Goal: Task Accomplishment & Management: Use online tool/utility

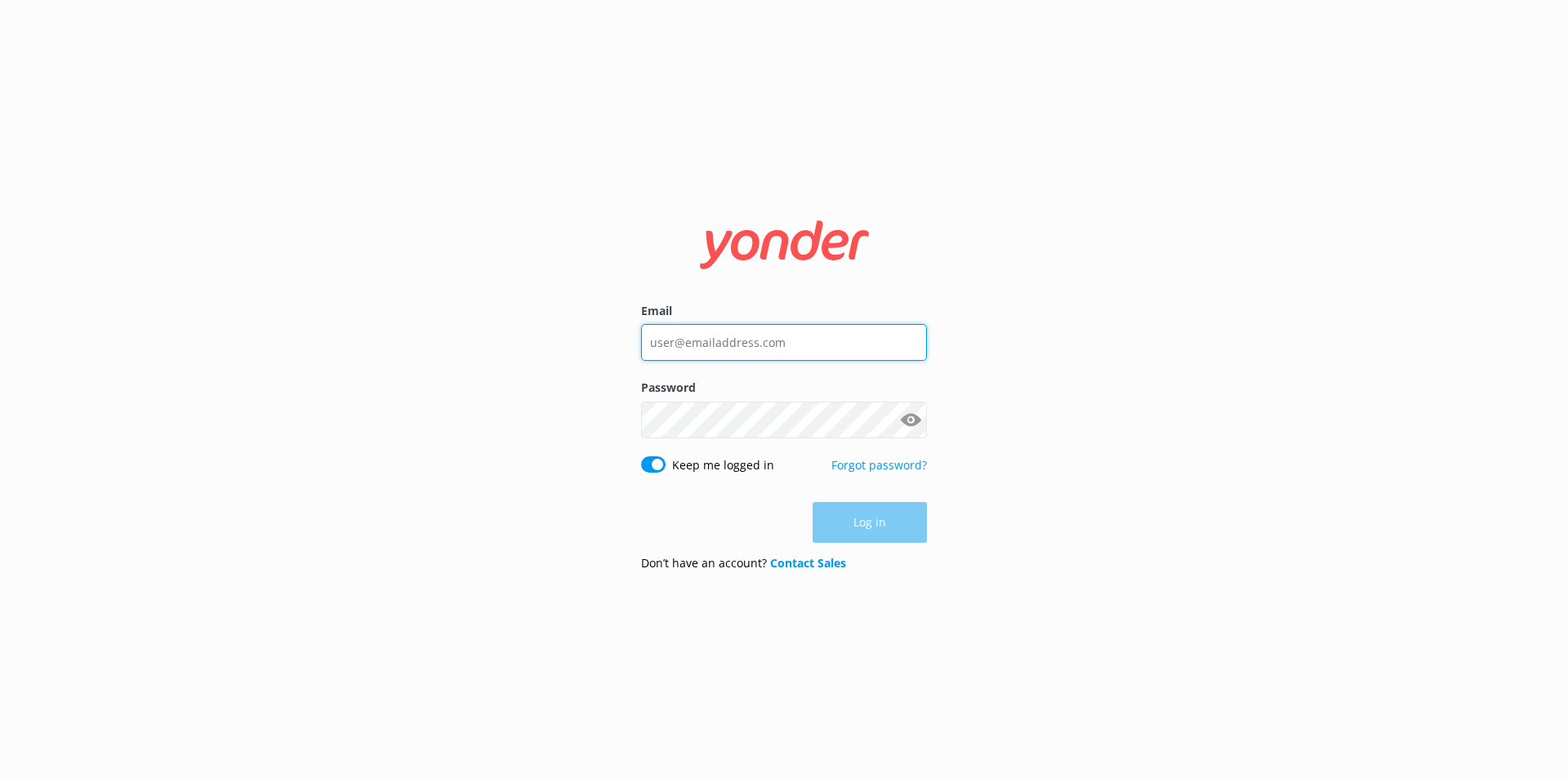
type input "[EMAIL_ADDRESS][DOMAIN_NAME]"
click at [679, 92] on div "Email [EMAIL_ADDRESS][DOMAIN_NAME] Password Show password Keep me logged in For…" at bounding box center [784, 391] width 1568 height 782
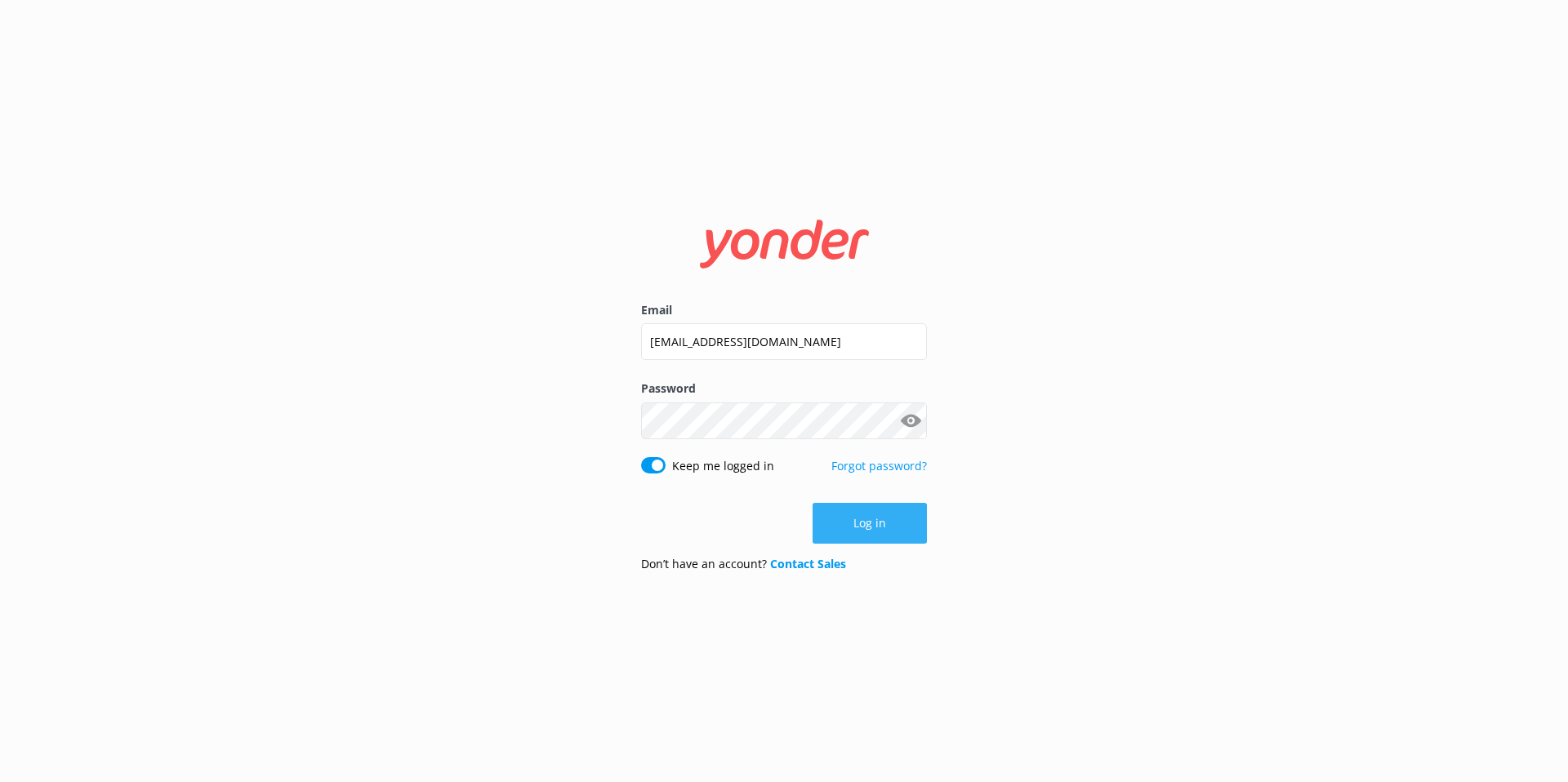
click at [883, 540] on button "Log in" at bounding box center [869, 523] width 114 height 41
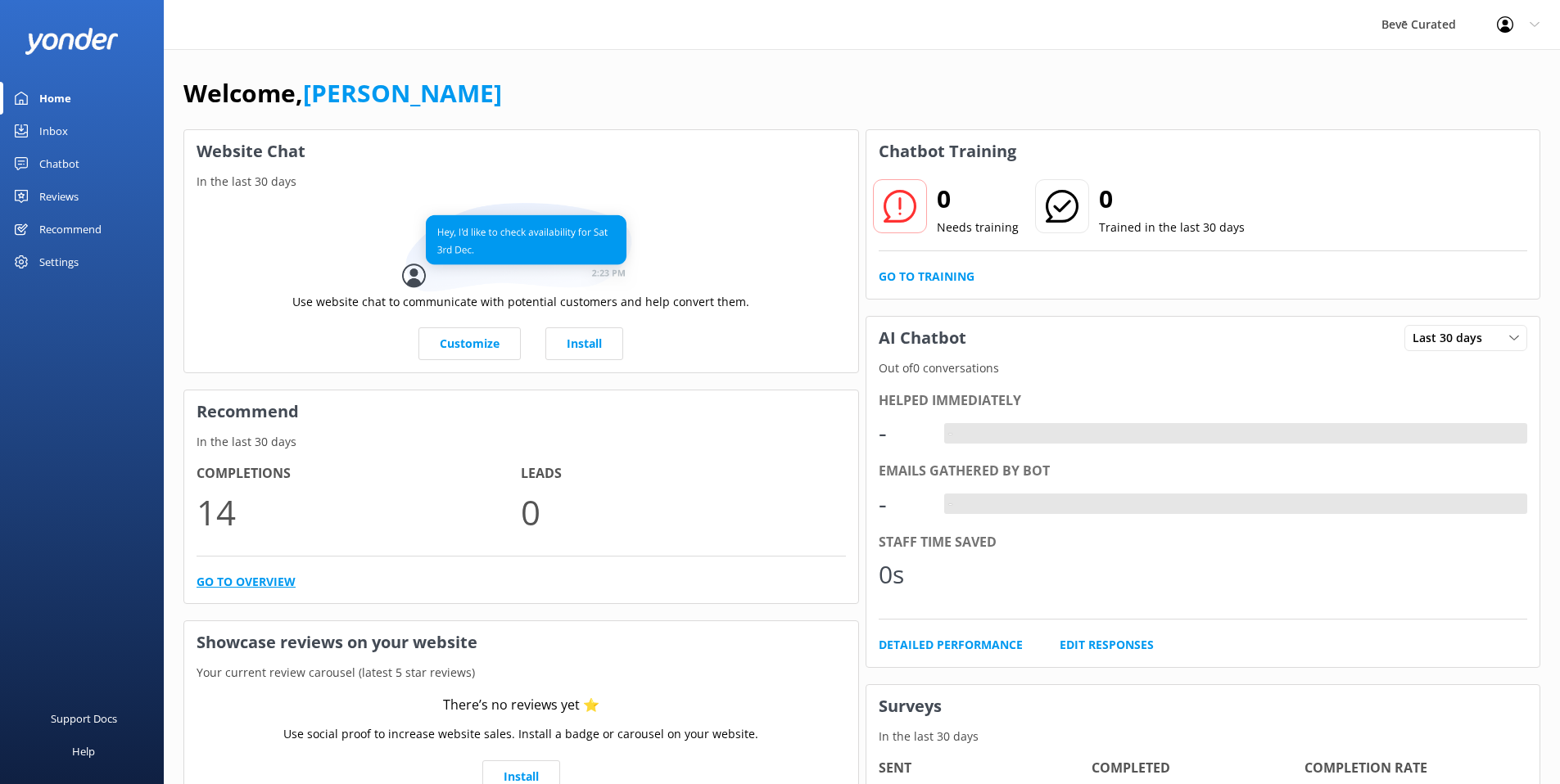
click at [238, 578] on link "Go to overview" at bounding box center [246, 581] width 99 height 18
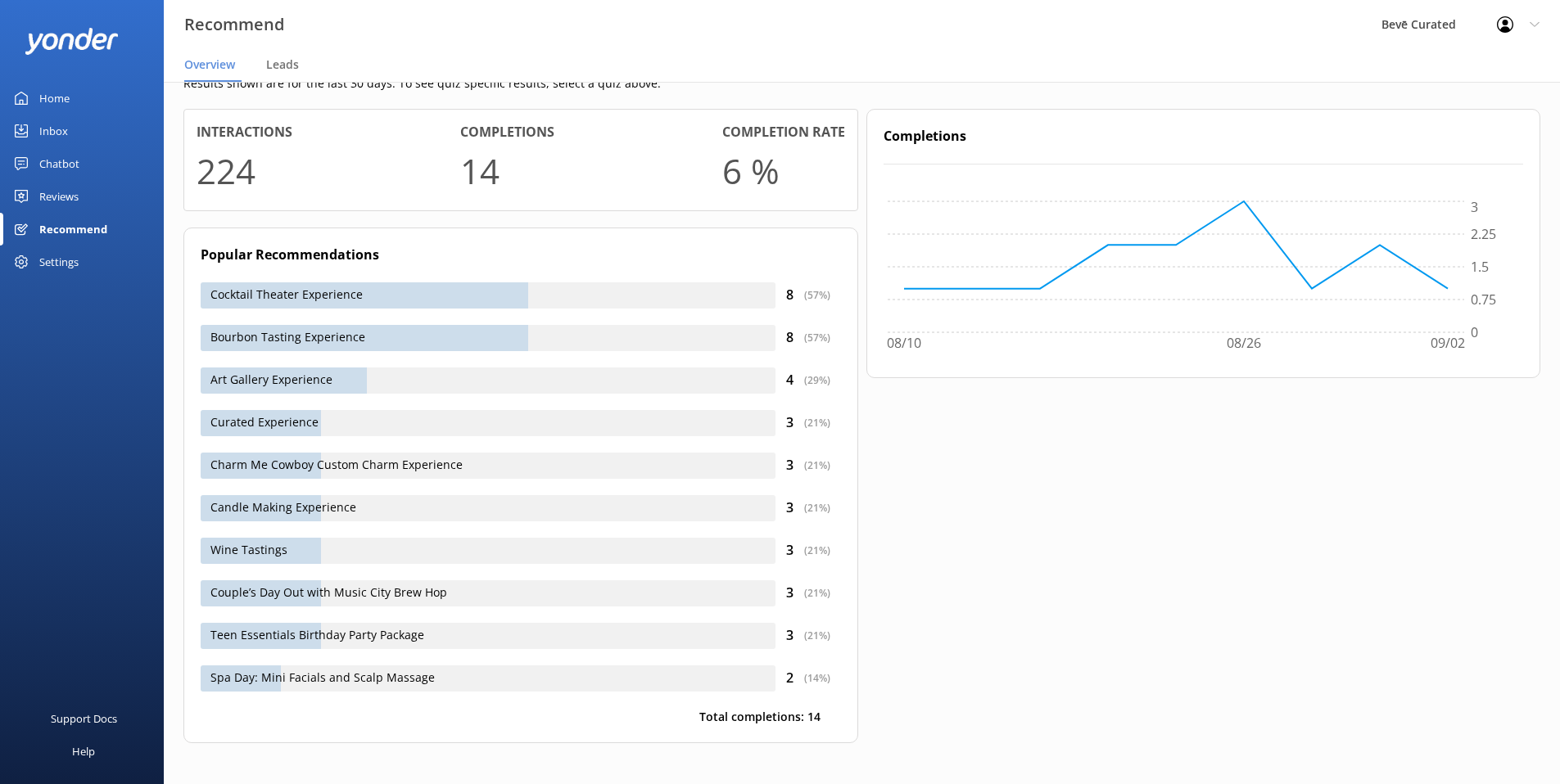
scroll to position [271, 0]
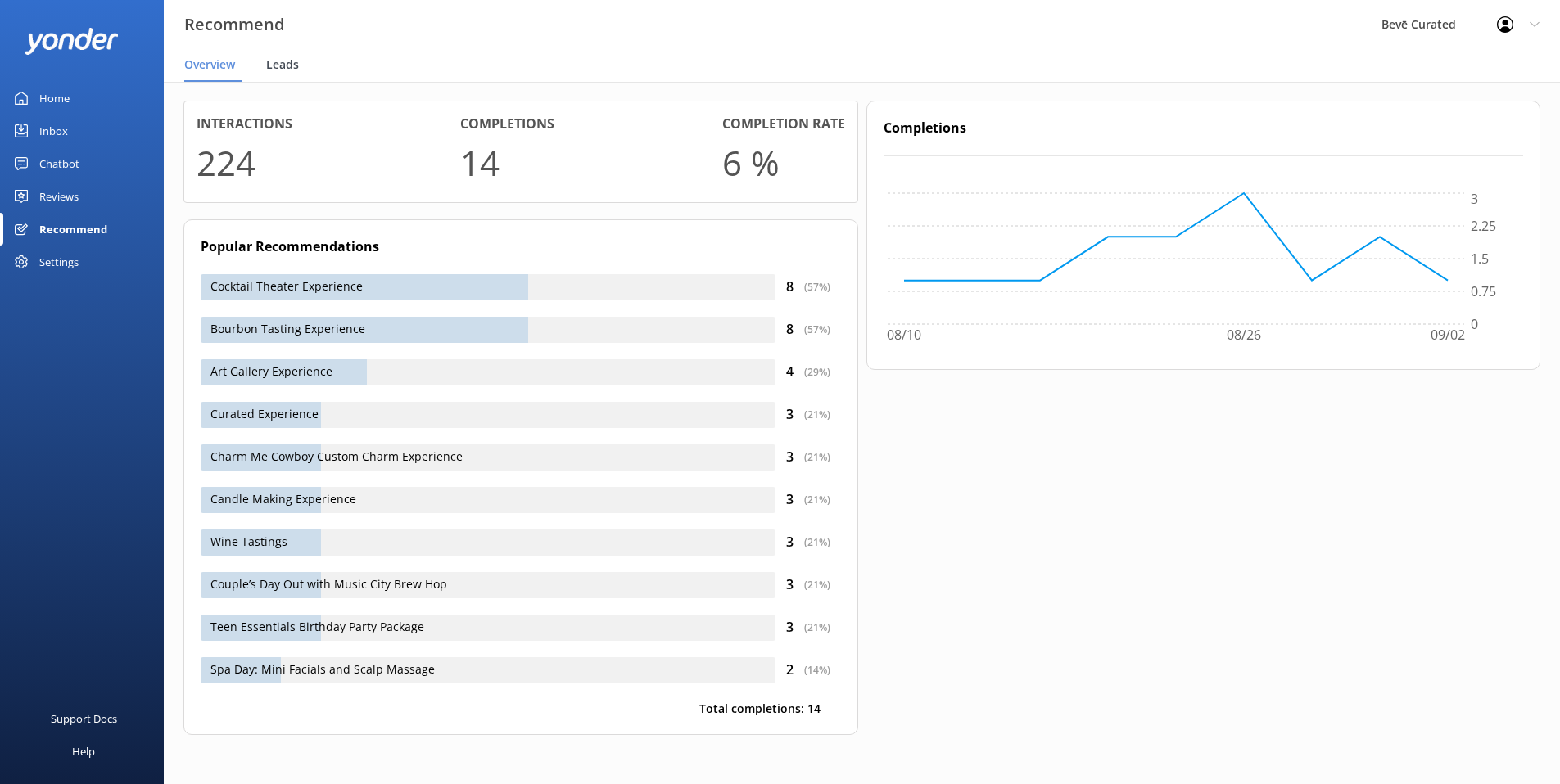
click at [278, 64] on span "Leads" at bounding box center [283, 64] width 33 height 16
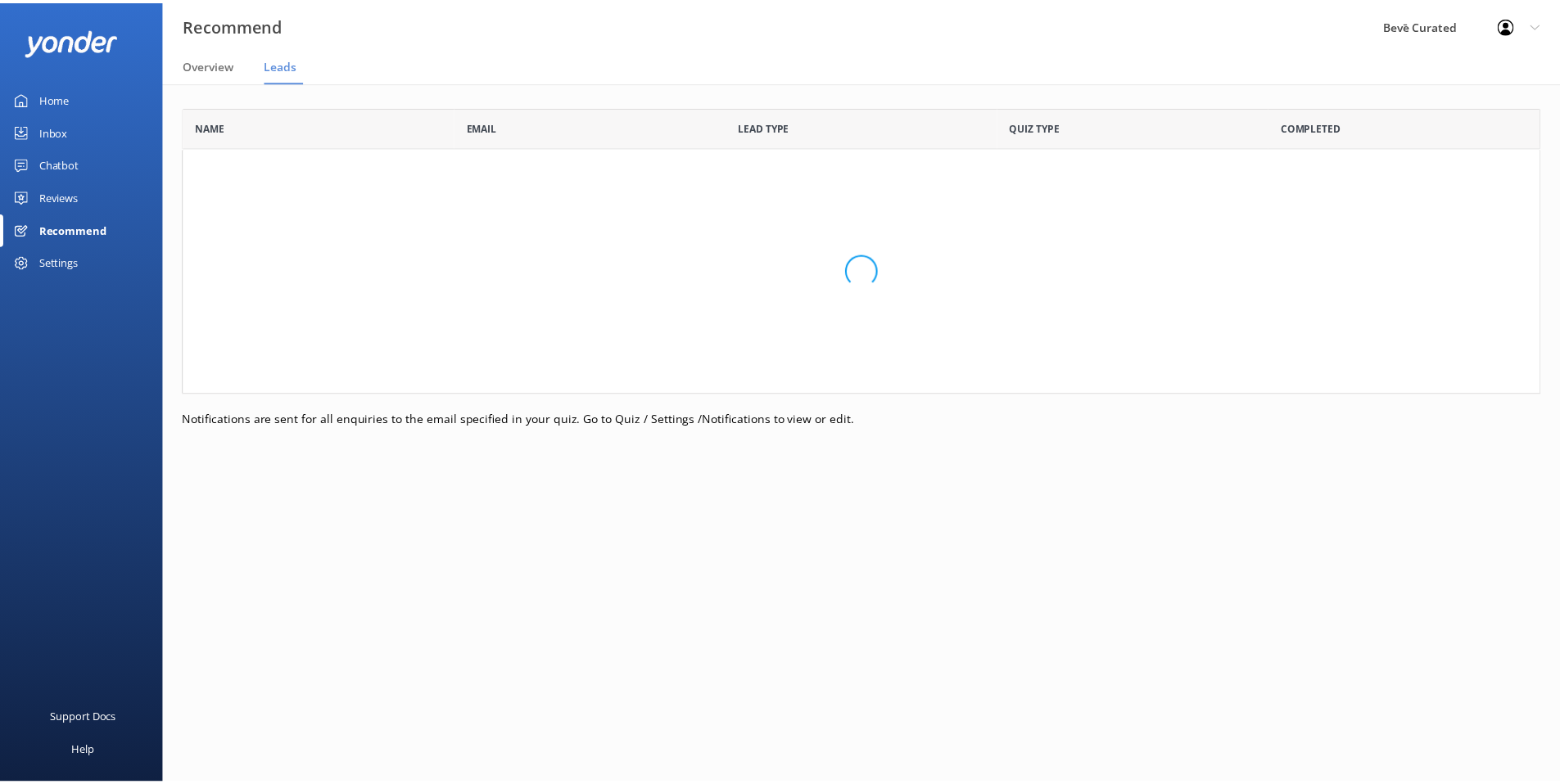
scroll to position [275, 1357]
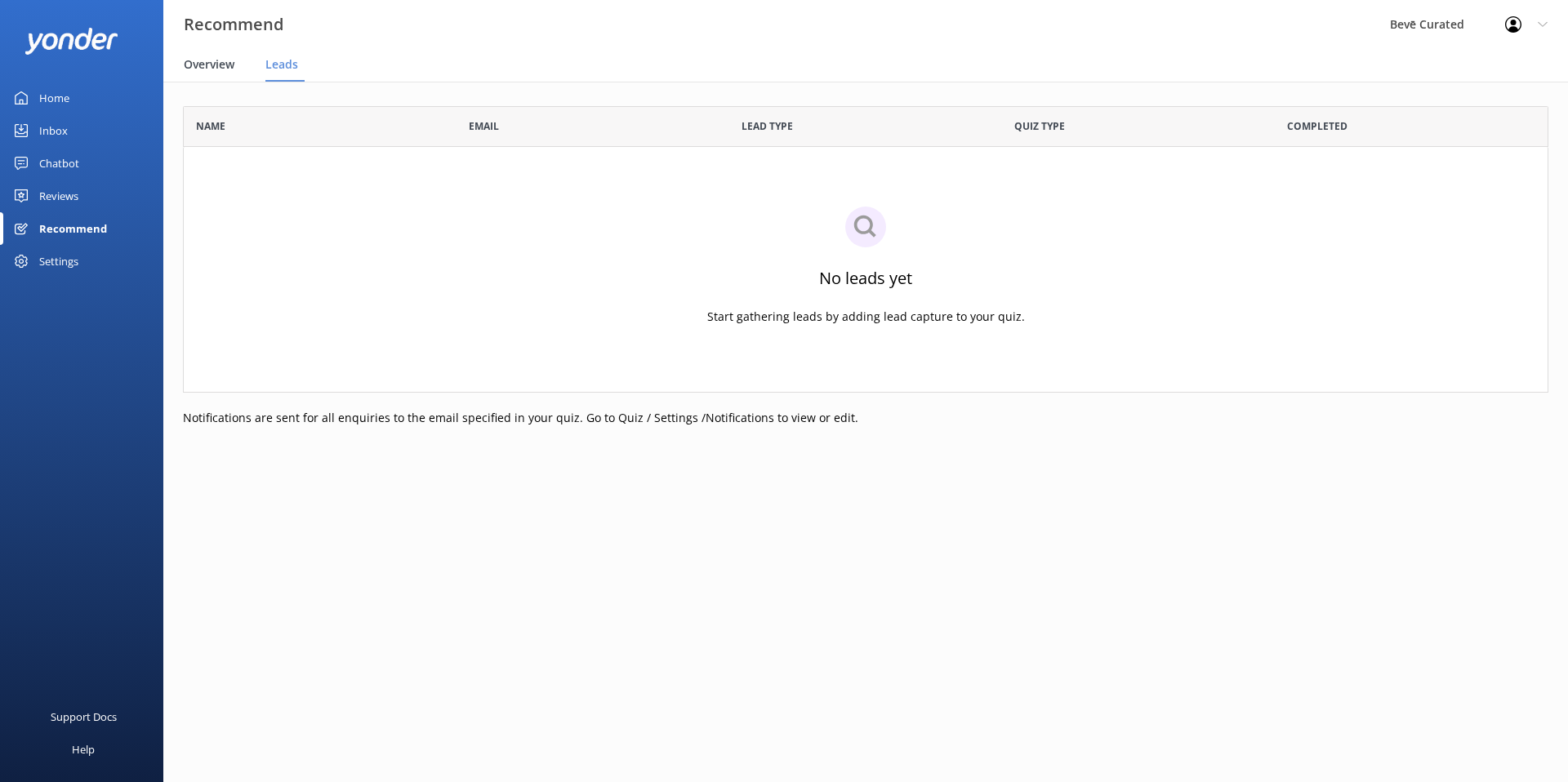
click at [215, 65] on span "Overview" at bounding box center [209, 64] width 51 height 16
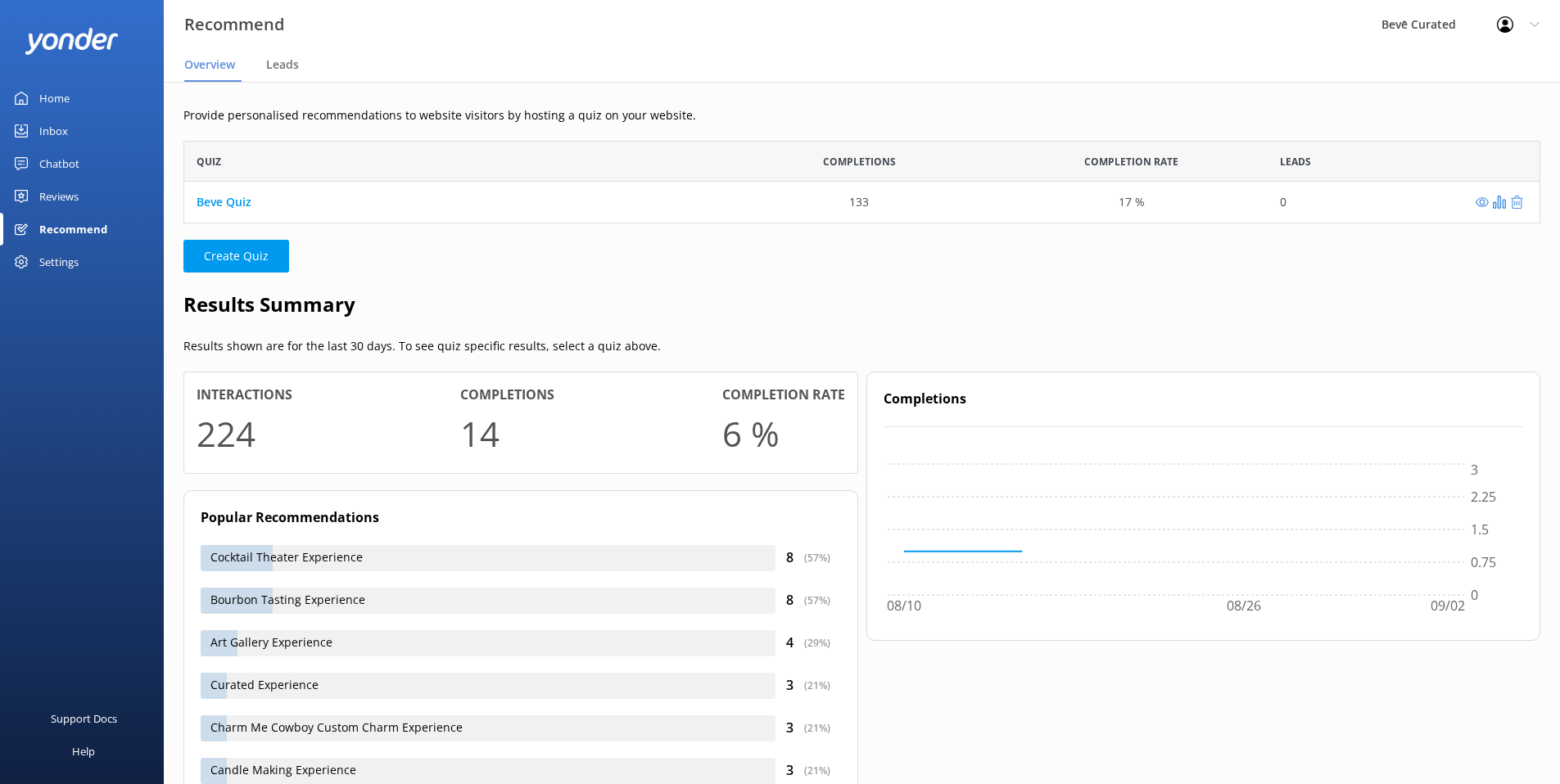
scroll to position [70, 1344]
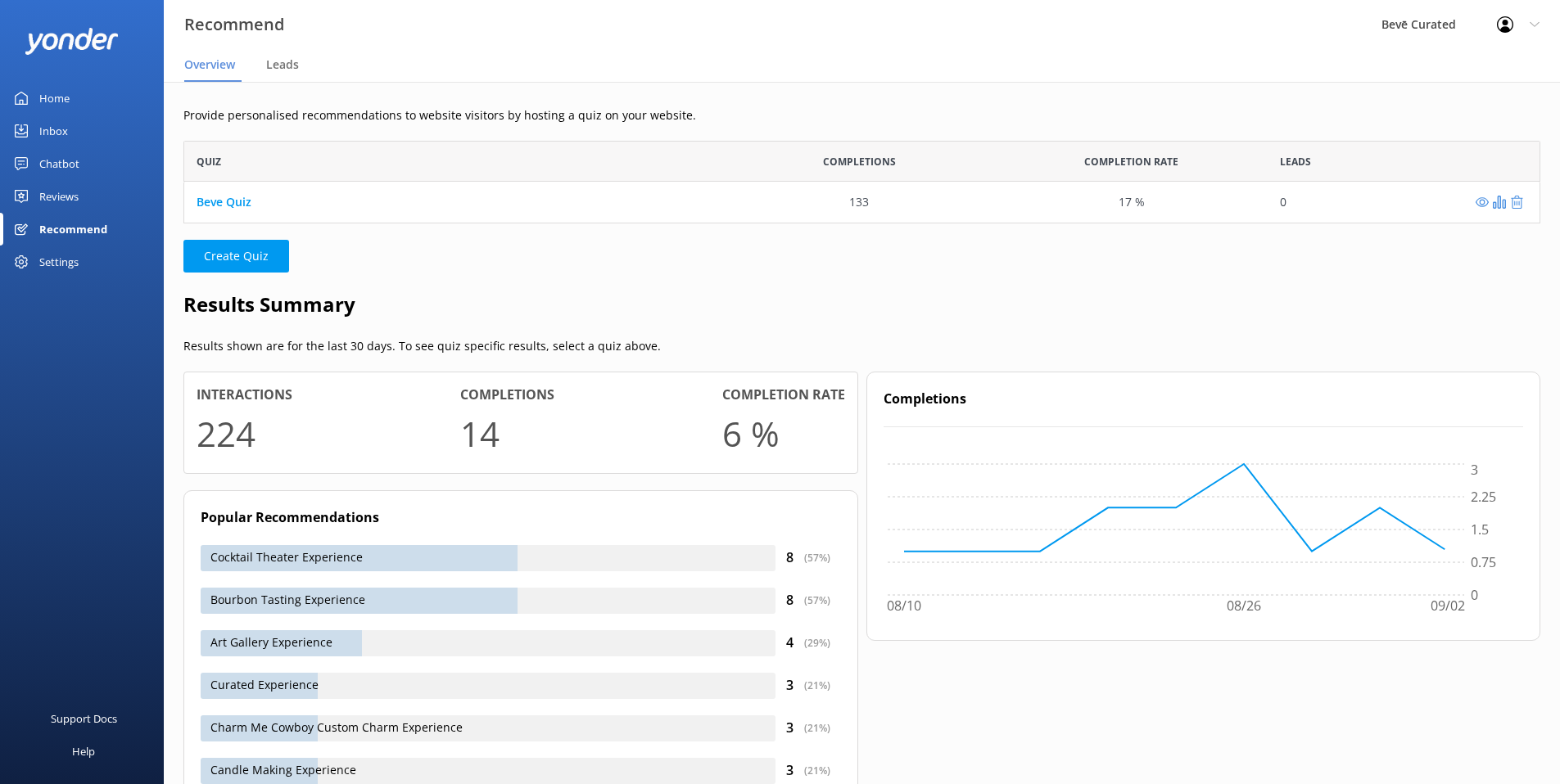
click at [62, 129] on div "Inbox" at bounding box center [53, 131] width 29 height 33
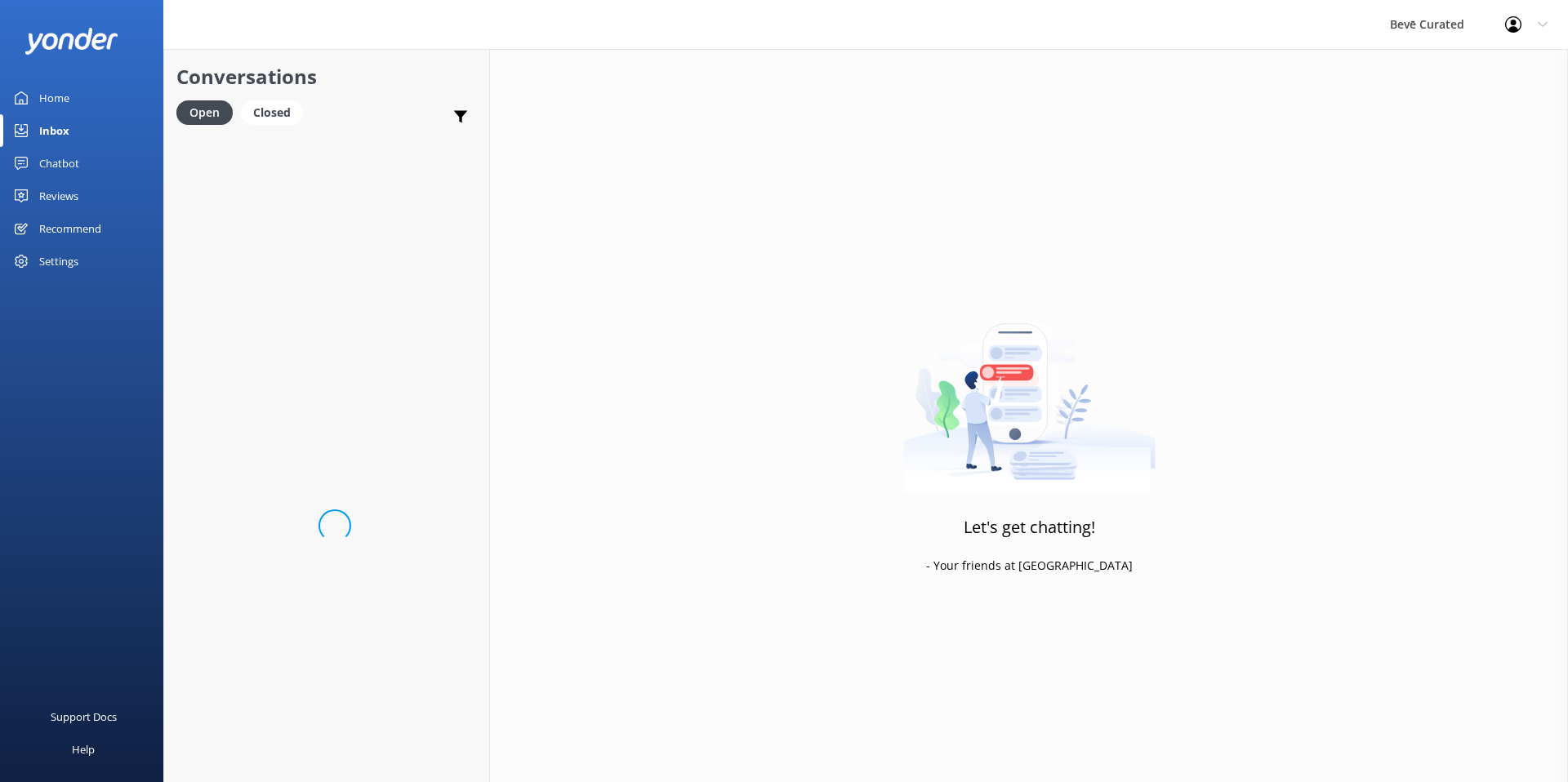
click at [65, 98] on div "Home" at bounding box center [54, 97] width 30 height 33
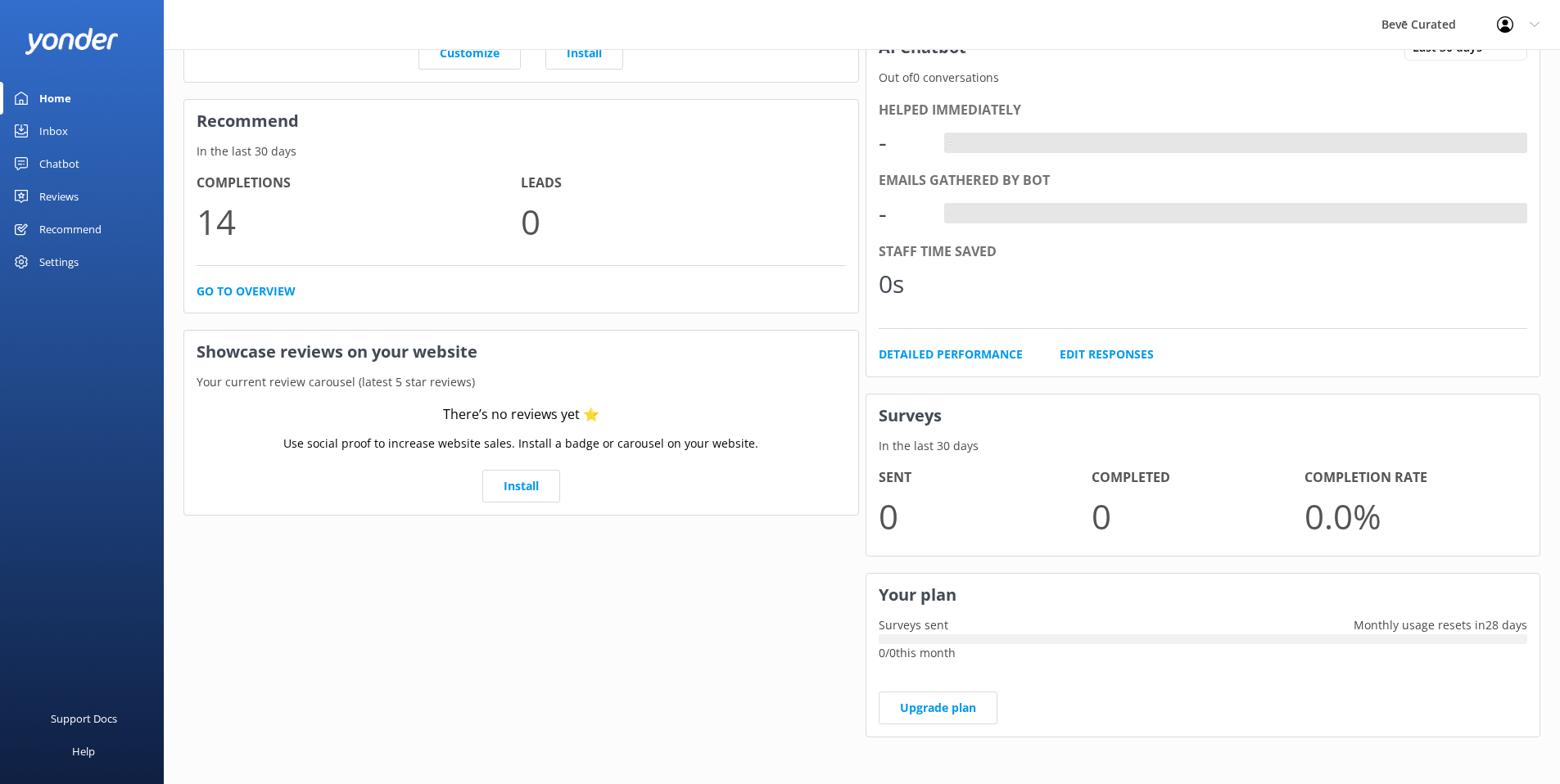
scroll to position [293, 0]
click at [62, 197] on div "Reviews" at bounding box center [59, 196] width 39 height 33
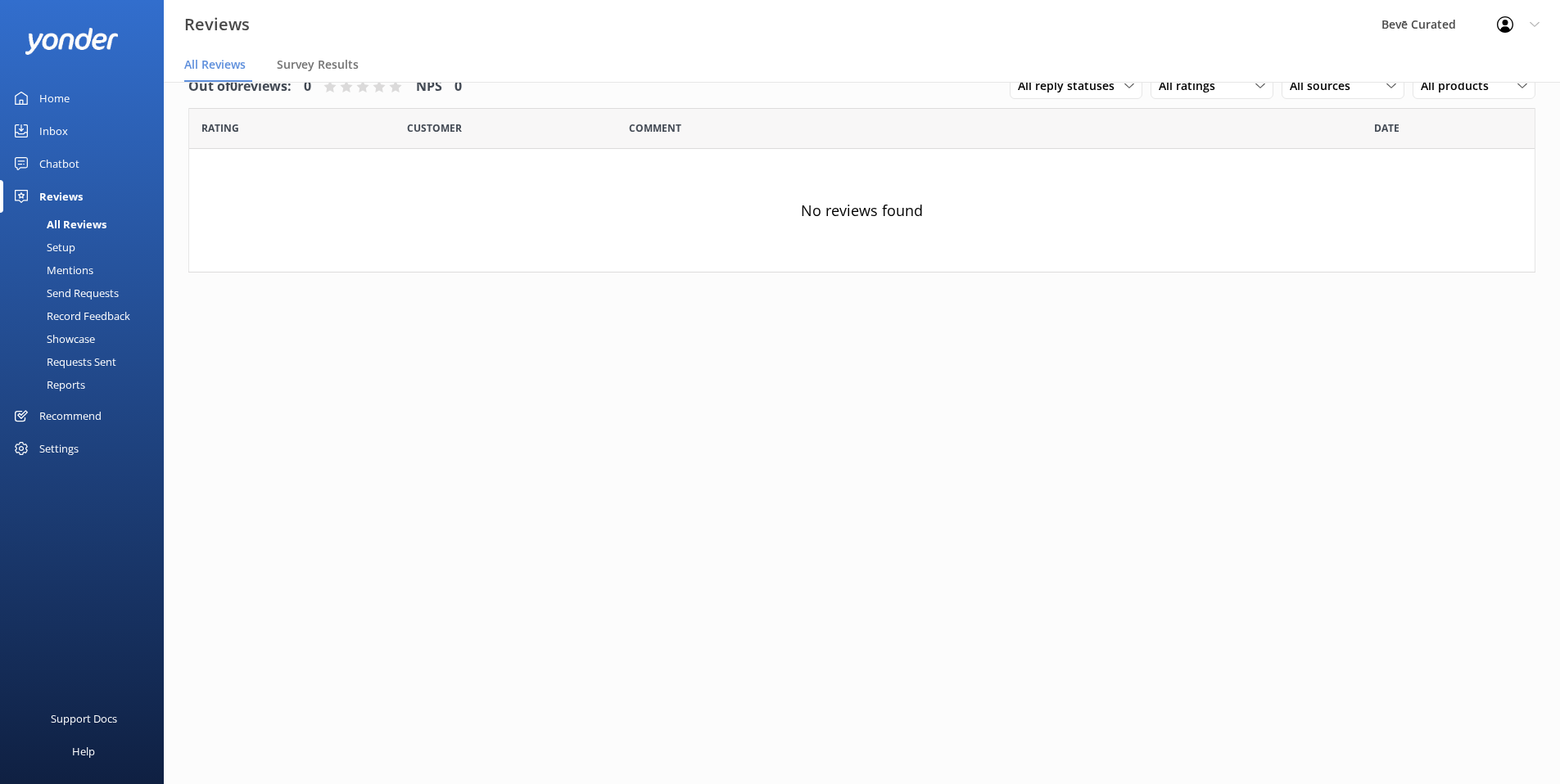
click at [64, 417] on div "Recommend" at bounding box center [70, 416] width 62 height 33
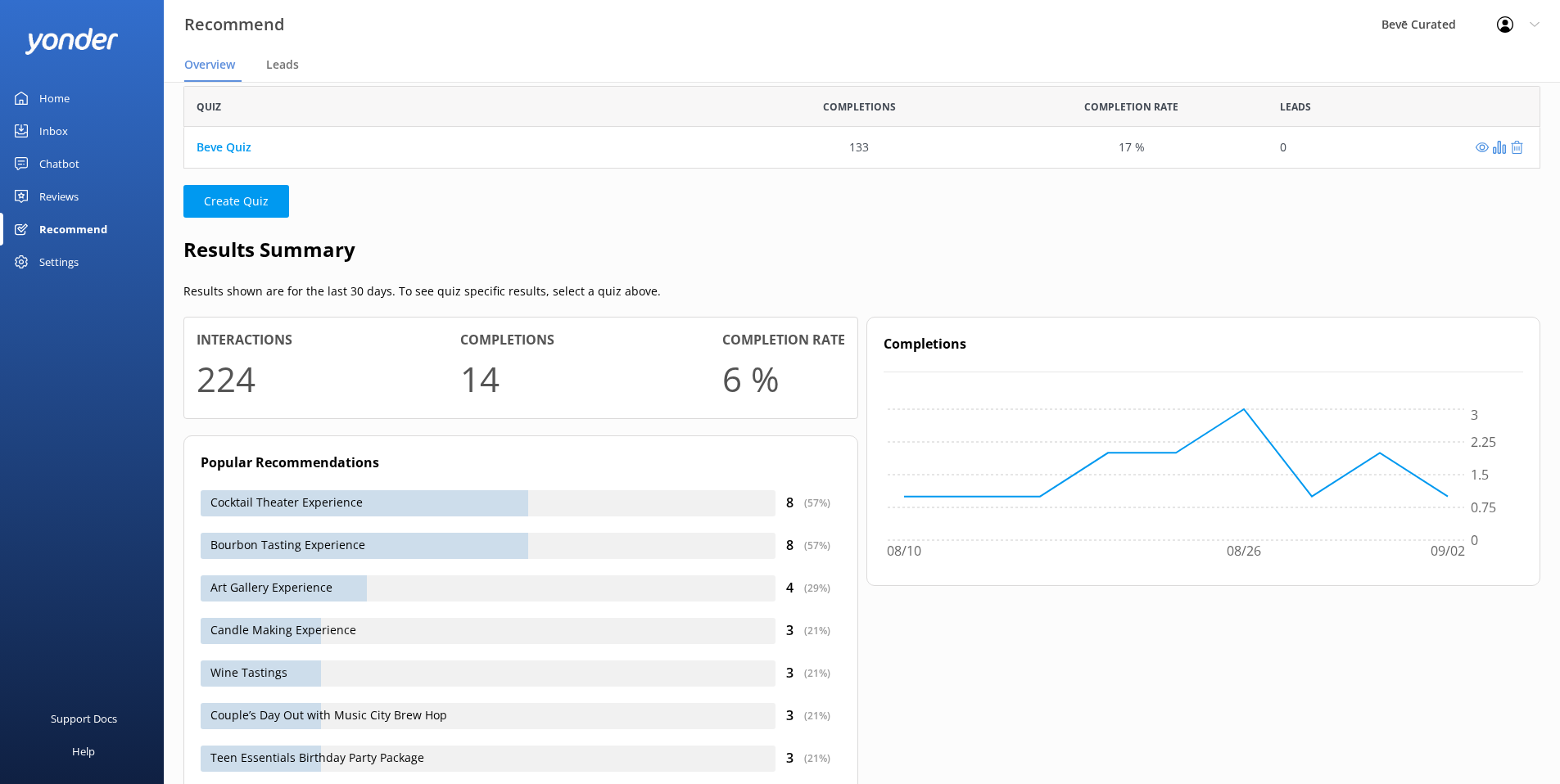
scroll to position [25, 0]
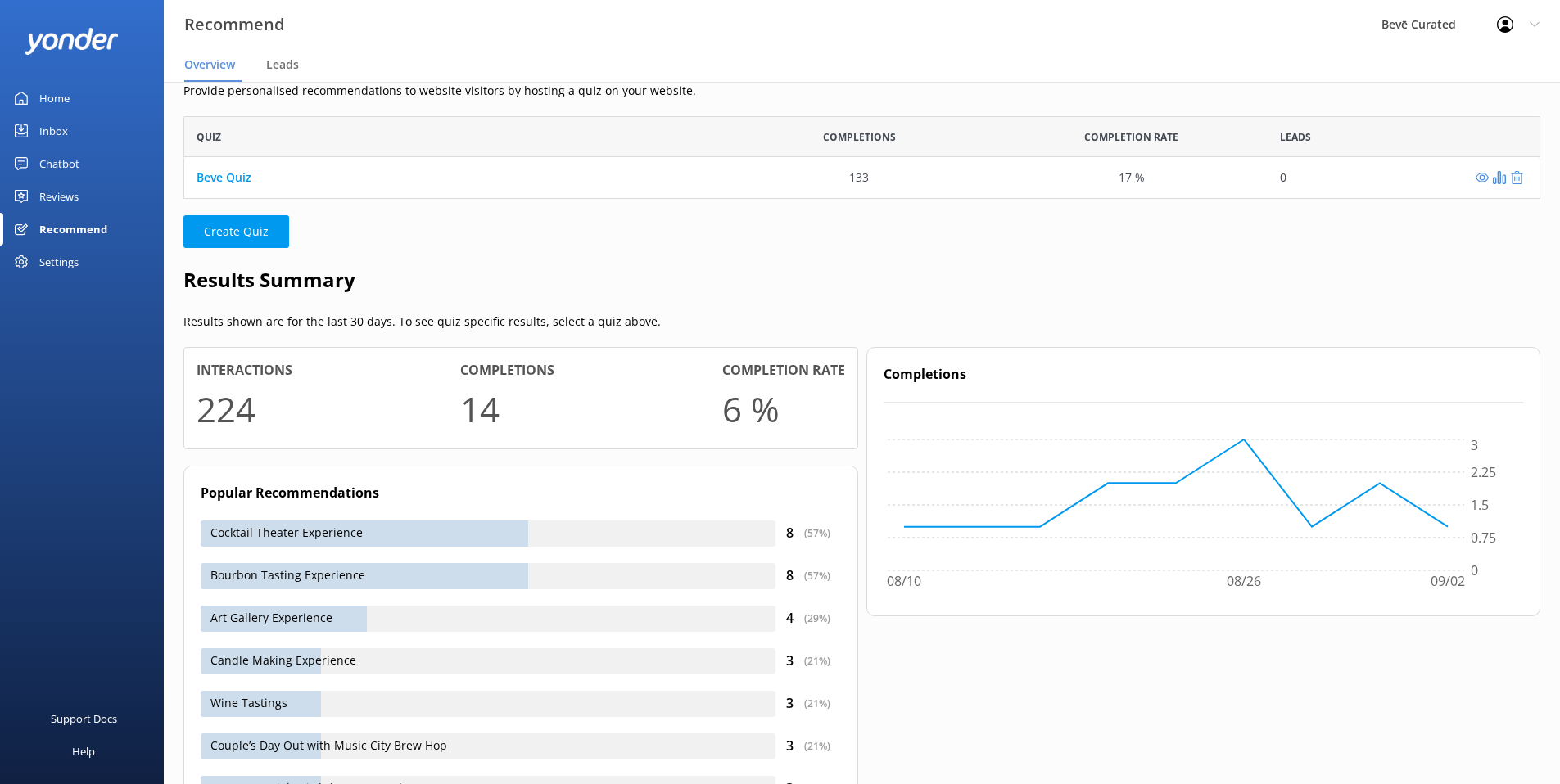
click at [244, 187] on div "Beve Quiz" at bounding box center [453, 177] width 539 height 41
click at [238, 179] on link "Beve Quiz" at bounding box center [224, 177] width 55 height 15
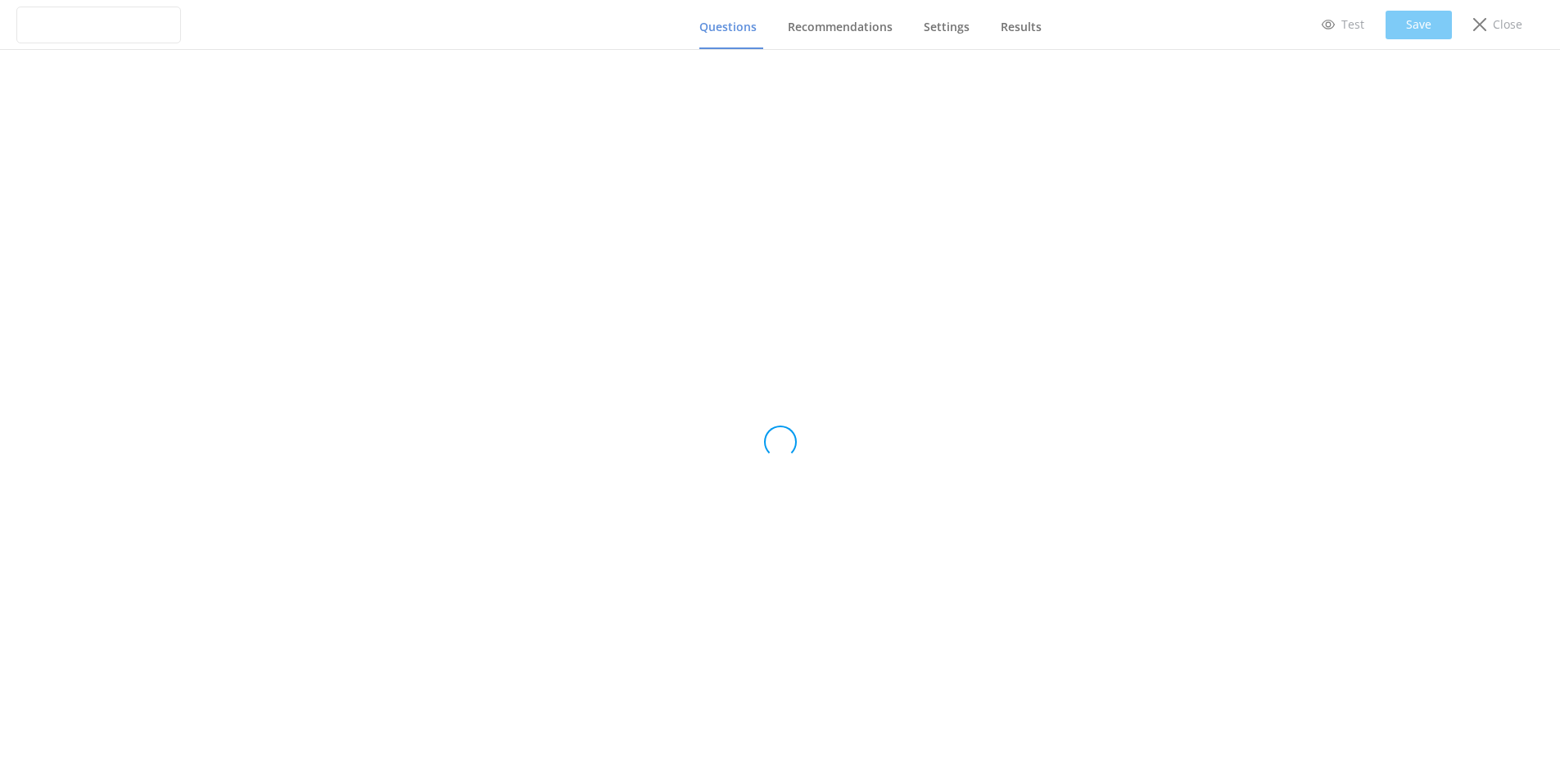
type input "Beve Quiz"
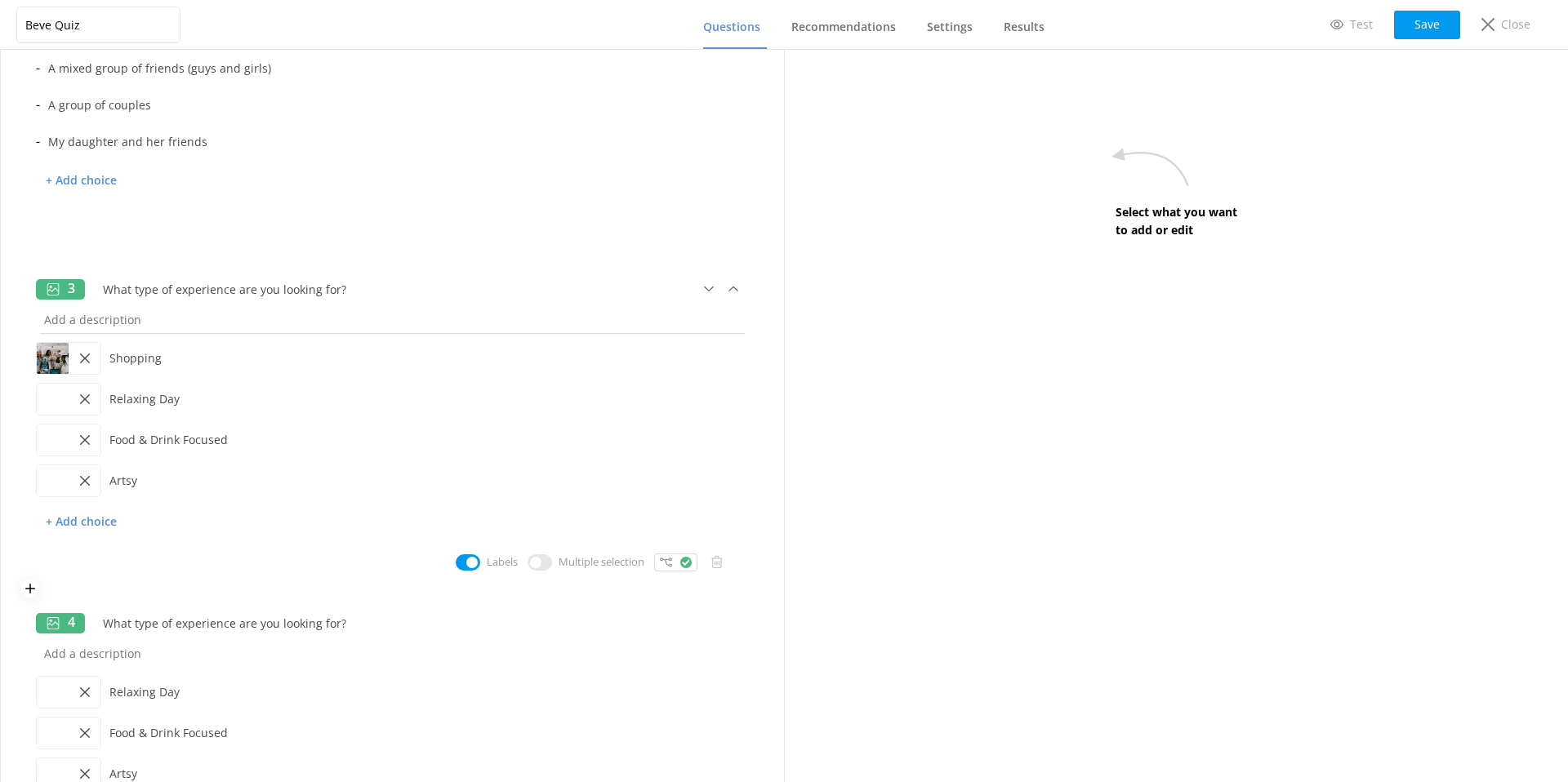
scroll to position [351, 0]
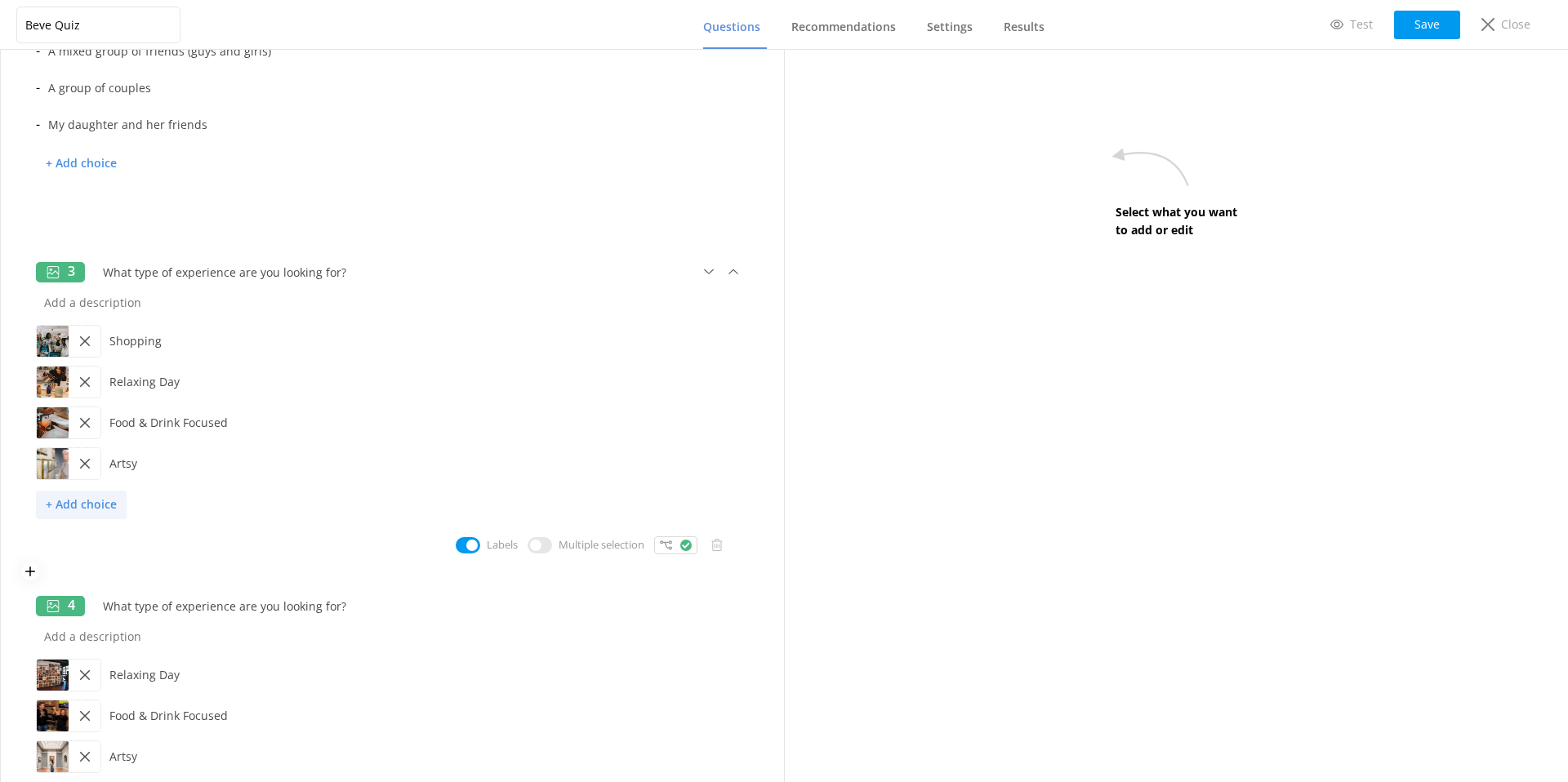
click at [82, 500] on p "+ Add choice" at bounding box center [80, 505] width 91 height 29
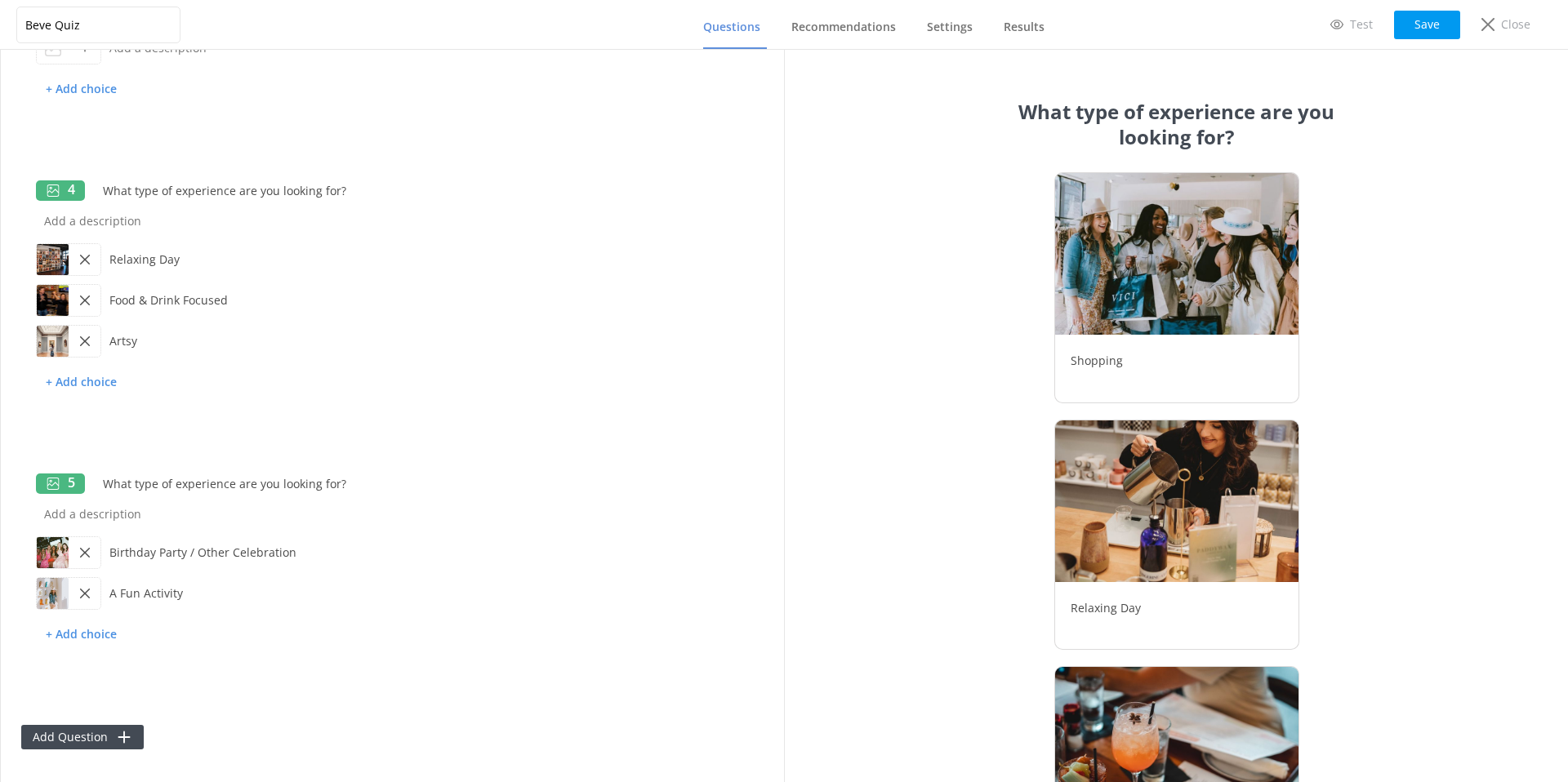
scroll to position [262, 0]
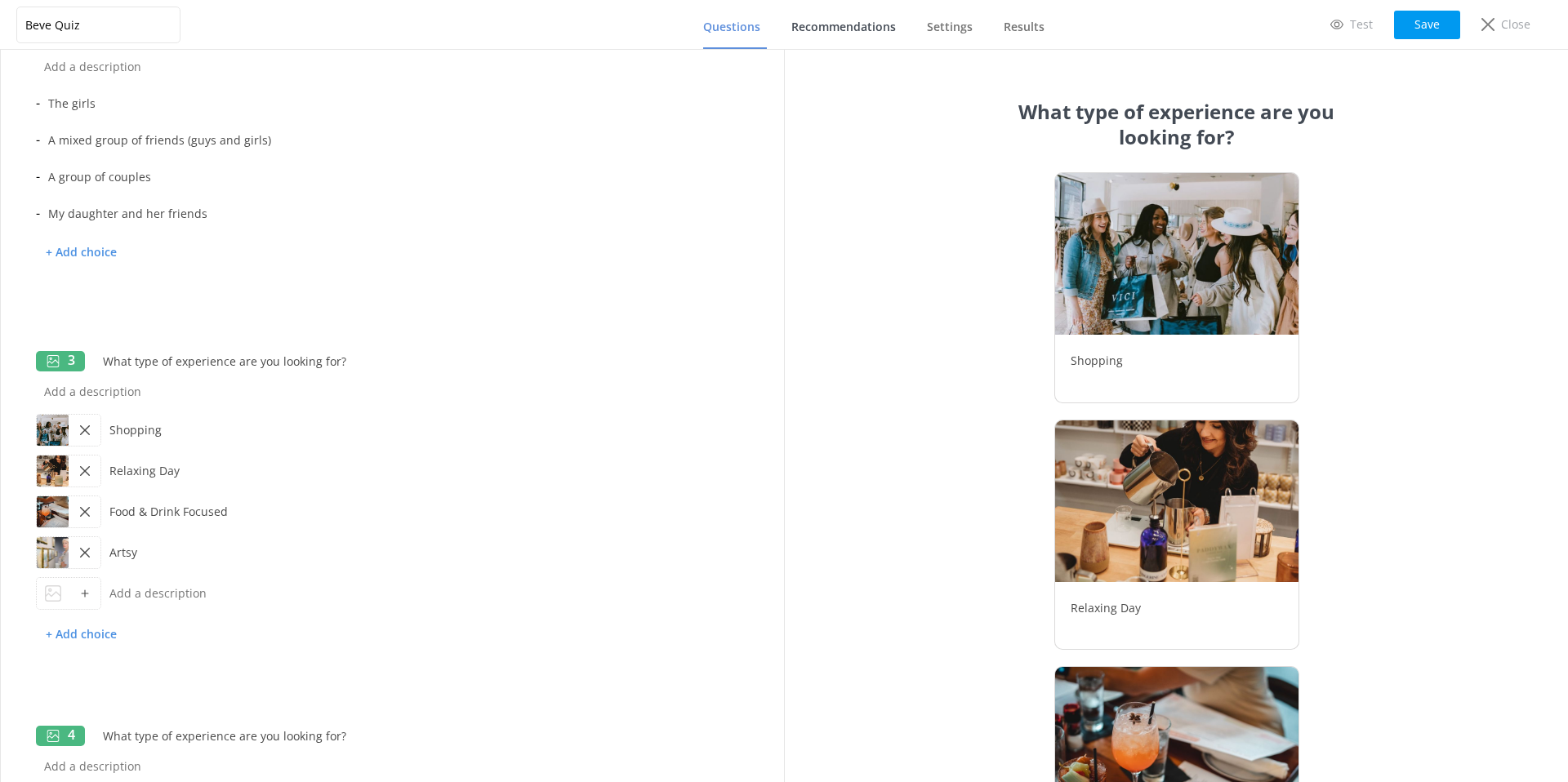
click at [823, 30] on span "Recommendations" at bounding box center [844, 26] width 105 height 16
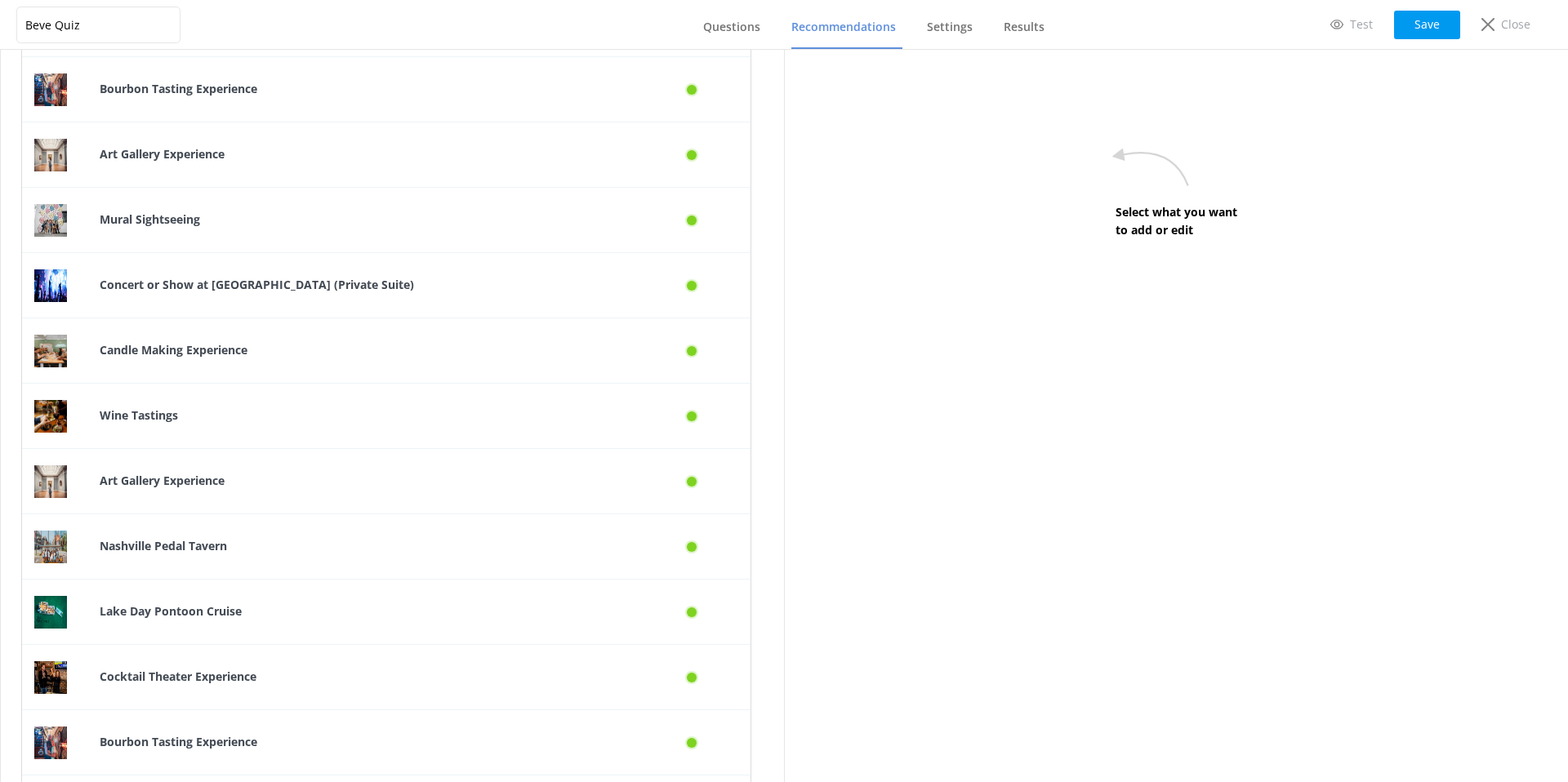
scroll to position [426, 0]
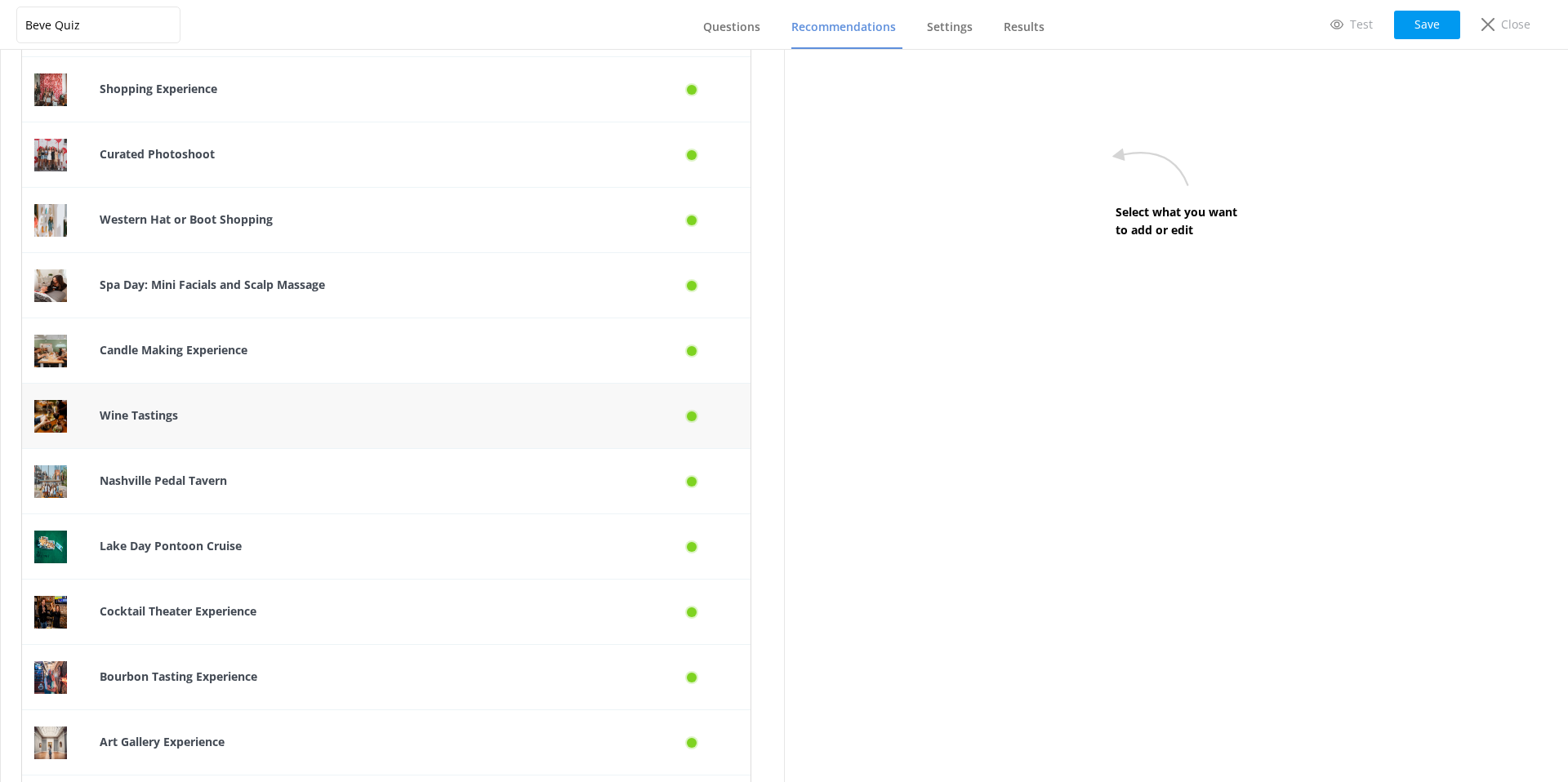
click at [282, 419] on p "Wine Tastings" at bounding box center [361, 416] width 524 height 18
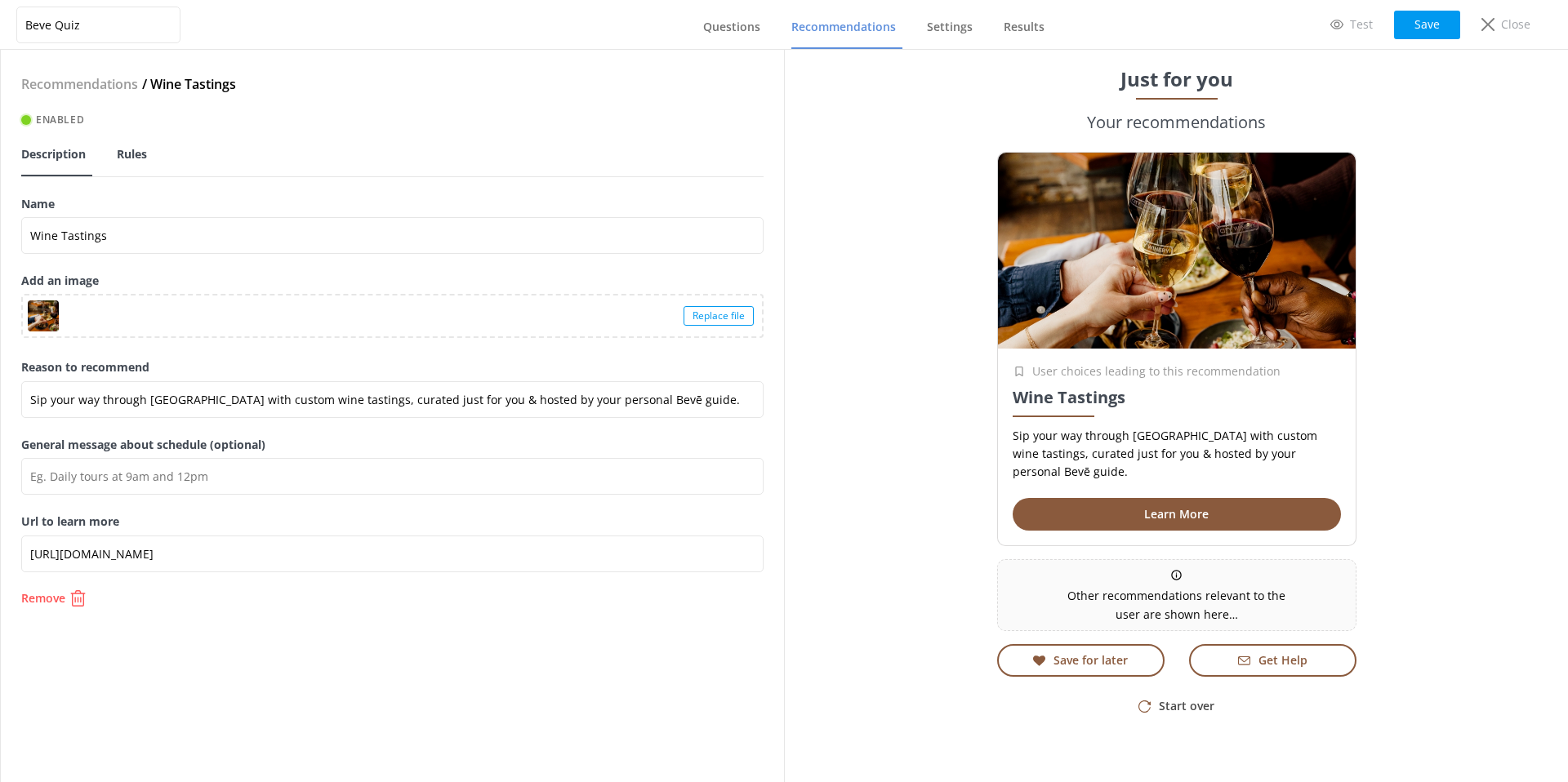
click at [135, 151] on span "Rules" at bounding box center [132, 154] width 30 height 16
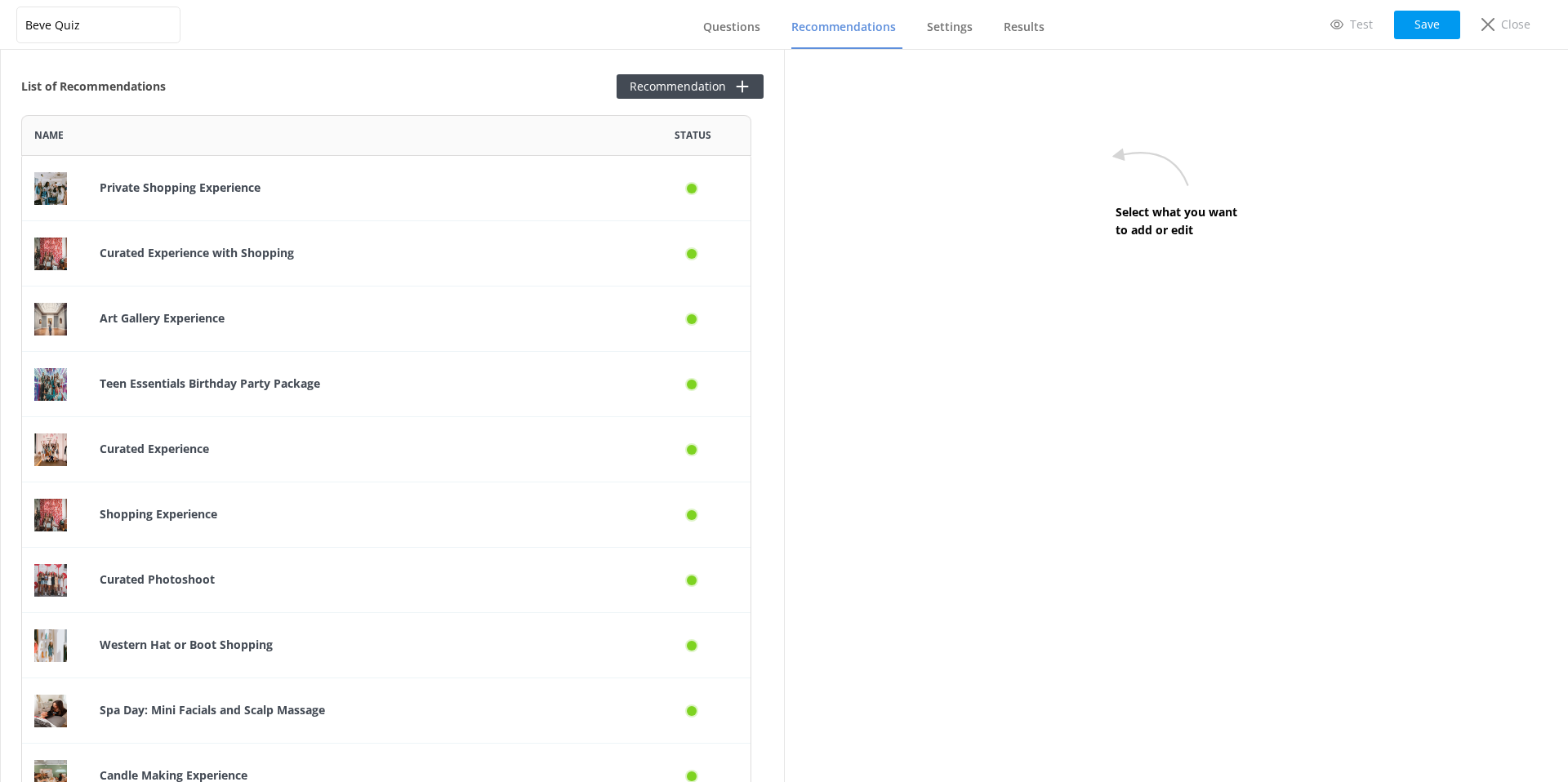
scroll to position [2055, 718]
click at [725, 23] on span "Questions" at bounding box center [732, 26] width 58 height 16
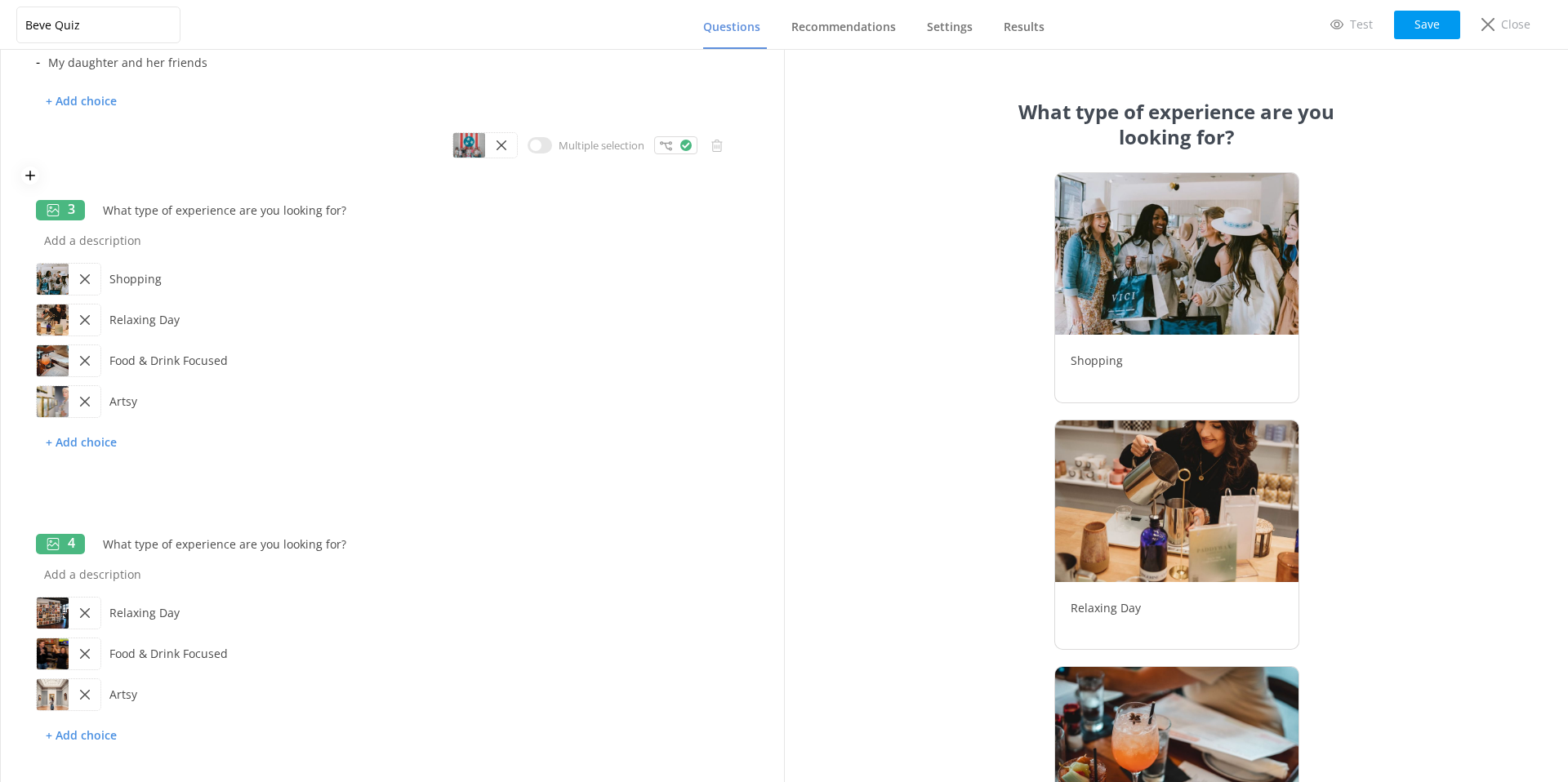
scroll to position [552, 0]
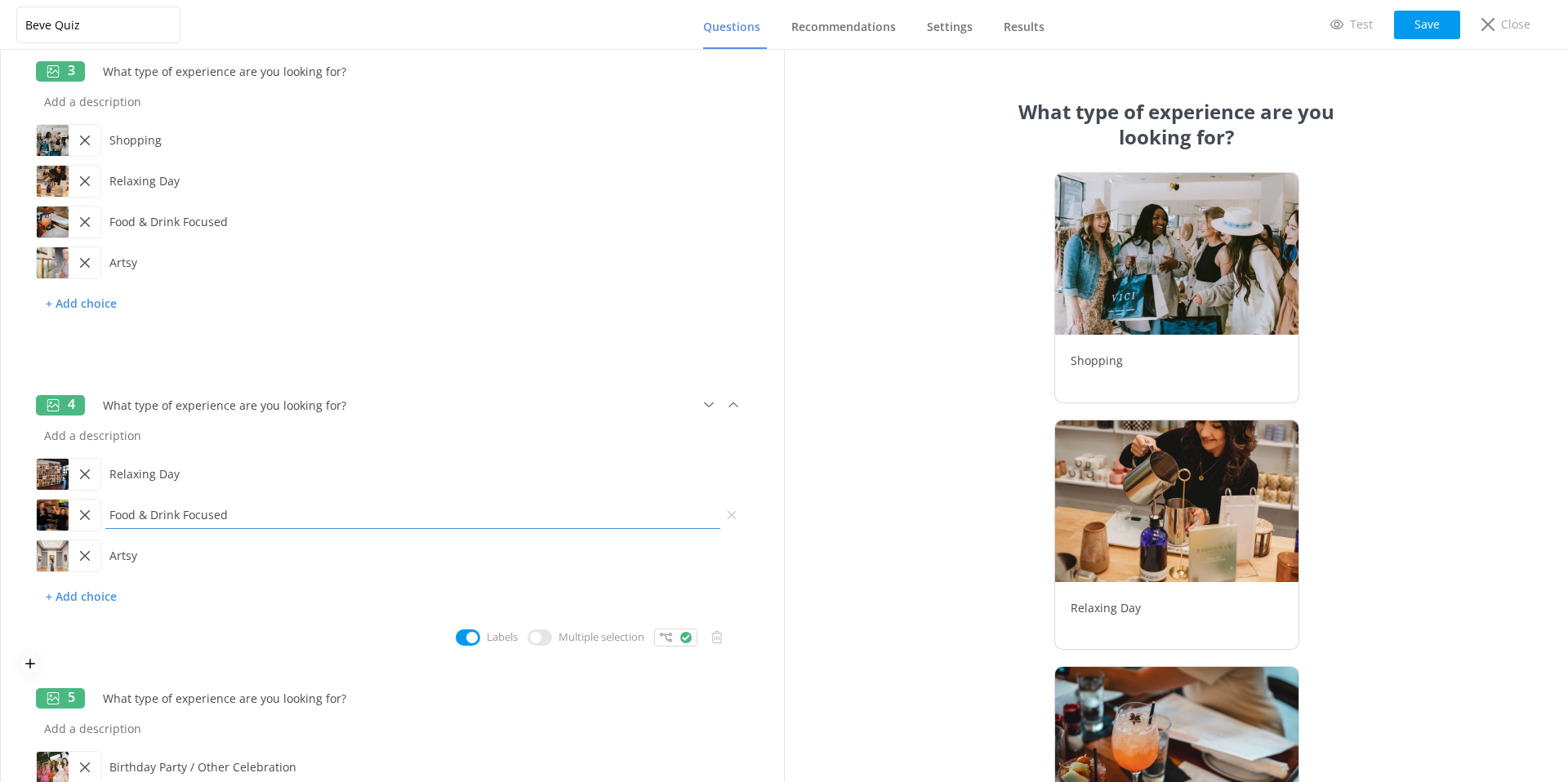
click at [183, 199] on input "Food & Drink Focused" at bounding box center [413, 180] width 623 height 36
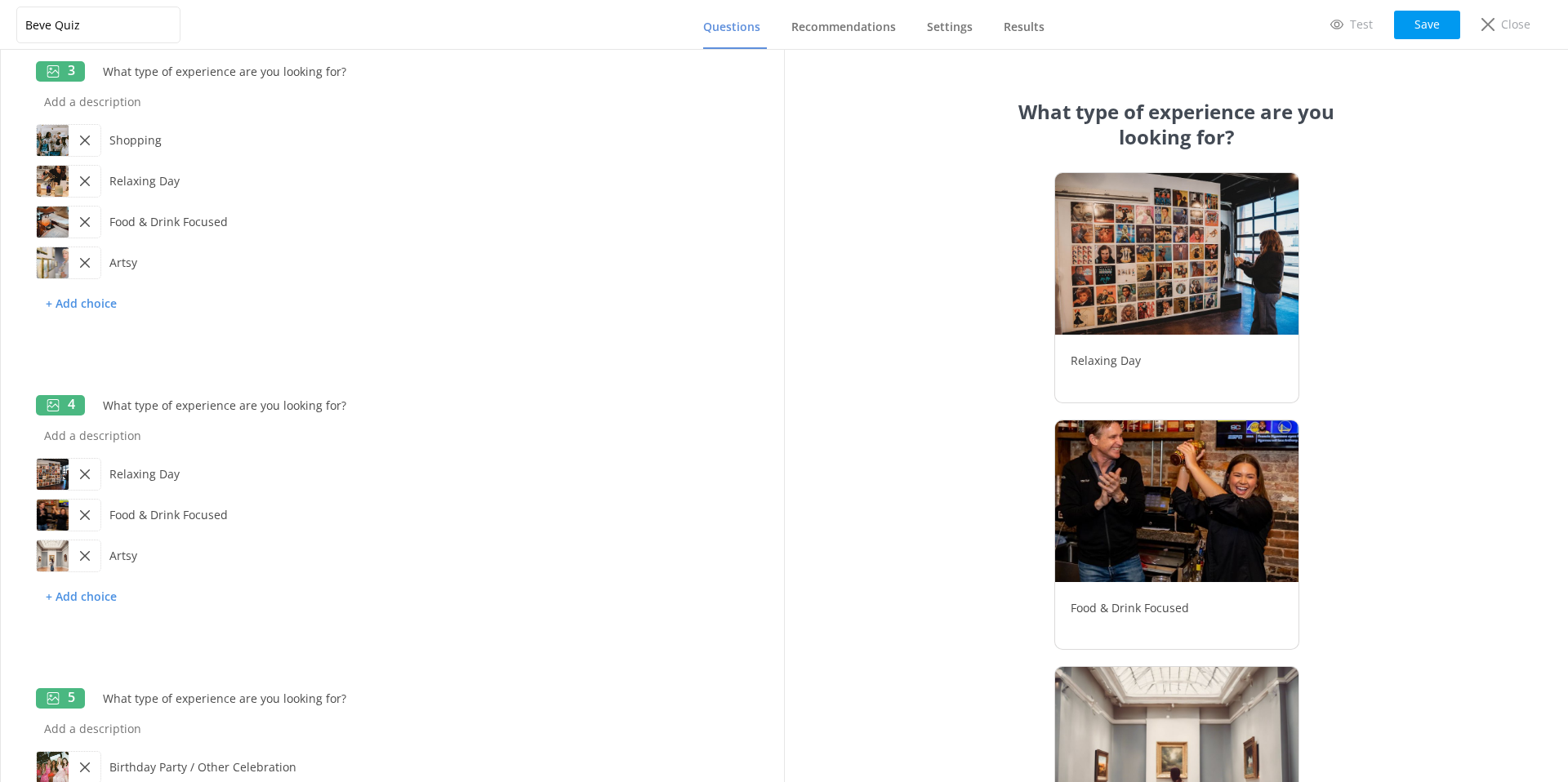
click at [1021, 501] on div "Relaxing Day Food & Drink Focused Artsy" at bounding box center [1176, 542] width 360 height 741
click at [1085, 485] on img at bounding box center [1176, 501] width 245 height 163
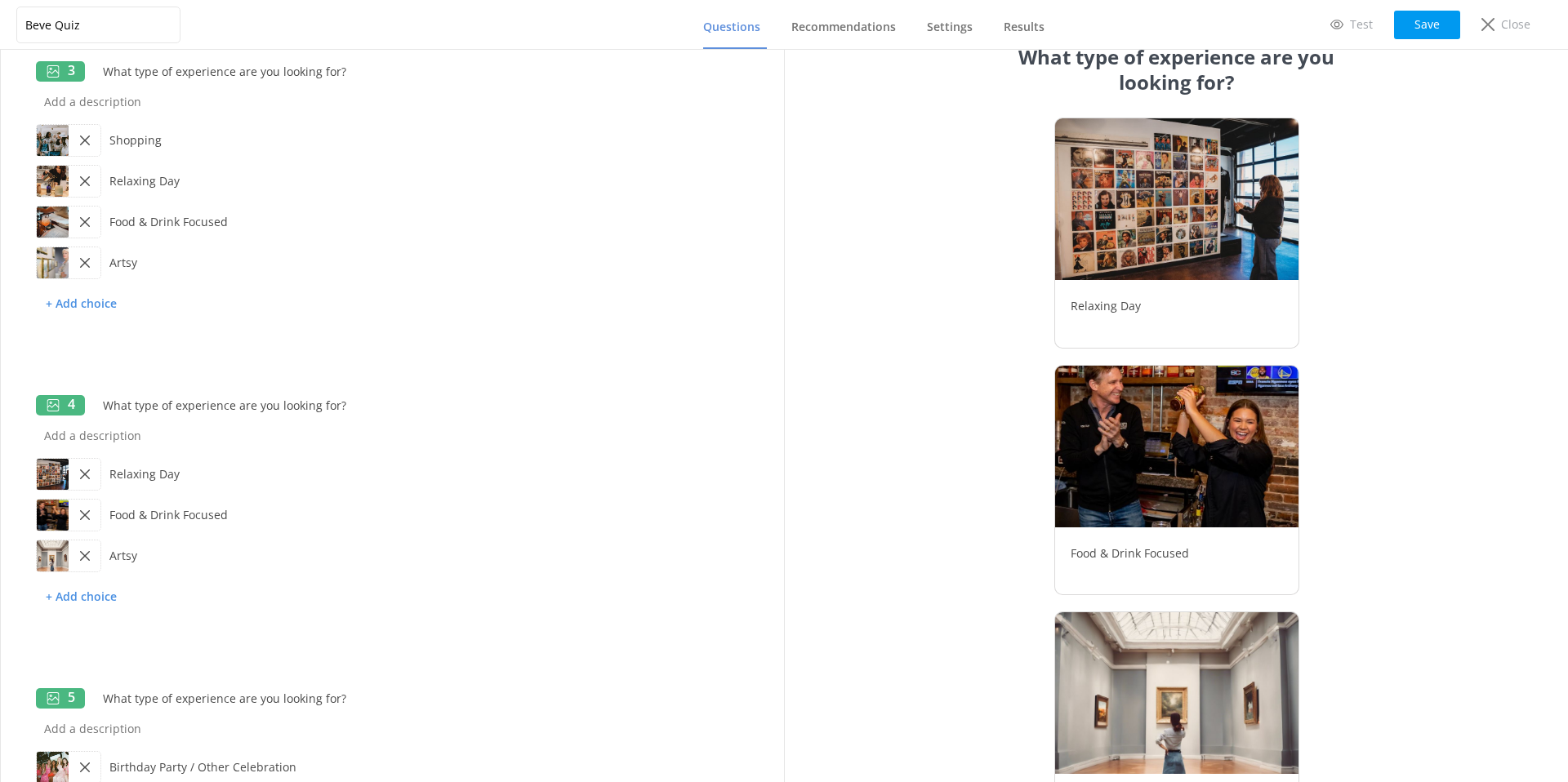
scroll to position [0, 0]
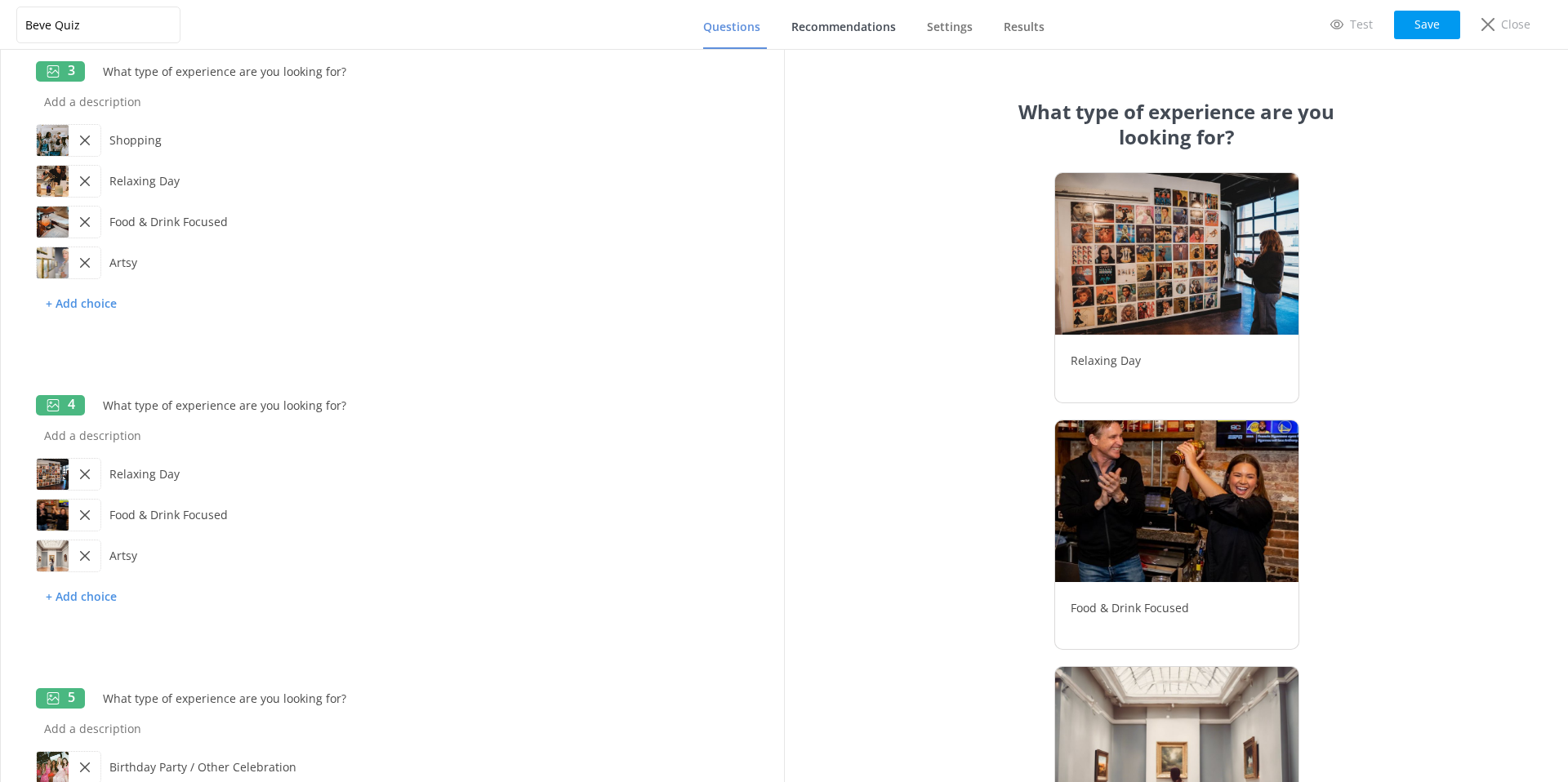
click at [872, 29] on span "Recommendations" at bounding box center [844, 26] width 105 height 16
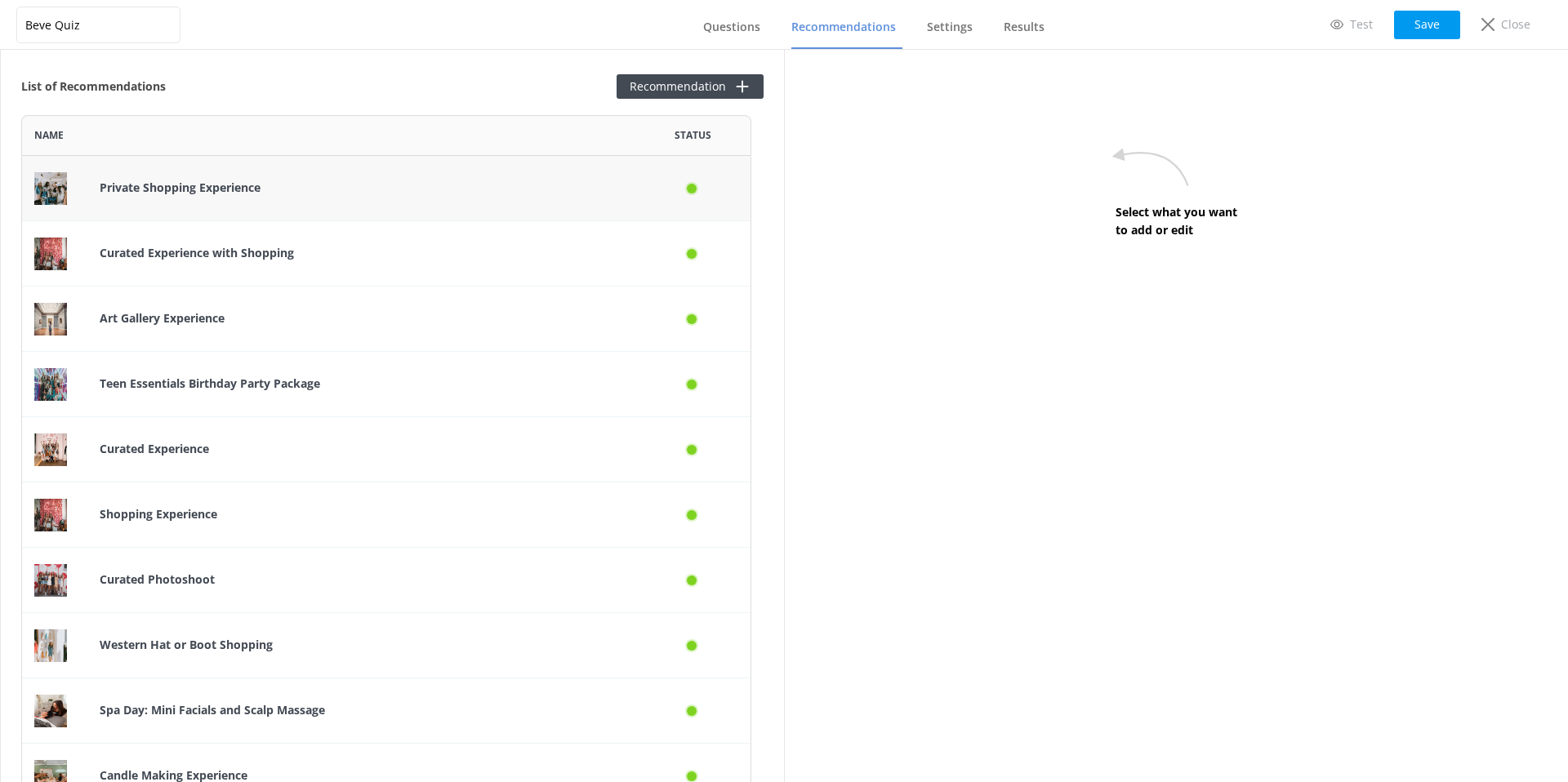
scroll to position [2055, 718]
click at [467, 191] on p "Private Shopping Experience" at bounding box center [361, 187] width 524 height 18
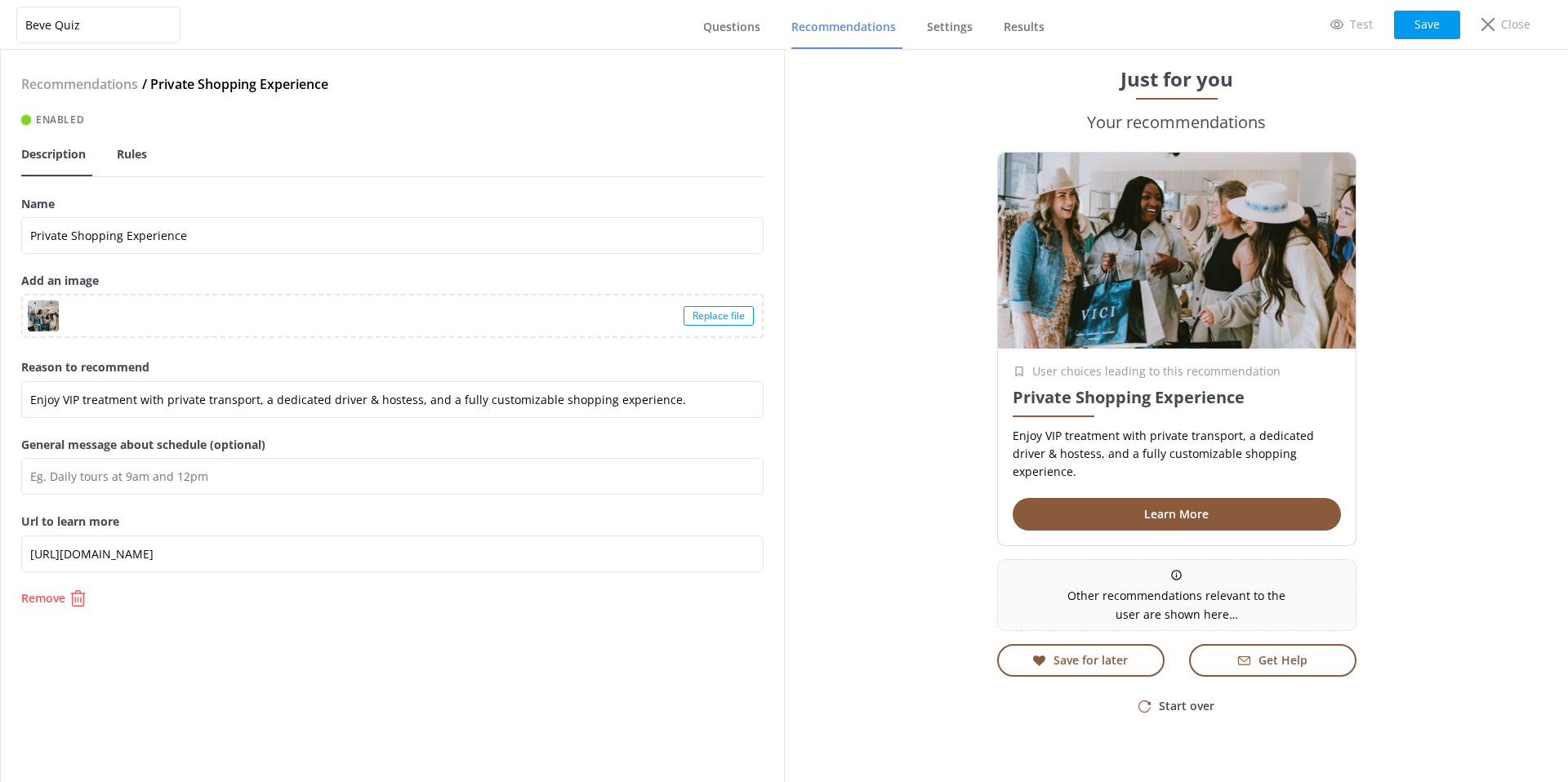
click at [142, 152] on span "Rules" at bounding box center [132, 154] width 30 height 16
click at [732, 27] on span "Questions" at bounding box center [732, 26] width 58 height 16
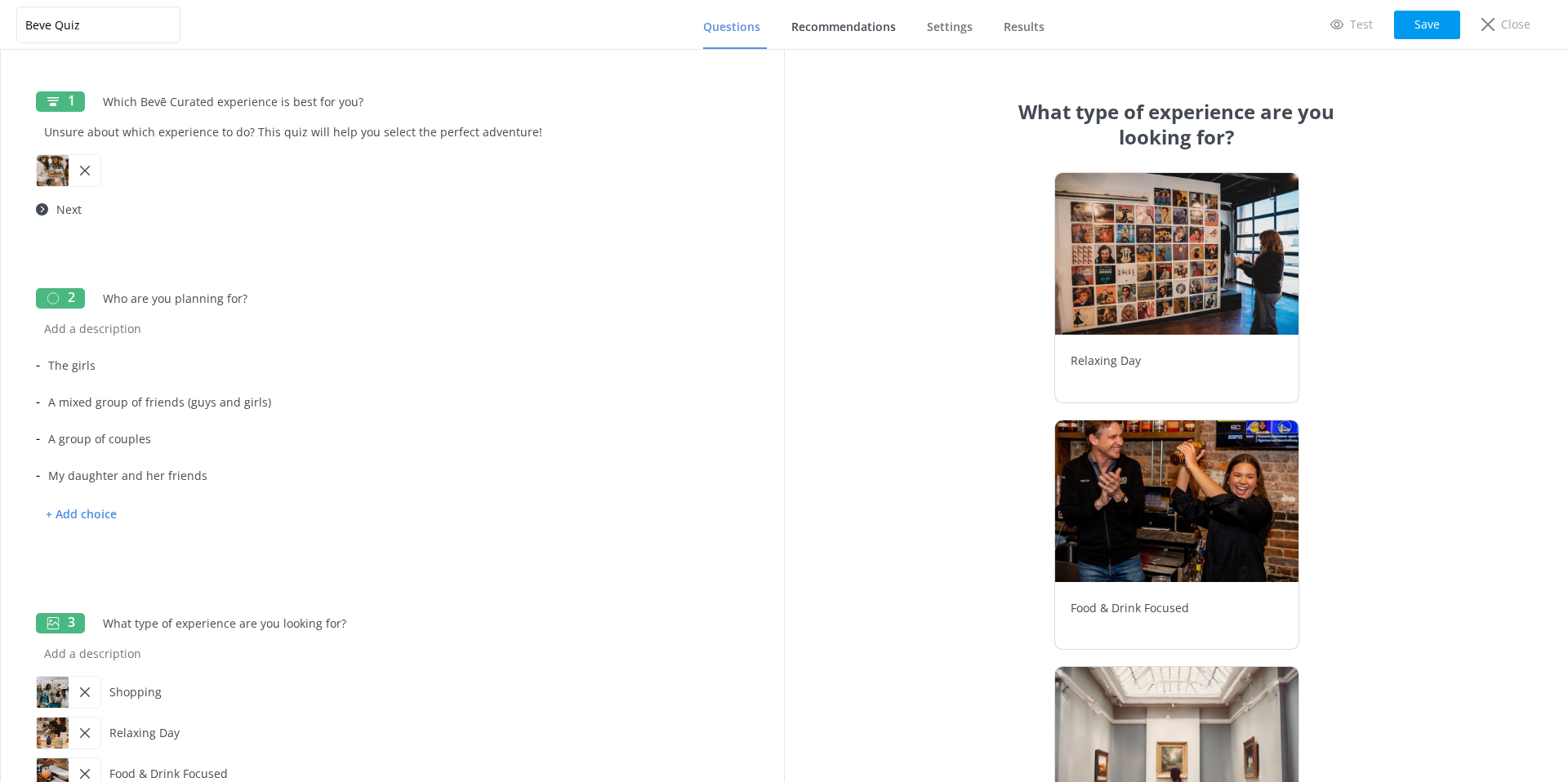
click at [834, 30] on span "Recommendations" at bounding box center [844, 26] width 105 height 16
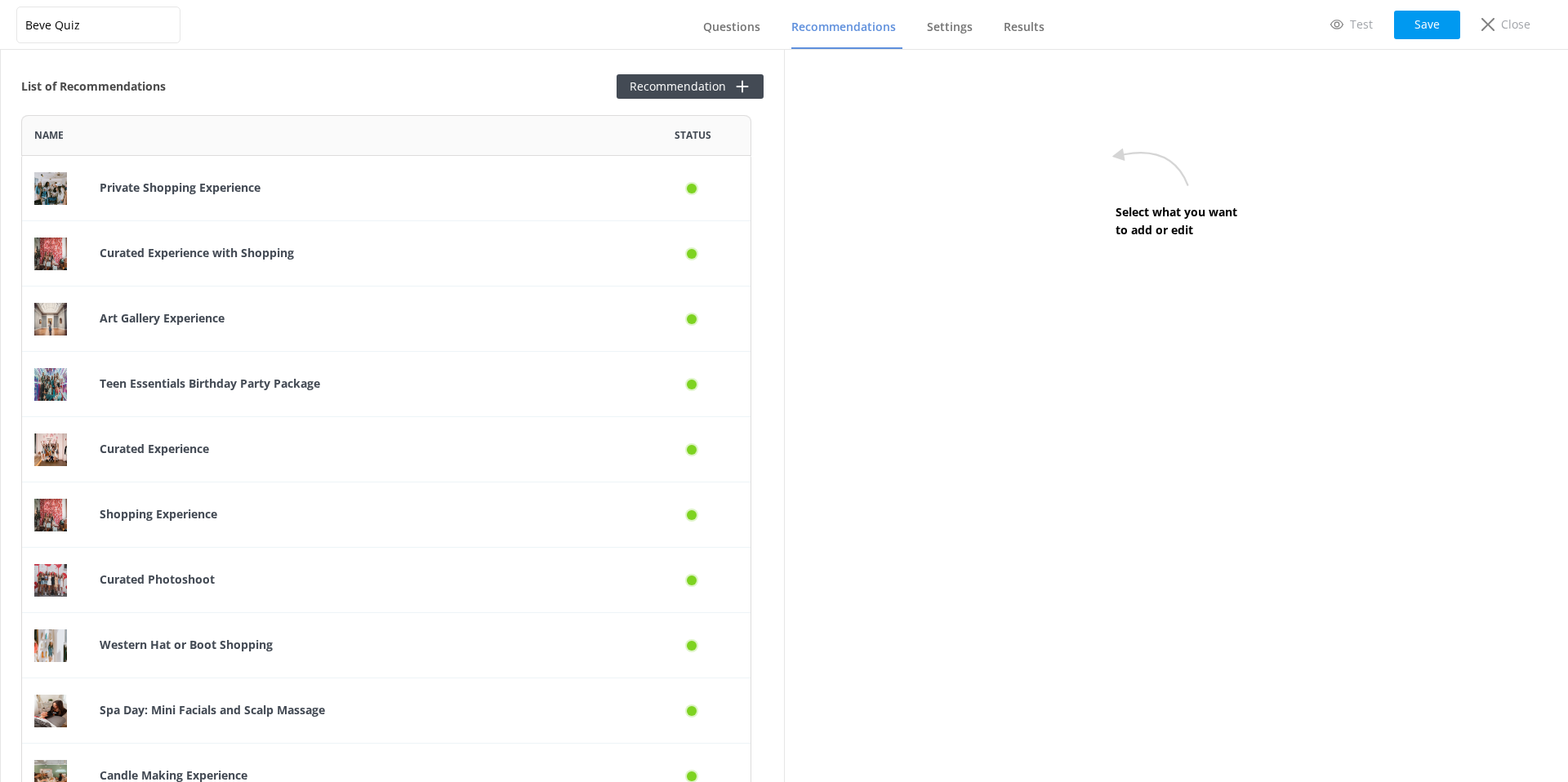
scroll to position [2055, 718]
click at [101, 23] on input "Beve Quiz" at bounding box center [98, 25] width 164 height 36
click at [476, 87] on div "List of Recommendations Recommendation" at bounding box center [392, 86] width 742 height 25
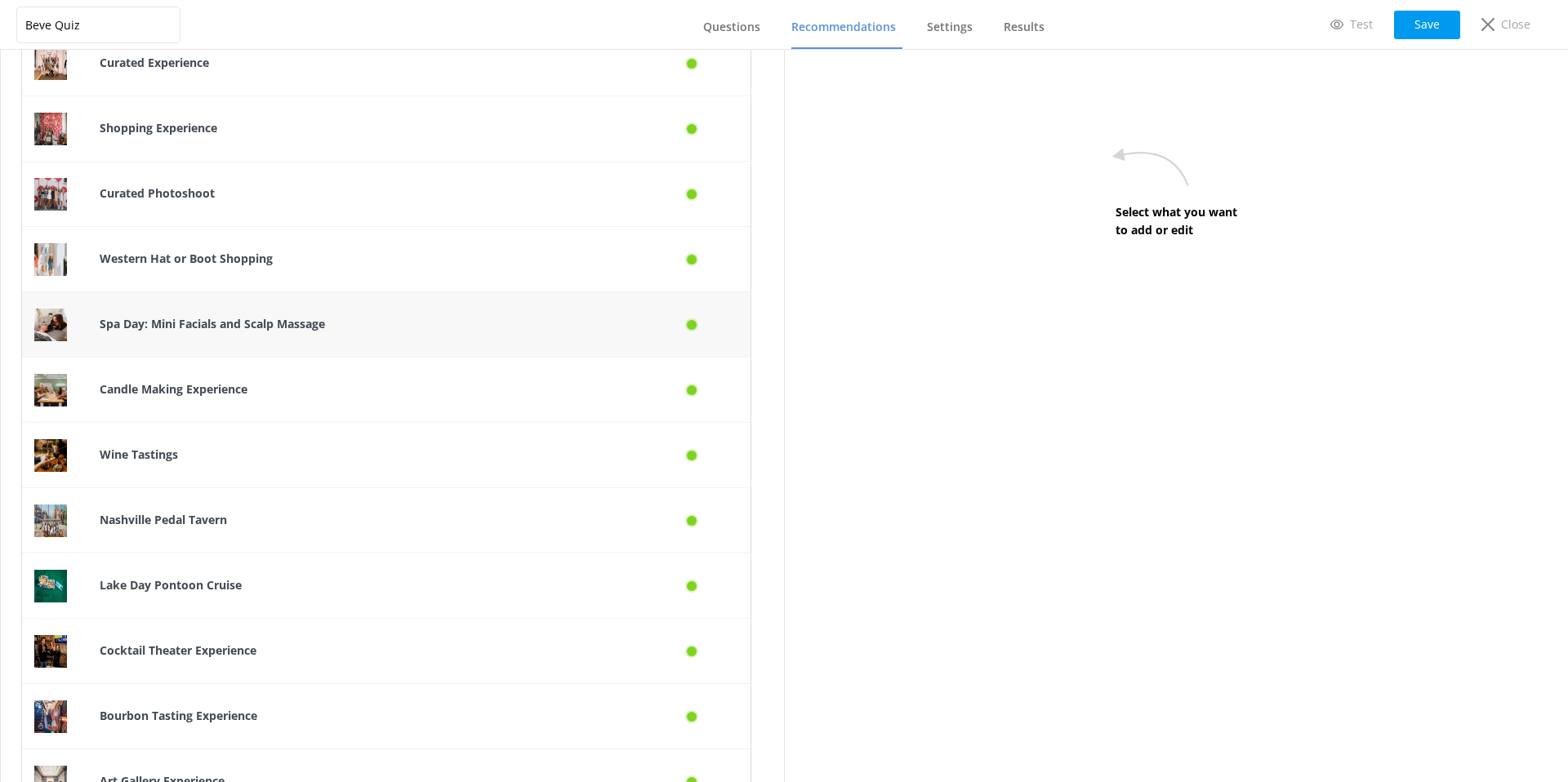
scroll to position [436, 0]
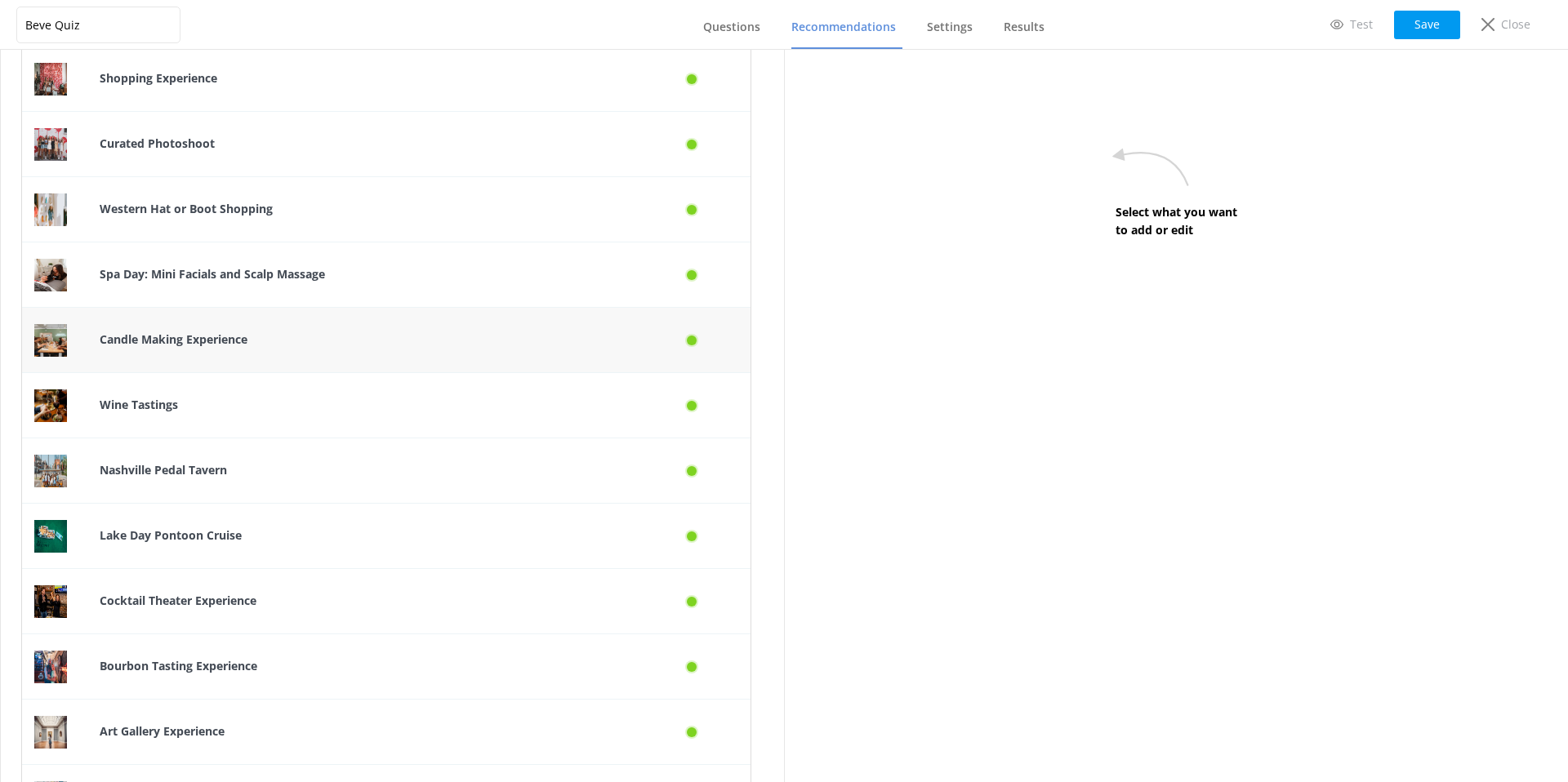
click at [334, 322] on div "Candle Making Experience" at bounding box center [361, 340] width 548 height 65
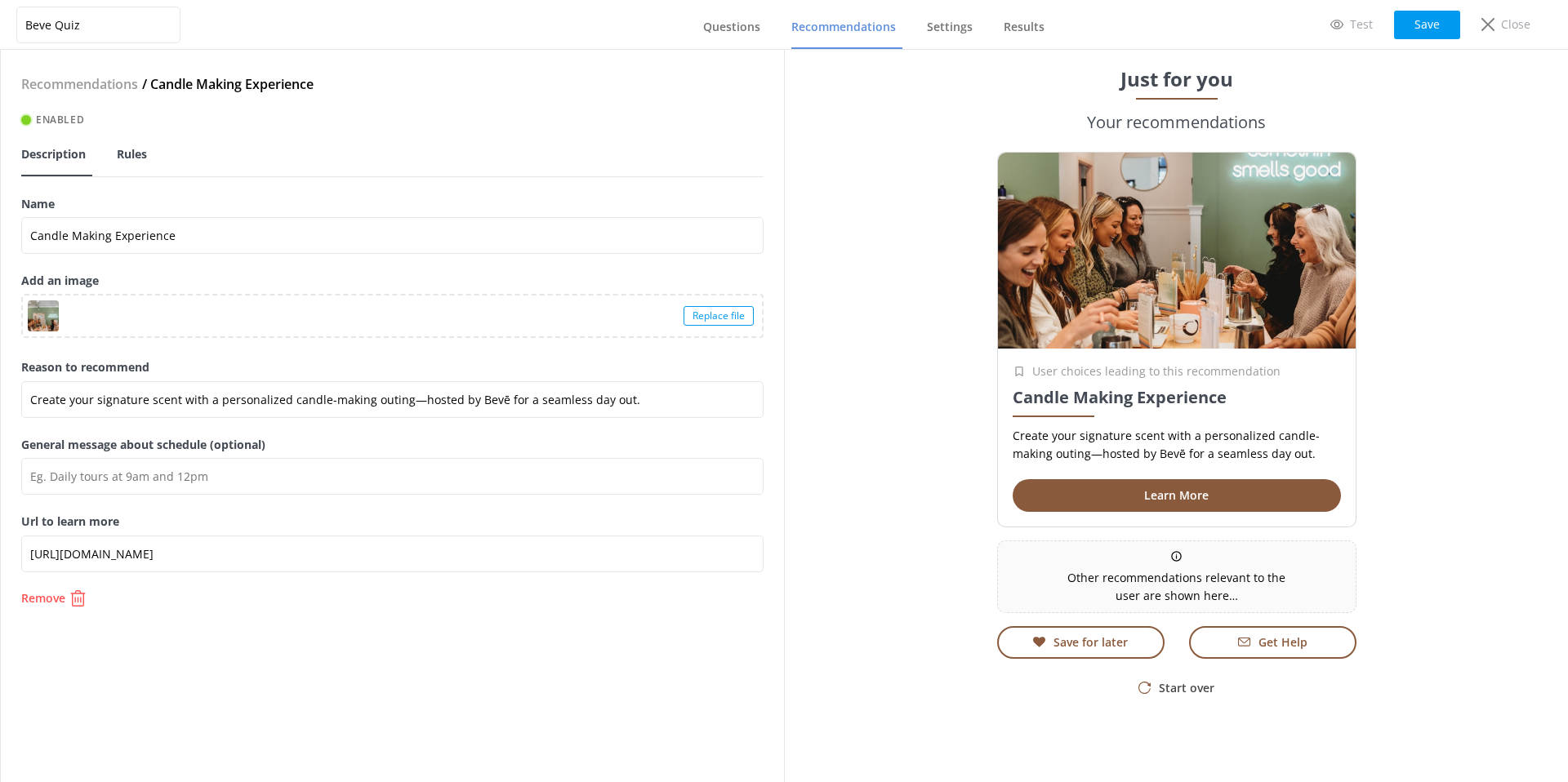
click at [141, 166] on link "Rules" at bounding box center [135, 155] width 36 height 42
click at [63, 598] on p "Remove" at bounding box center [43, 598] width 44 height 12
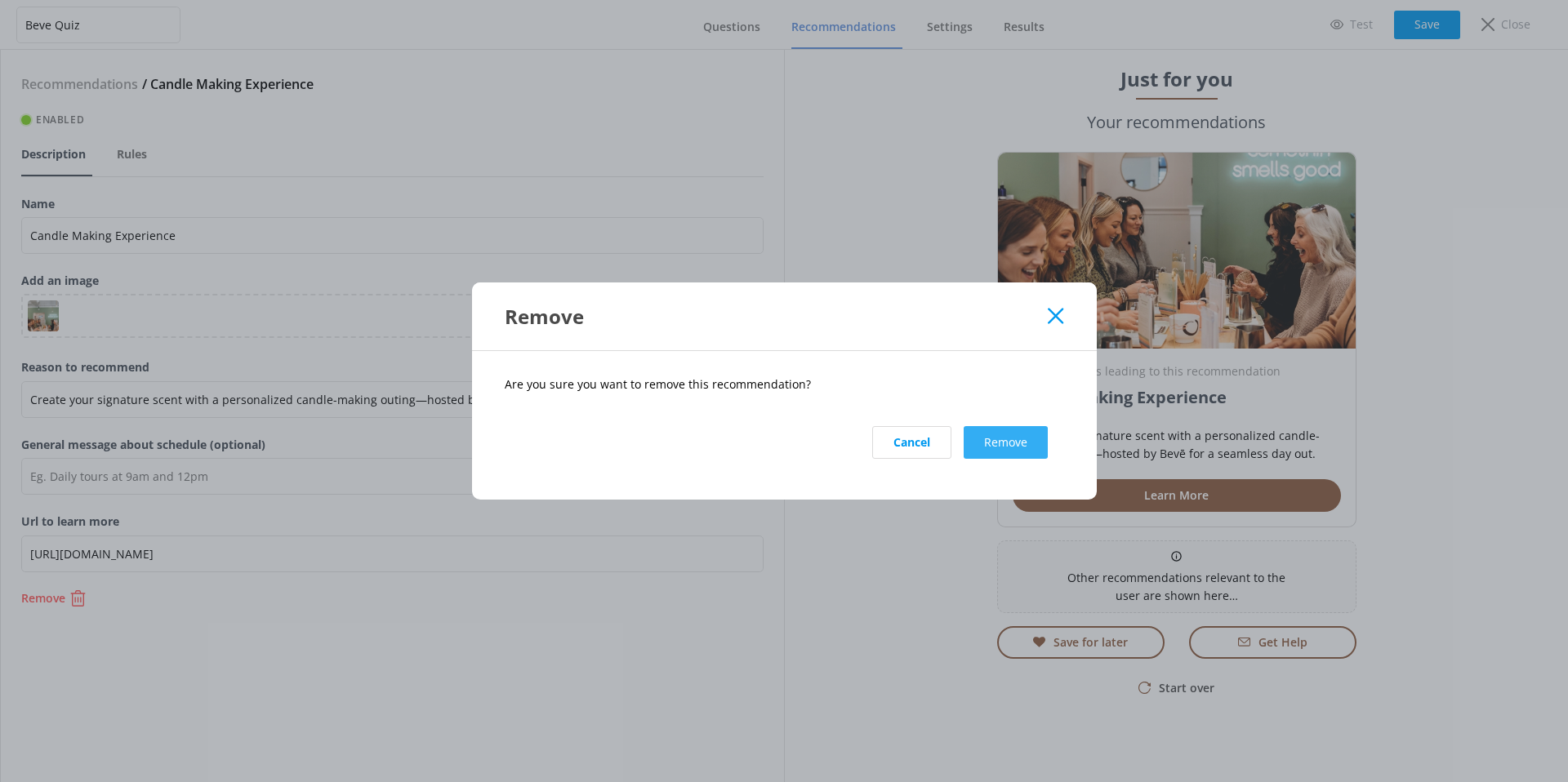
click at [1000, 438] on button "Remove" at bounding box center [1005, 443] width 84 height 33
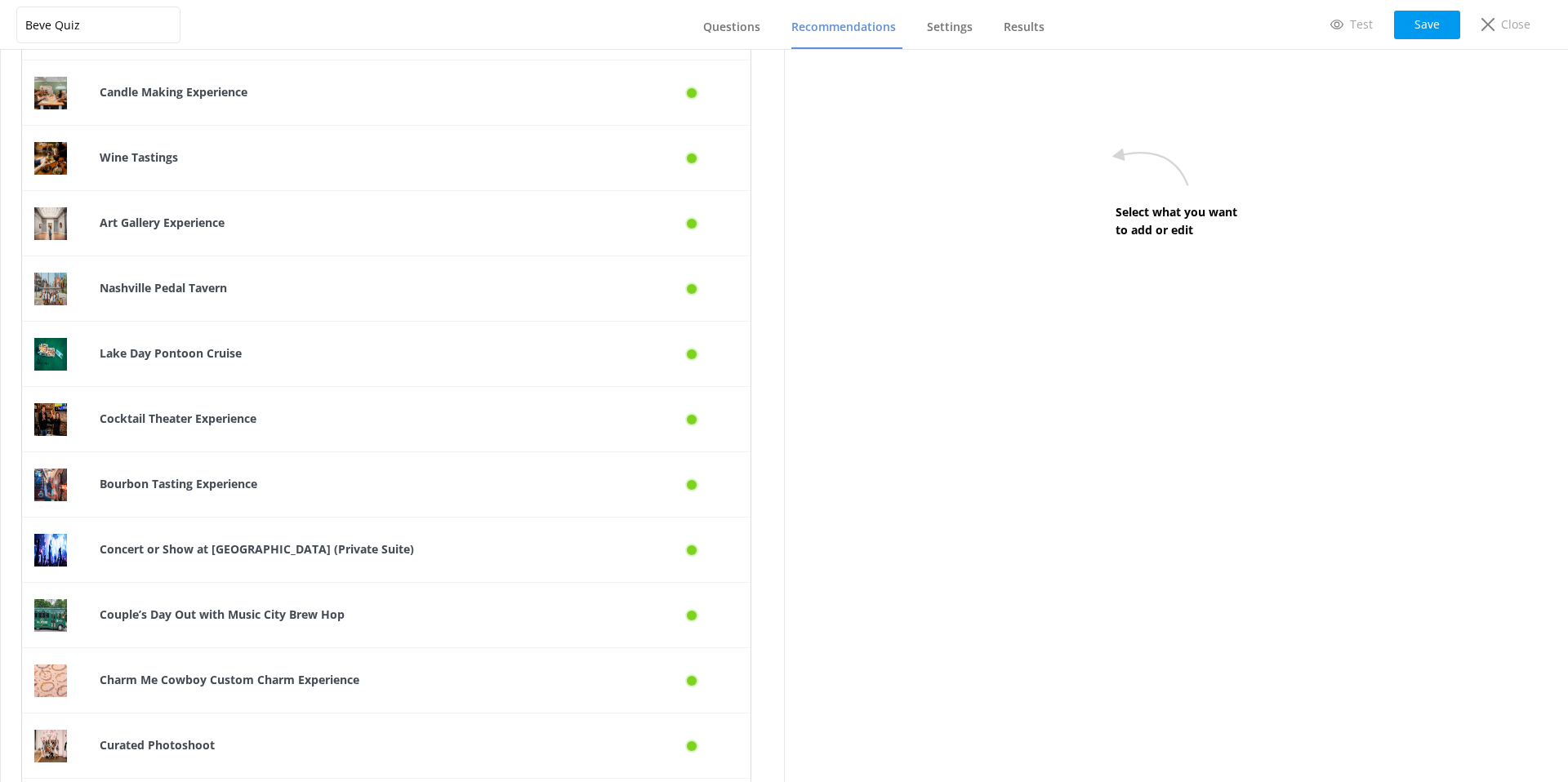
scroll to position [1204, 0]
click at [237, 170] on div "Wine Tastings" at bounding box center [361, 160] width 548 height 65
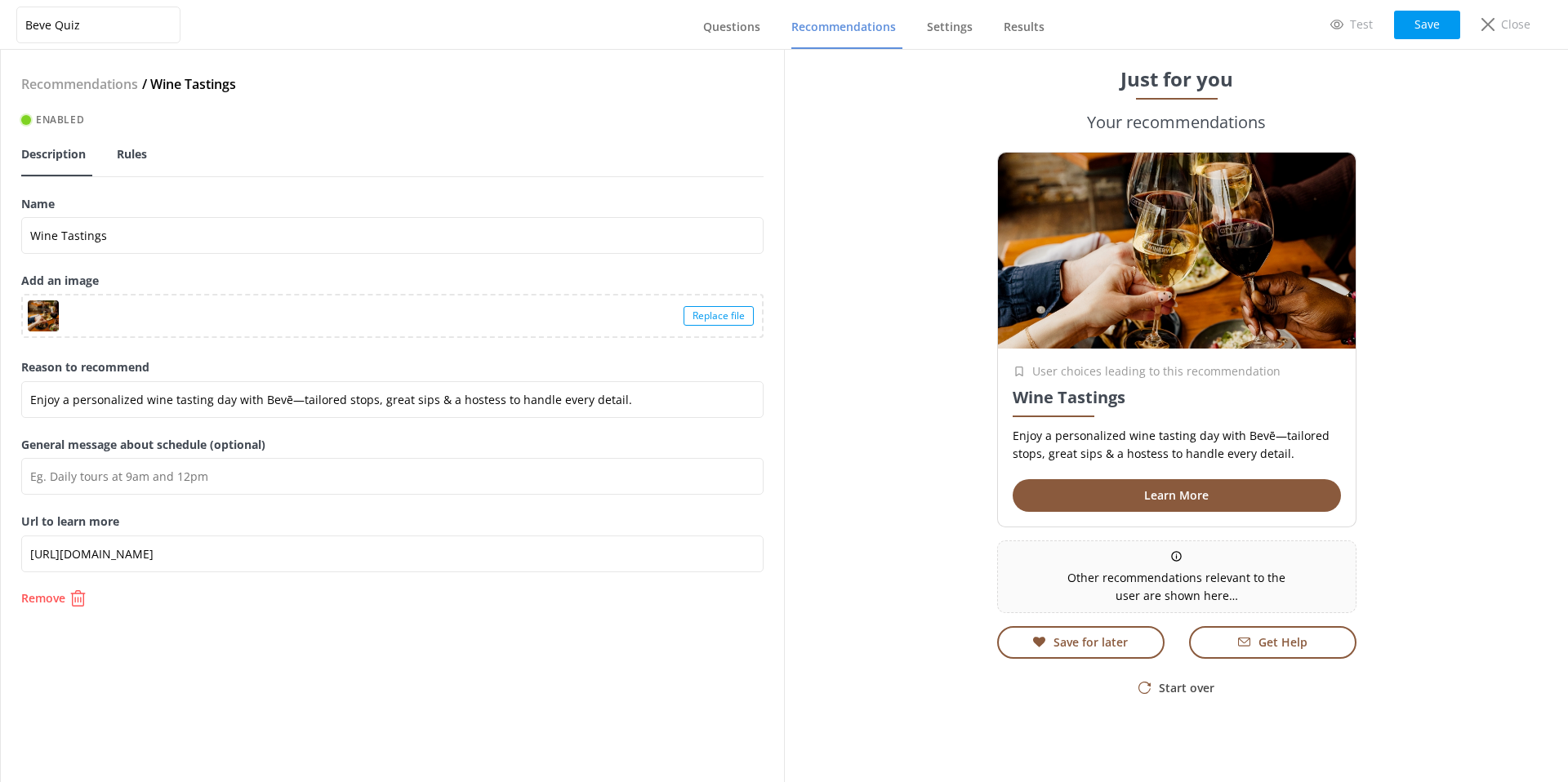
click at [135, 156] on span "Rules" at bounding box center [132, 154] width 30 height 16
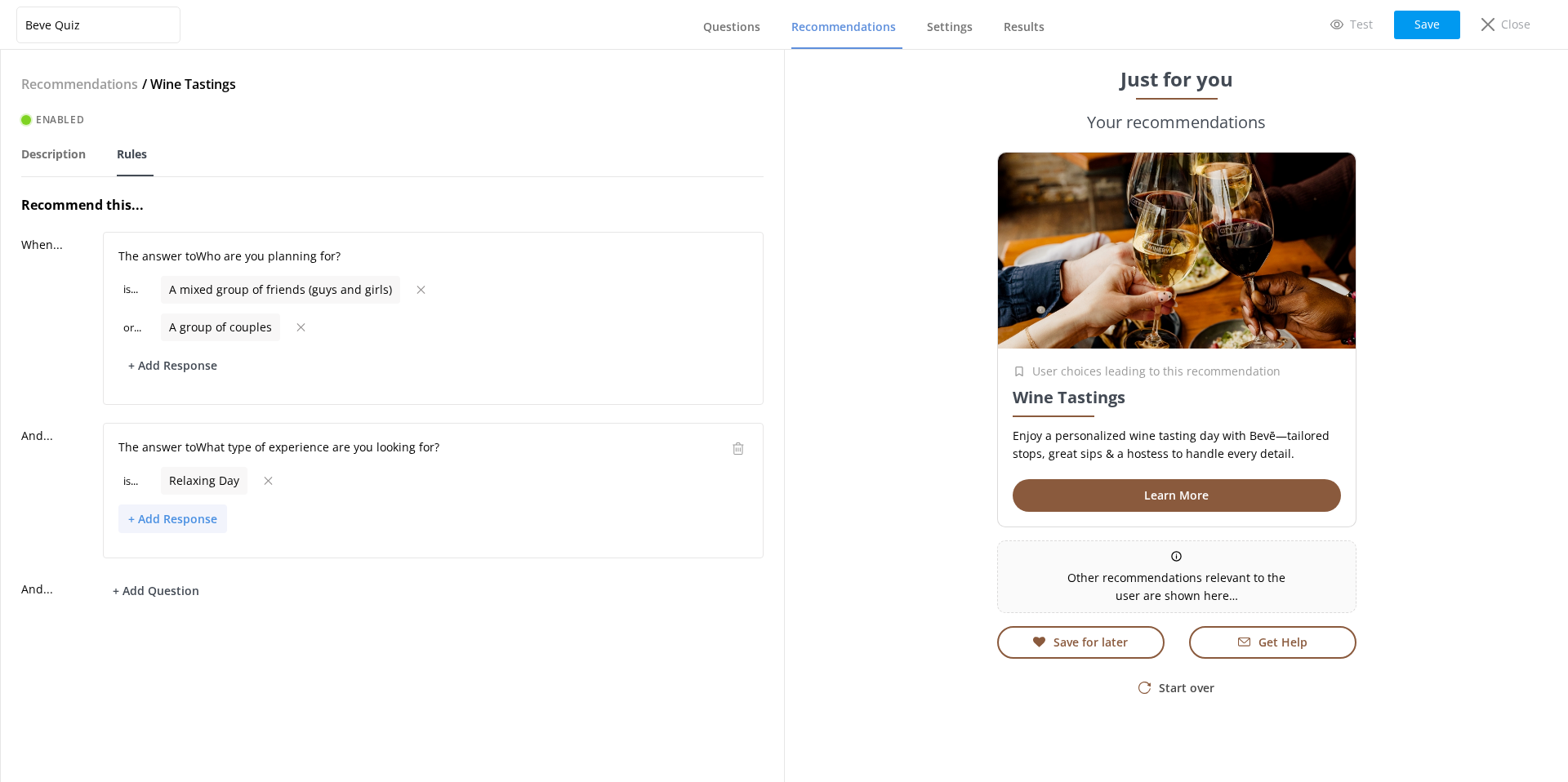
click at [168, 518] on button "+ Add Response" at bounding box center [173, 519] width 108 height 29
click at [160, 572] on p "Food & Drink Focused" at bounding box center [188, 577] width 118 height 18
click at [1429, 29] on button "Save" at bounding box center [1427, 25] width 66 height 29
click at [1438, 27] on button "Save" at bounding box center [1427, 25] width 66 height 29
click at [110, 81] on h4 "Recommendations" at bounding box center [80, 85] width 117 height 21
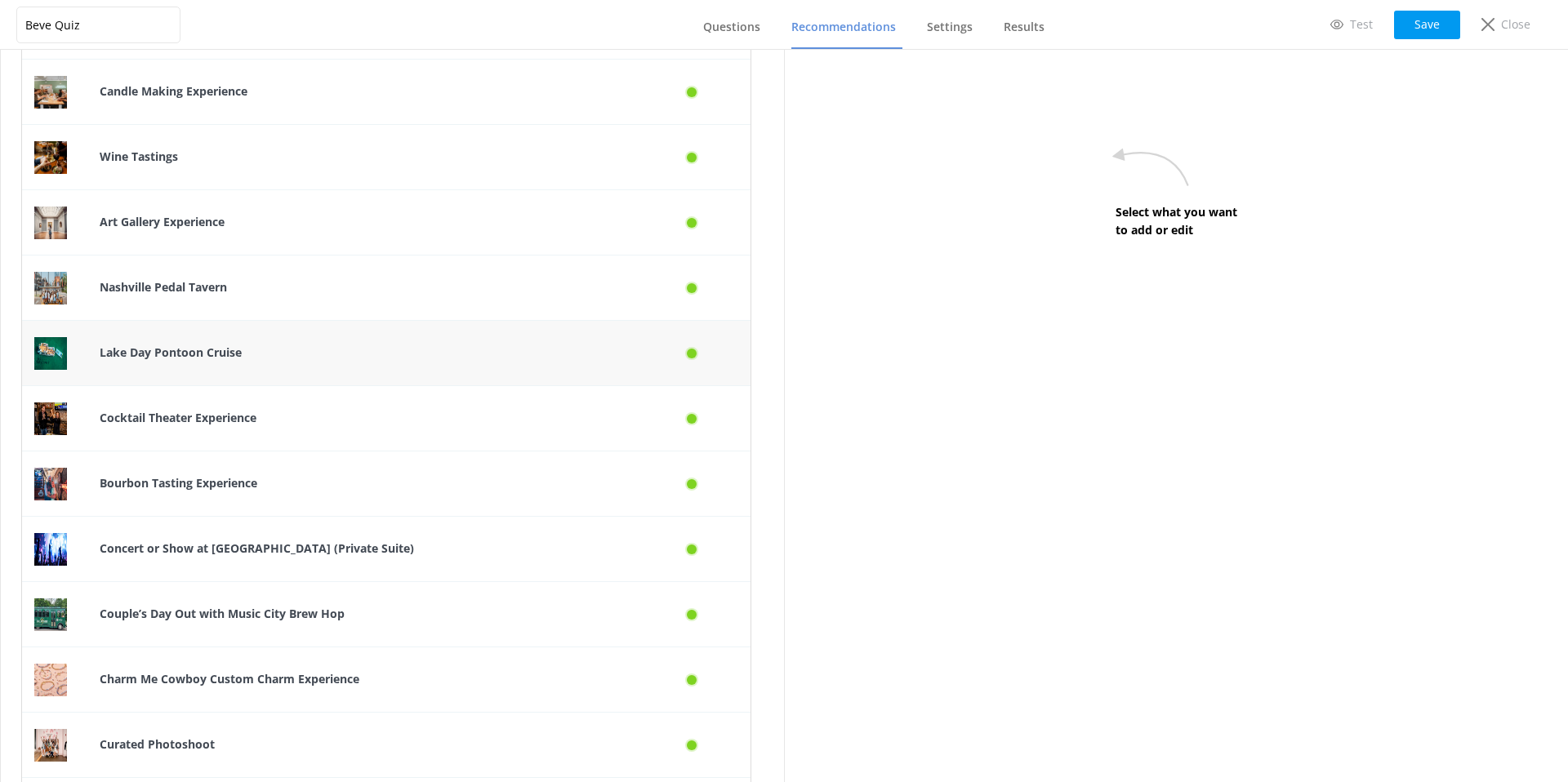
scroll to position [1476, 0]
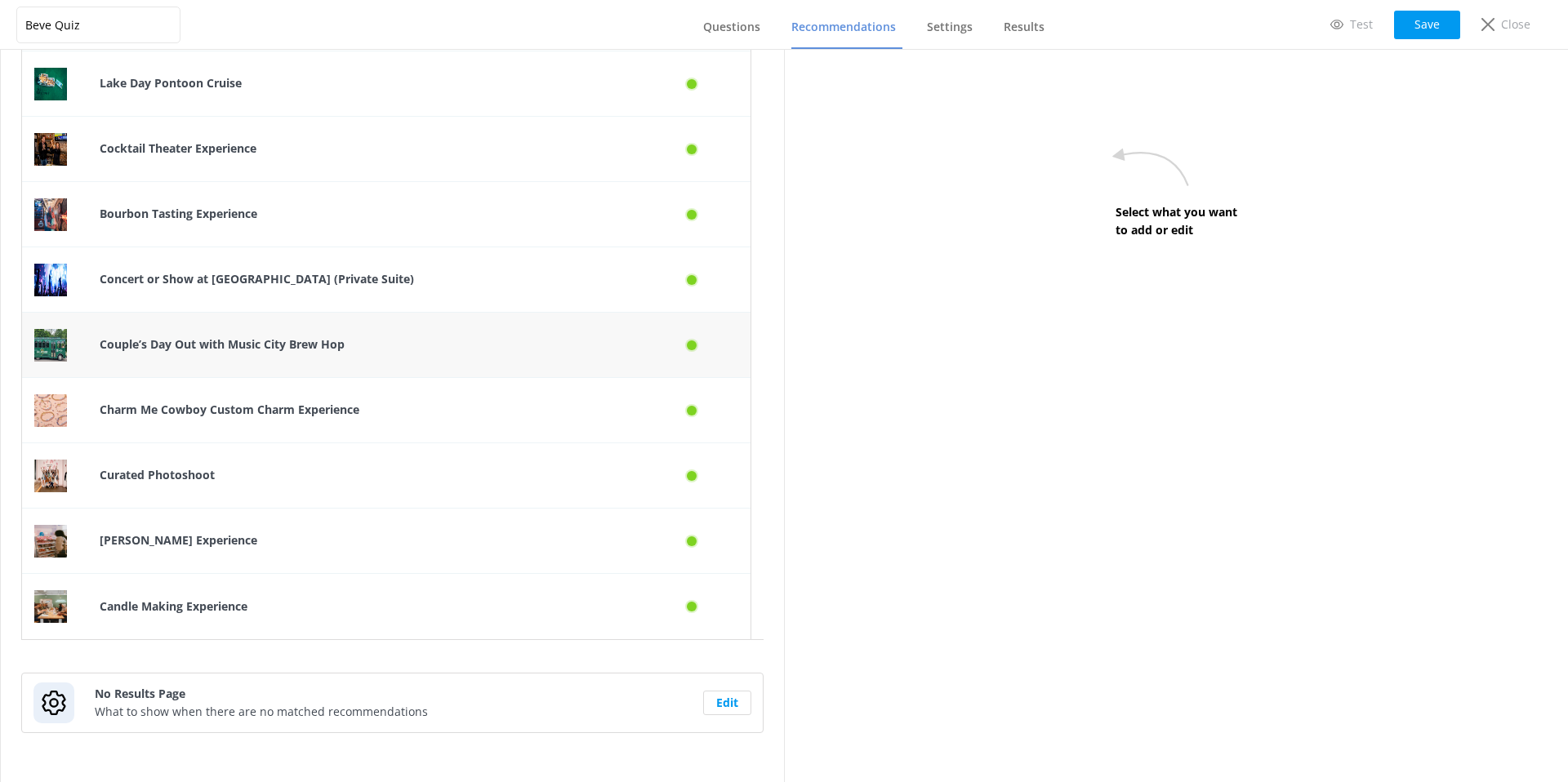
click at [186, 342] on b "Couple’s Day Out with Music City Brew Hop" at bounding box center [222, 344] width 245 height 15
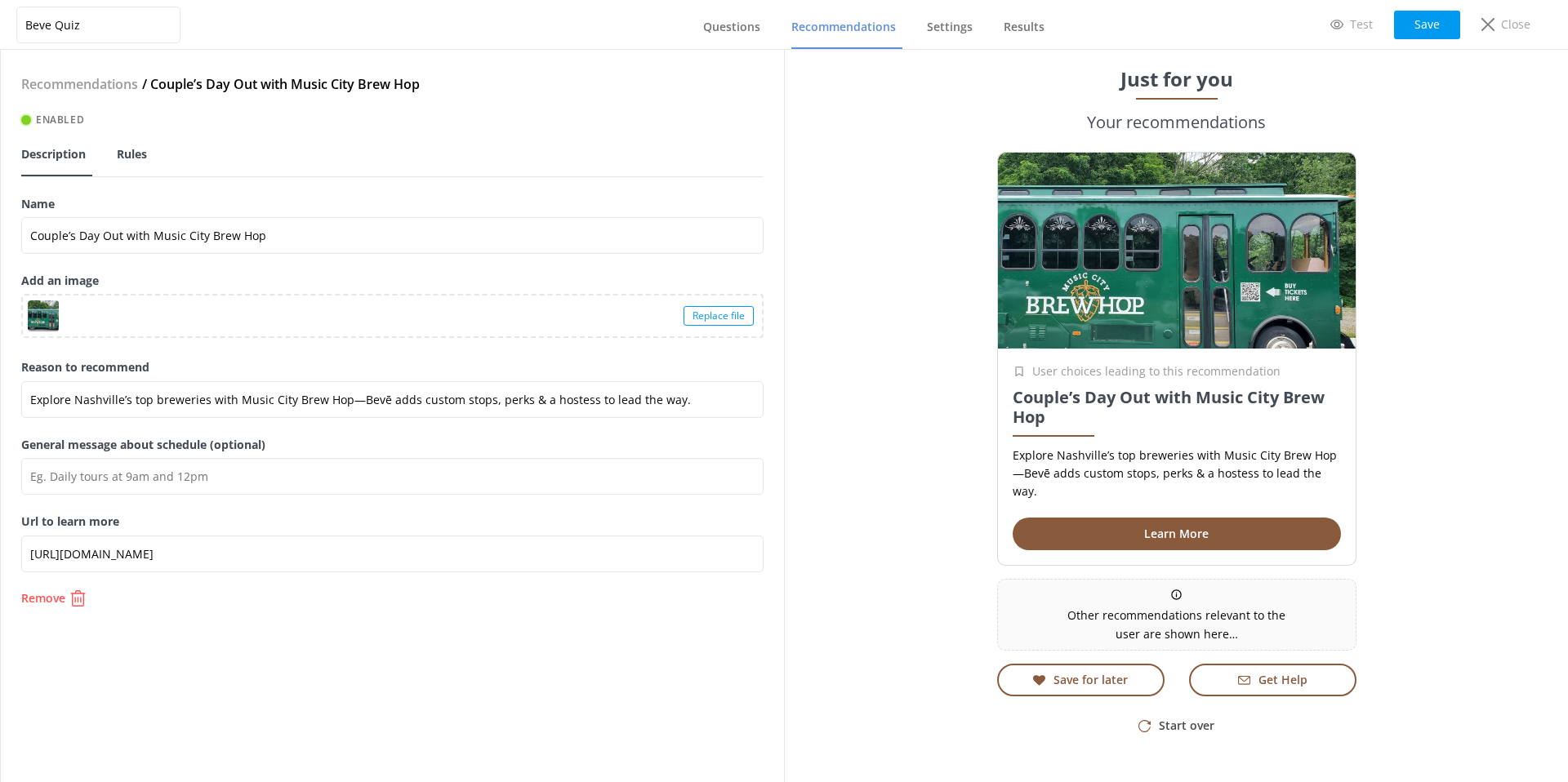
click at [140, 153] on span "Rules" at bounding box center [132, 154] width 30 height 16
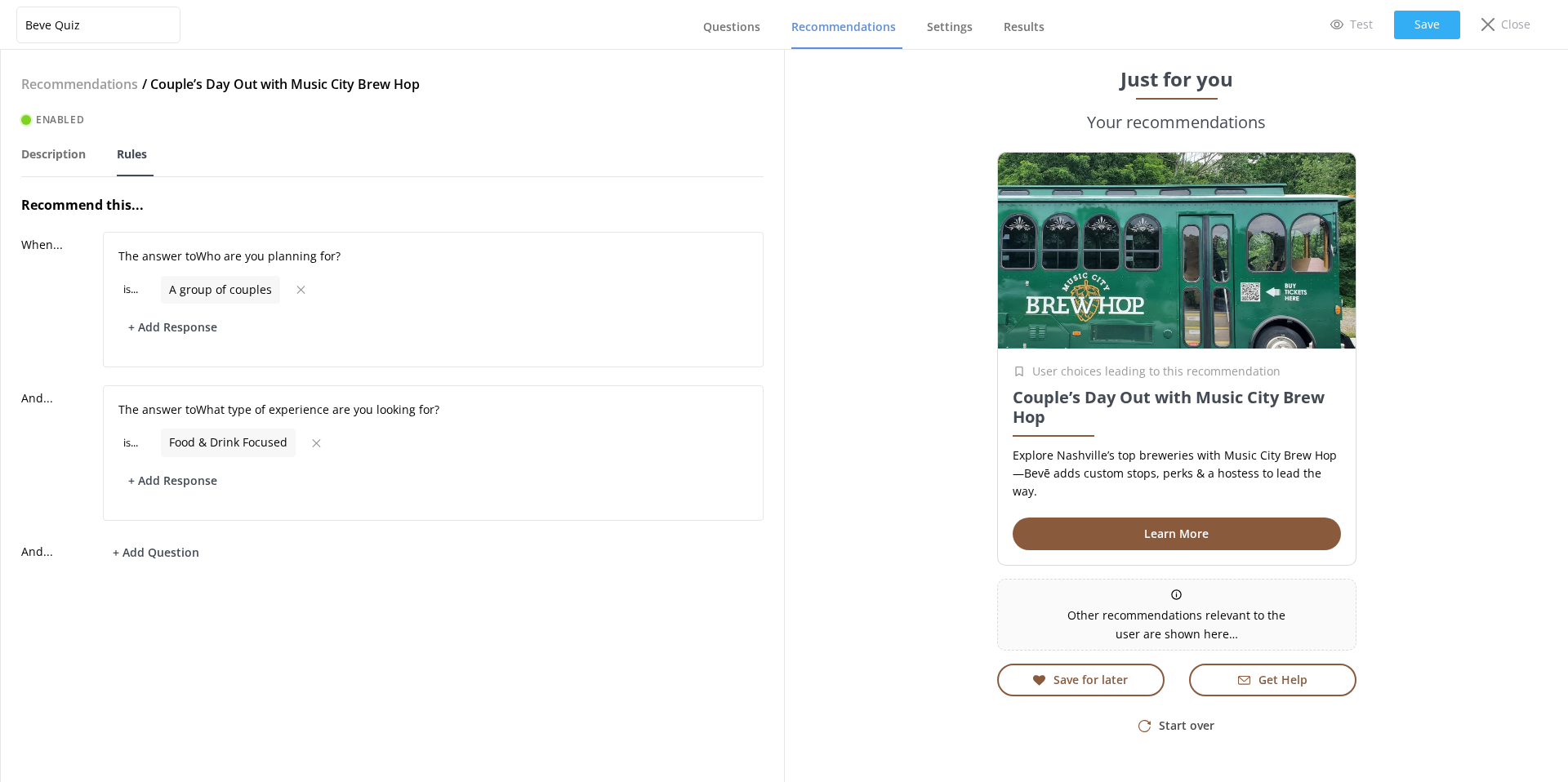
click at [1425, 28] on button "Save" at bounding box center [1427, 25] width 66 height 29
click at [59, 83] on h4 "Recommendations" at bounding box center [80, 85] width 117 height 21
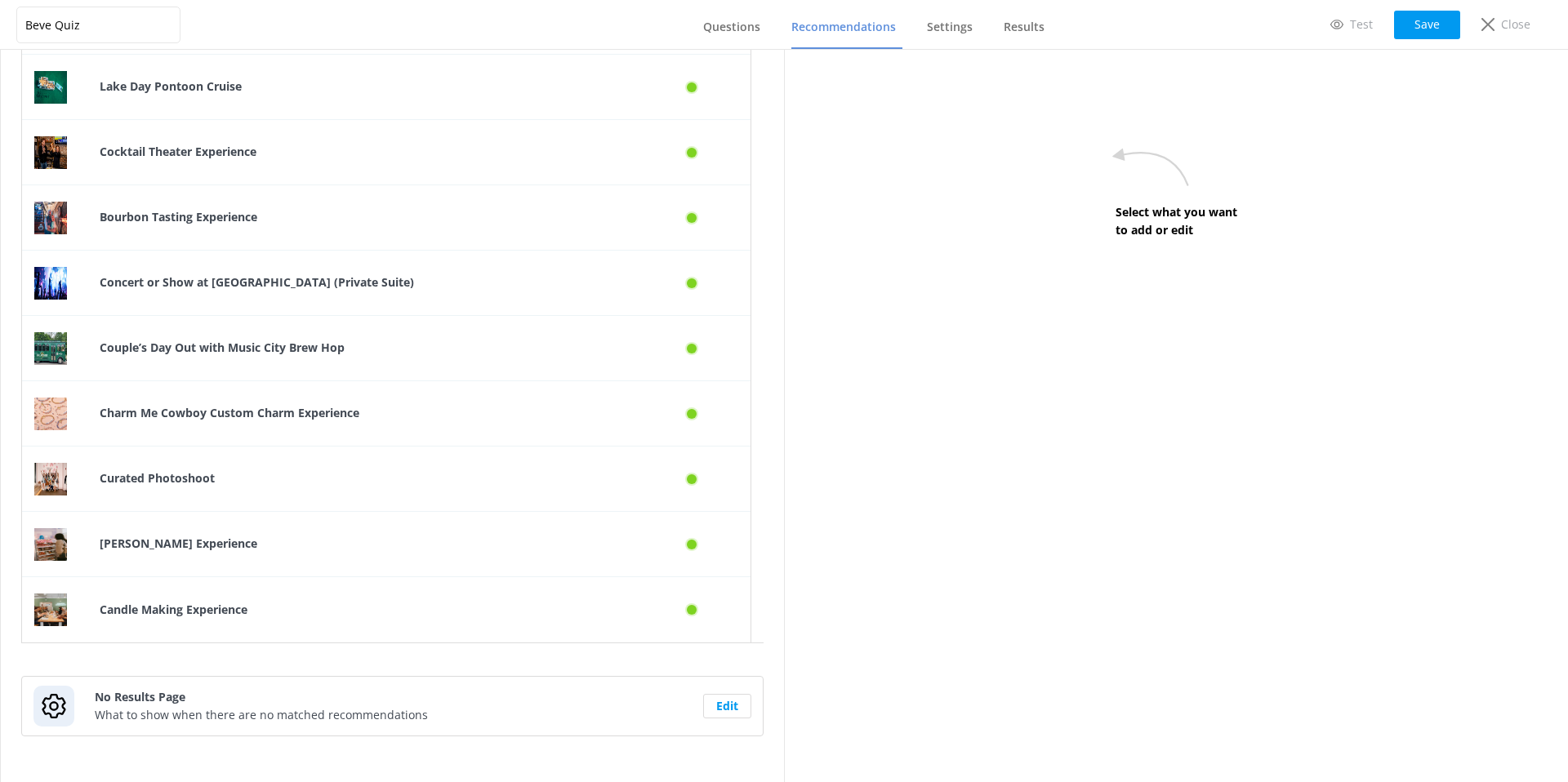
scroll to position [1476, 0]
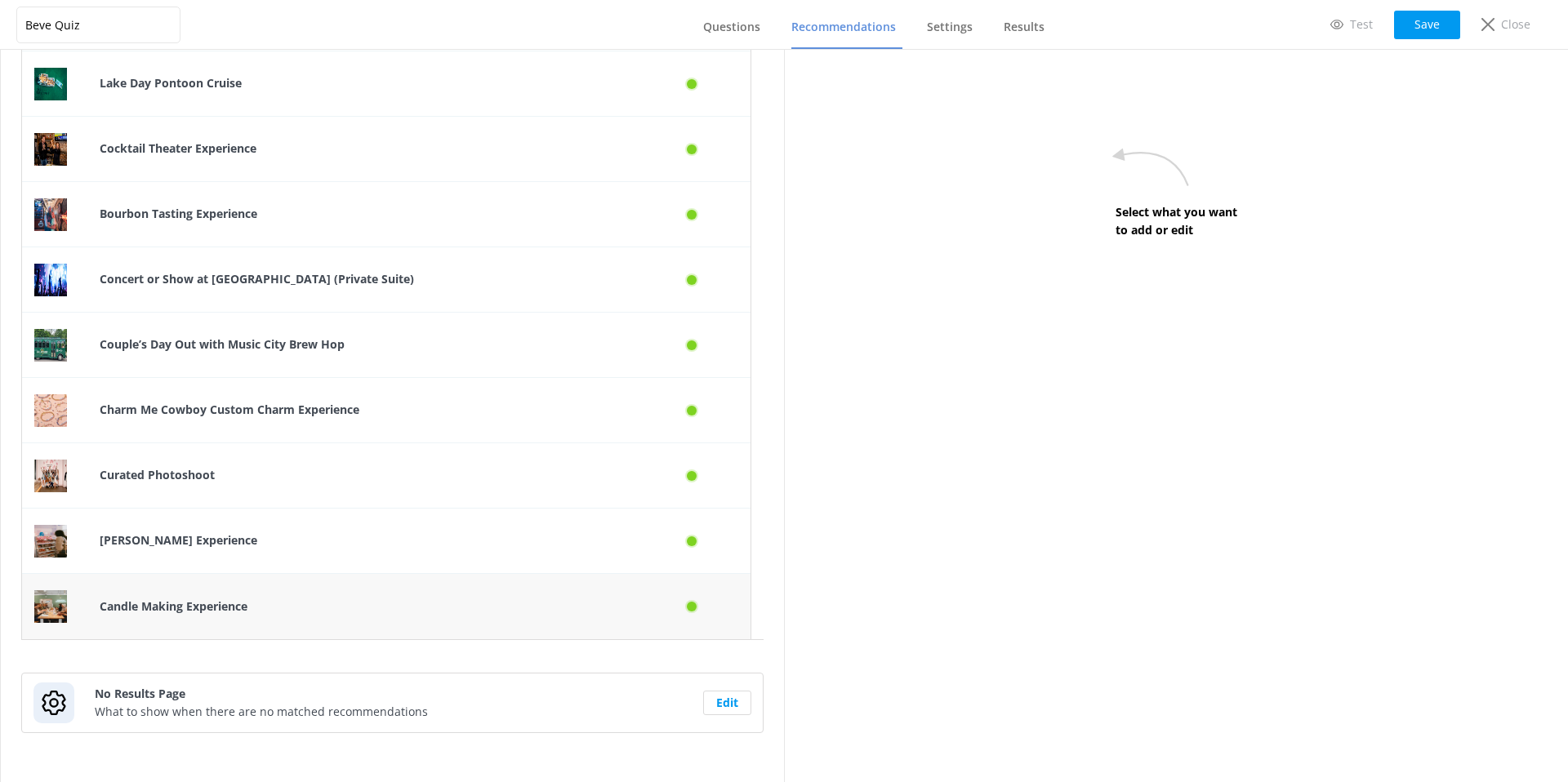
click at [276, 598] on p "Candle Making Experience" at bounding box center [361, 606] width 524 height 18
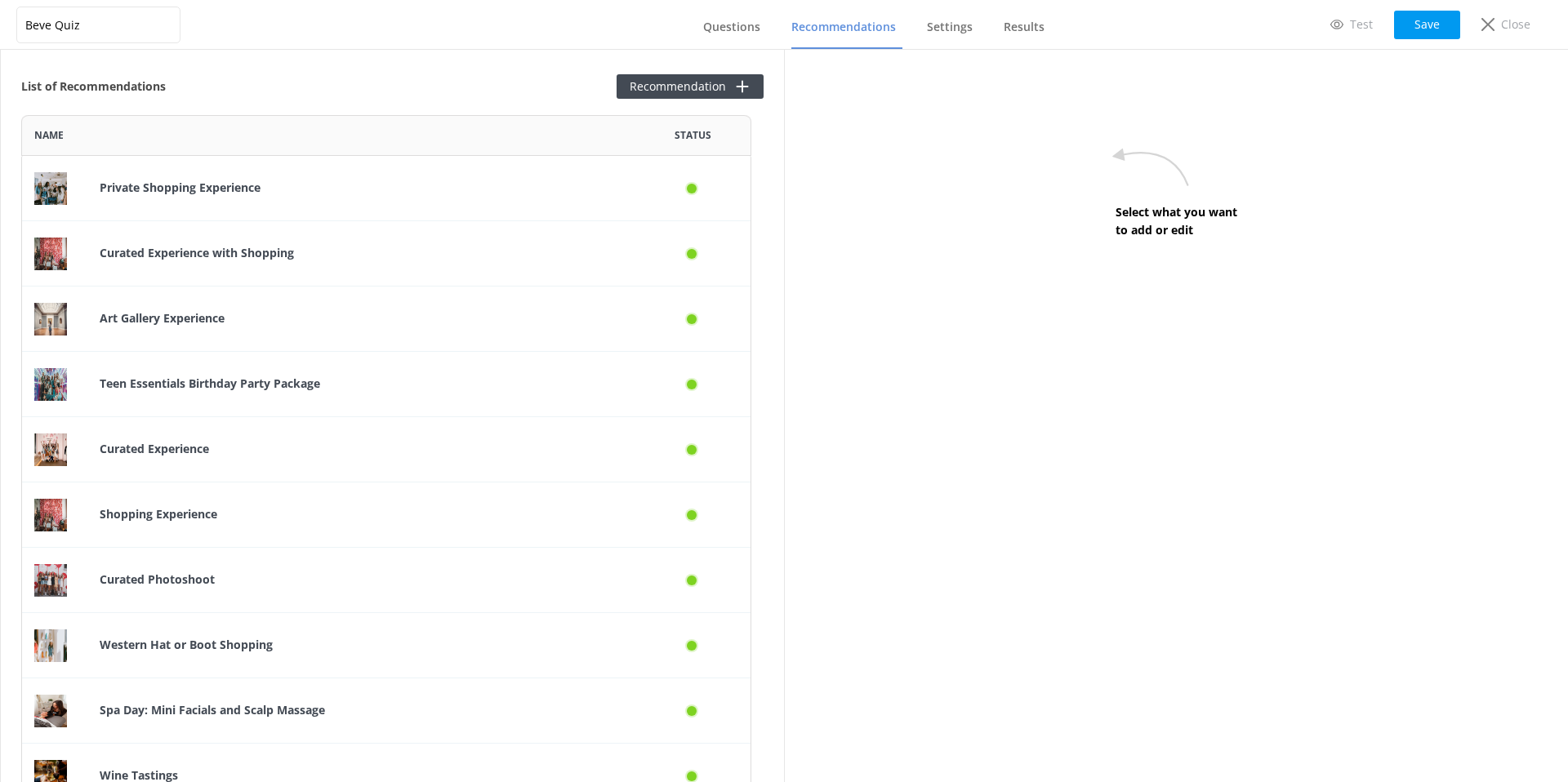
scroll to position [1989, 718]
click at [191, 174] on div "Private Shopping Experience" at bounding box center [361, 188] width 548 height 65
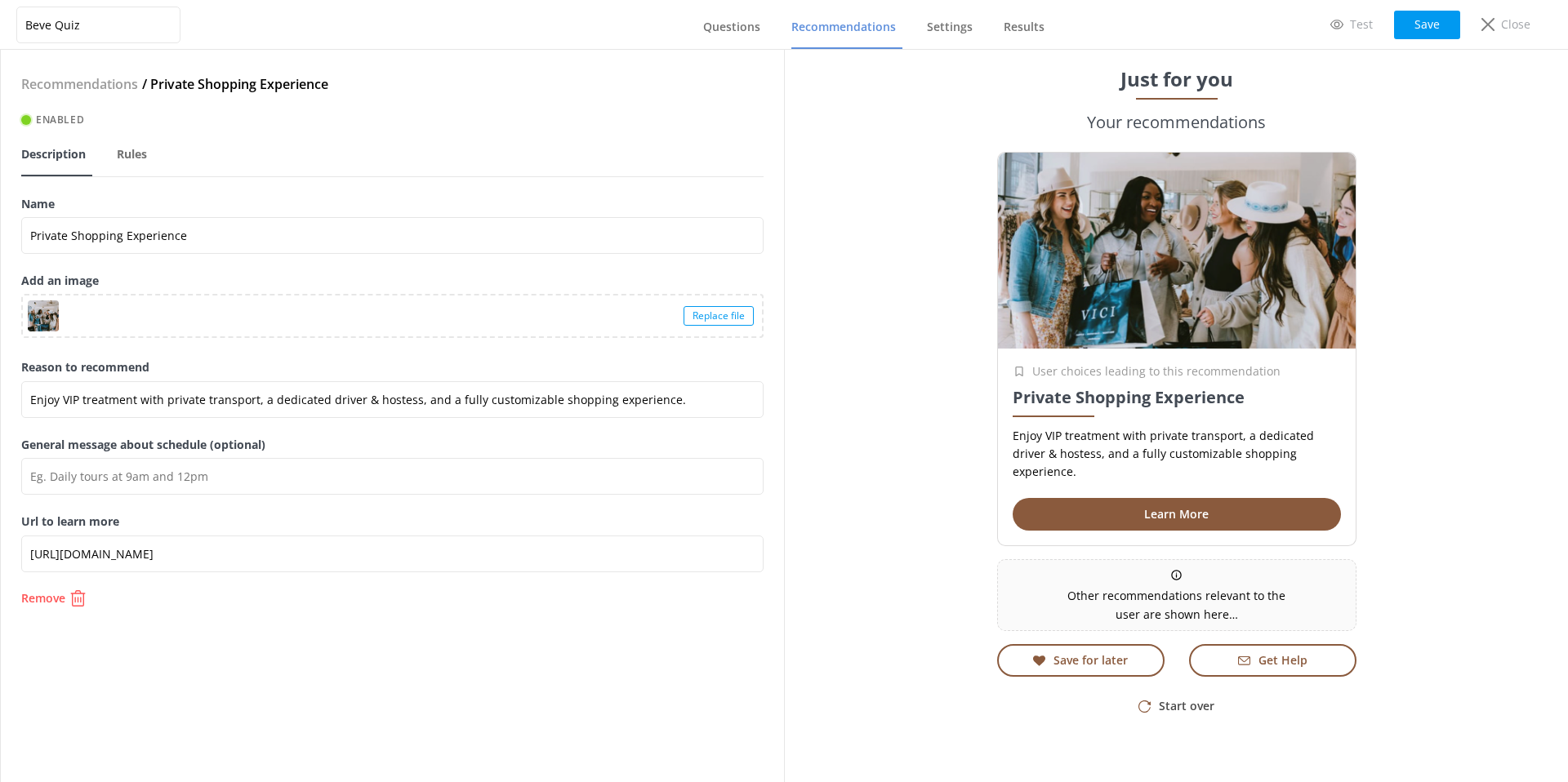
click at [53, 73] on div "Recommendations / Private Shopping Experience Enabled Description Rules Name Pr…" at bounding box center [392, 416] width 783 height 732
click at [52, 77] on h4 "Recommendations" at bounding box center [80, 85] width 117 height 21
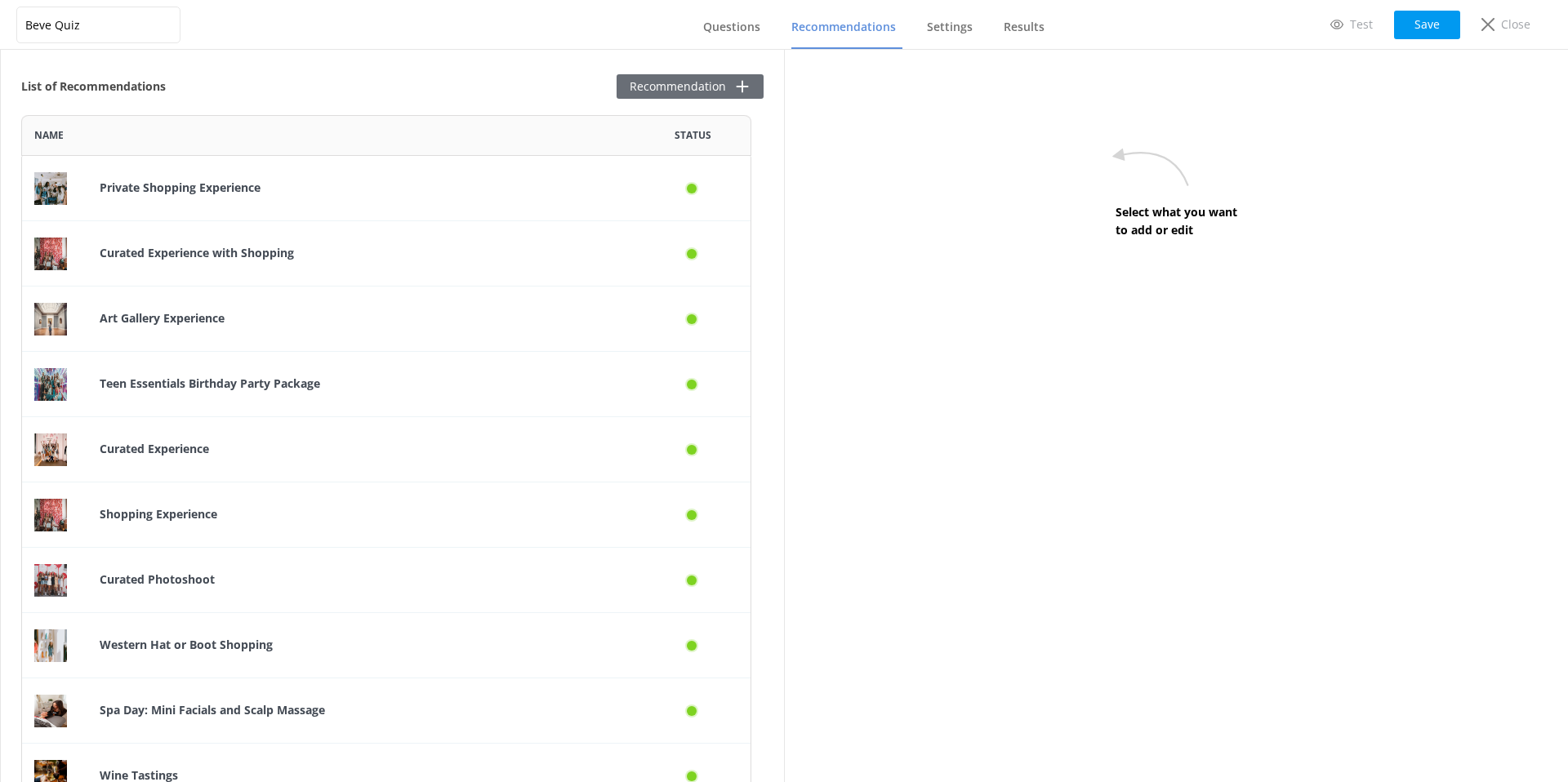
click at [676, 96] on button "Recommendation" at bounding box center [690, 86] width 147 height 25
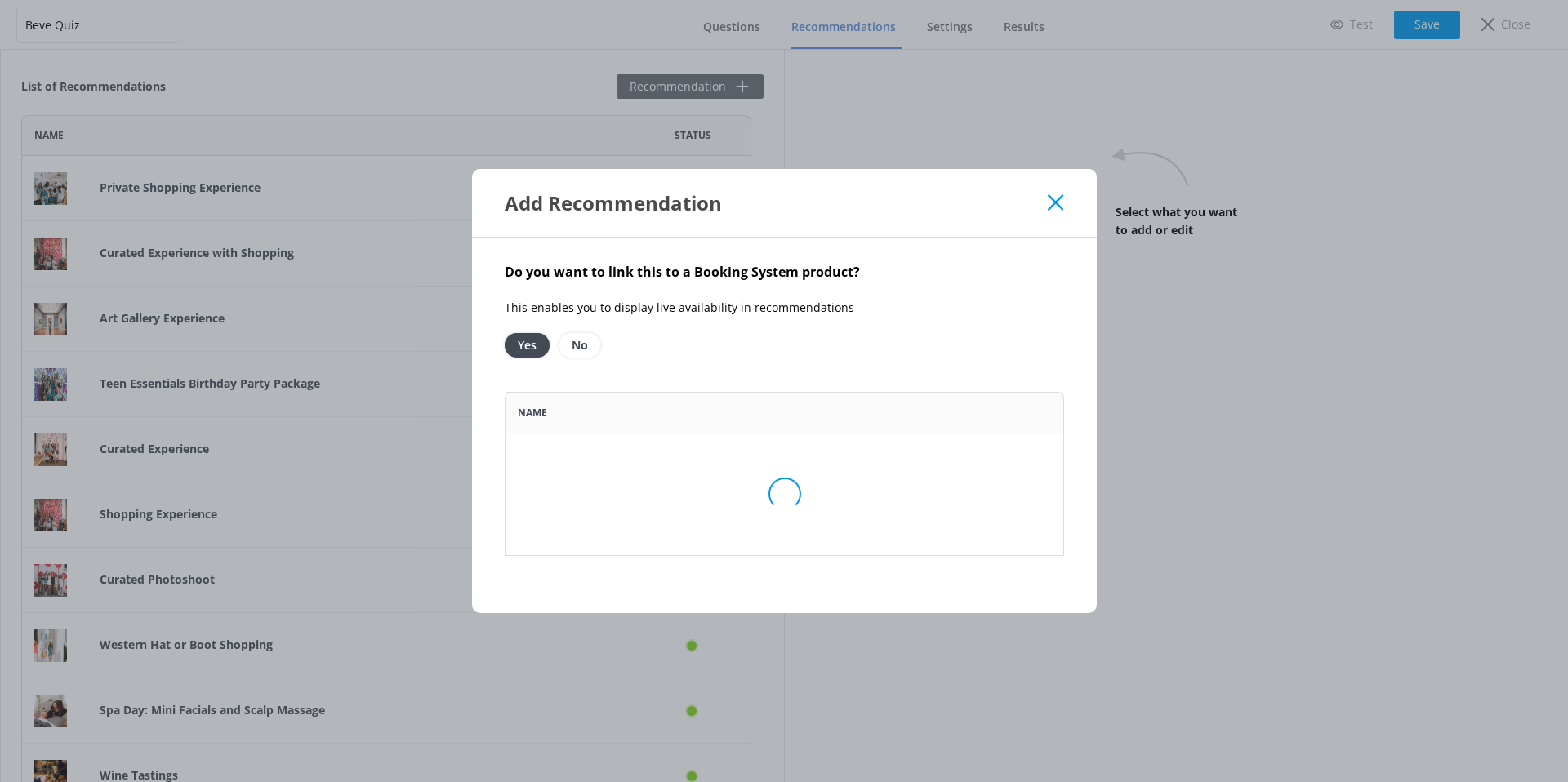
scroll to position [151, 547]
click at [597, 455] on div "No products" at bounding box center [784, 493] width 559 height 123
click at [593, 352] on option "No" at bounding box center [580, 345] width 41 height 25
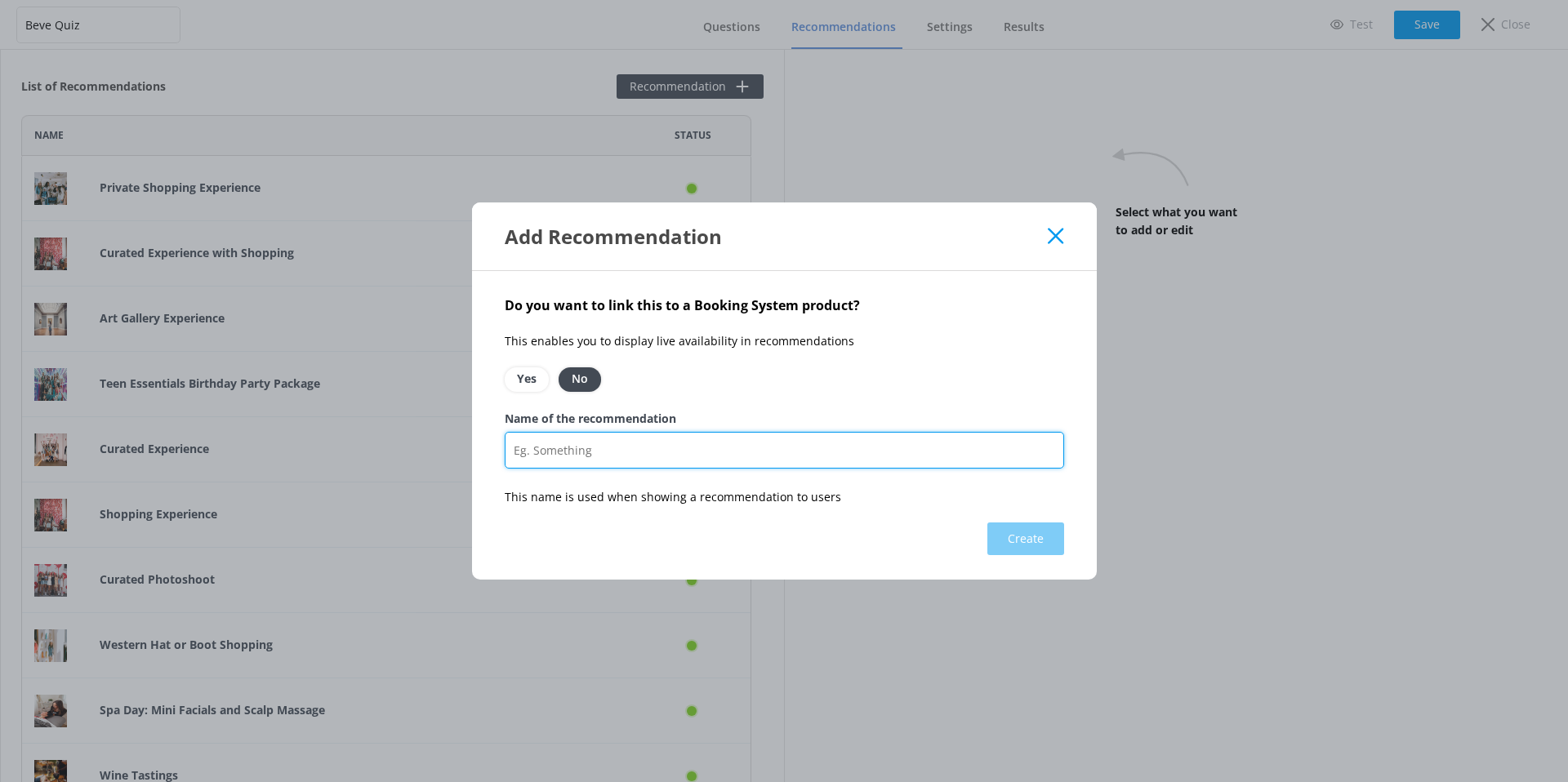
click at [603, 448] on input "Name of the recommendation" at bounding box center [784, 449] width 559 height 36
type input "Whiskey and Wine Chocolate Pairing"
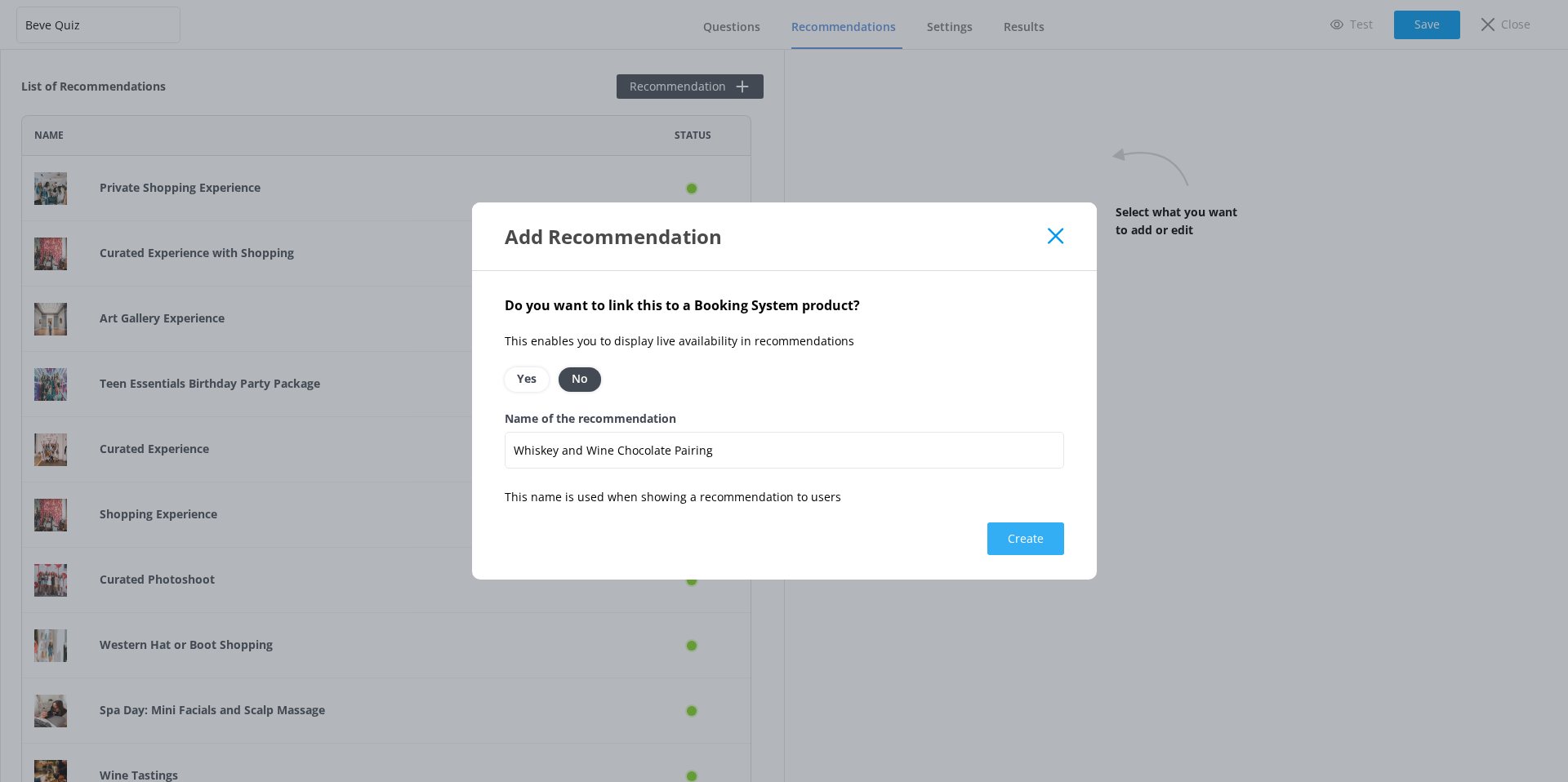
click at [1031, 541] on button "Create" at bounding box center [1026, 539] width 77 height 33
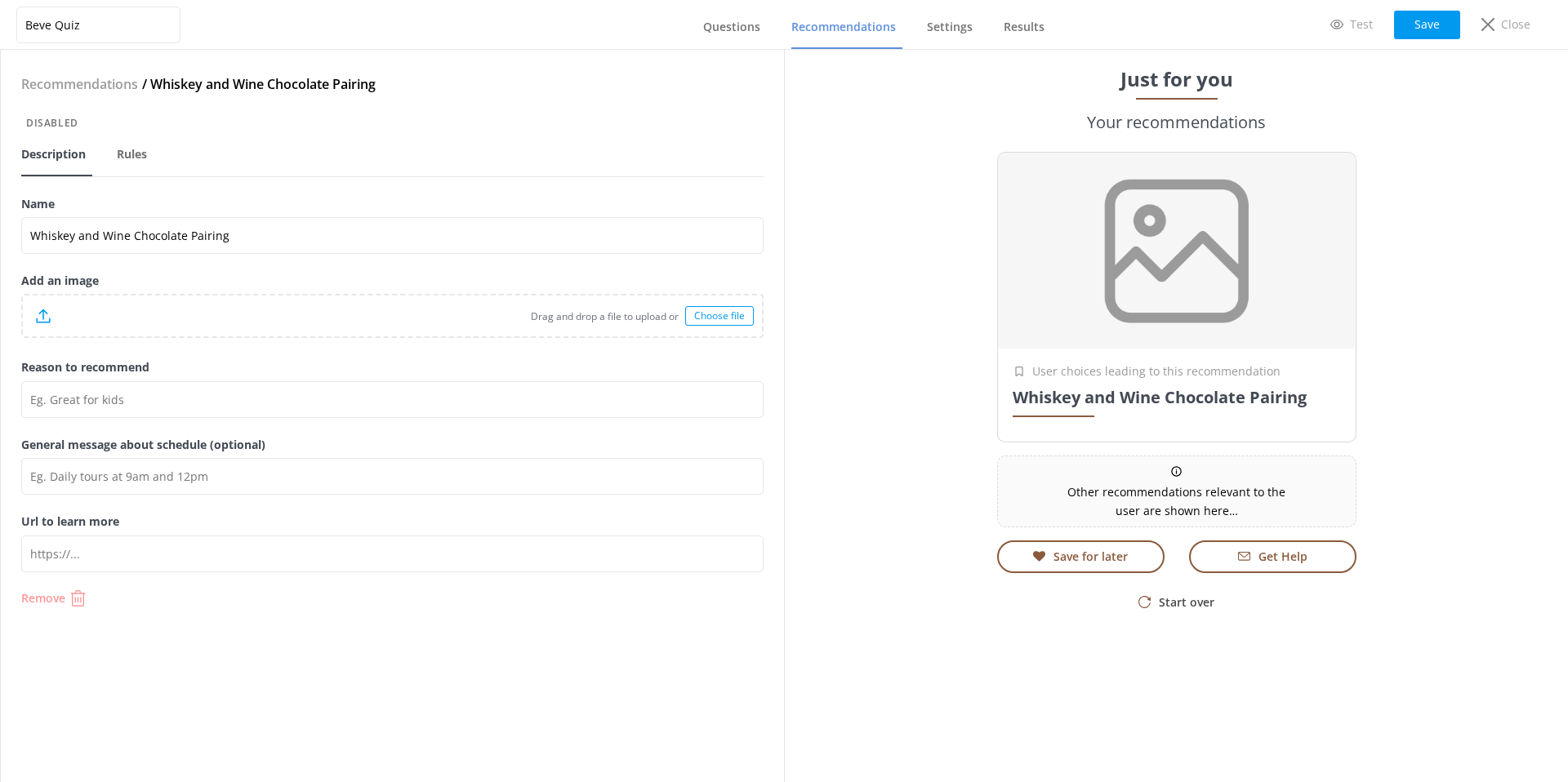
click at [63, 598] on p "Remove" at bounding box center [43, 598] width 44 height 12
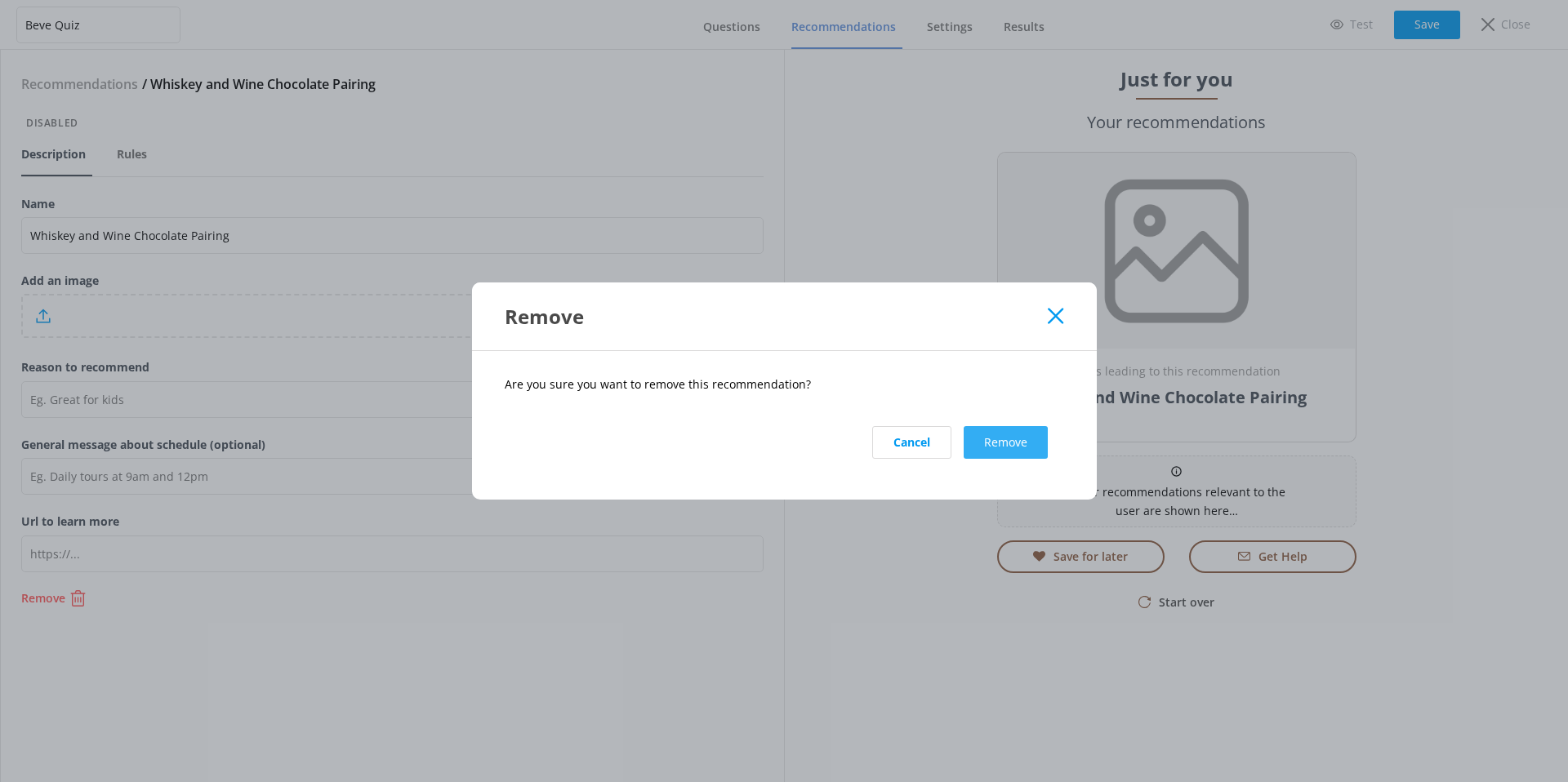
click at [988, 440] on button "Remove" at bounding box center [1005, 443] width 84 height 33
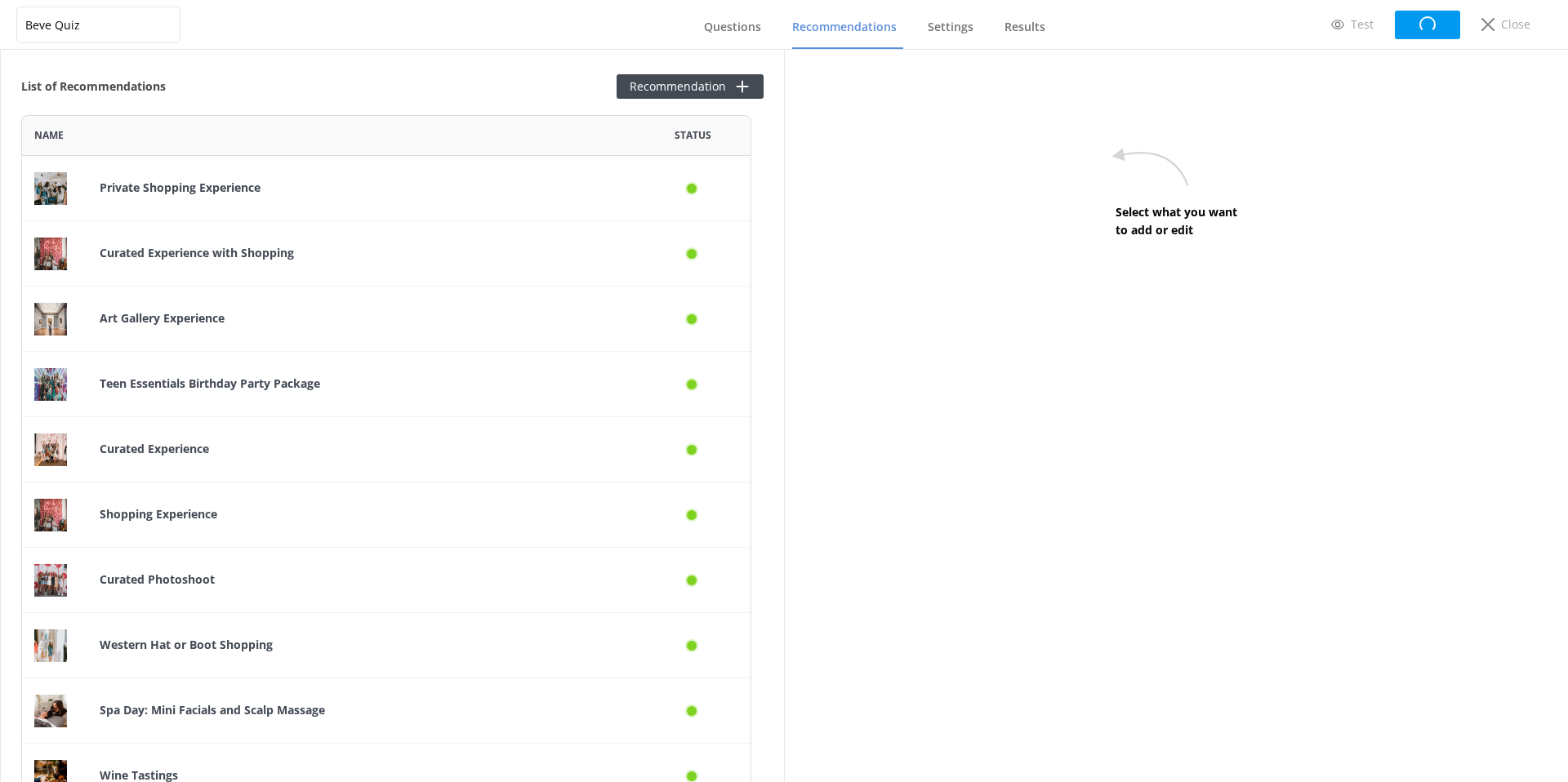
scroll to position [1989, 718]
click at [732, 31] on span "Questions" at bounding box center [732, 26] width 58 height 16
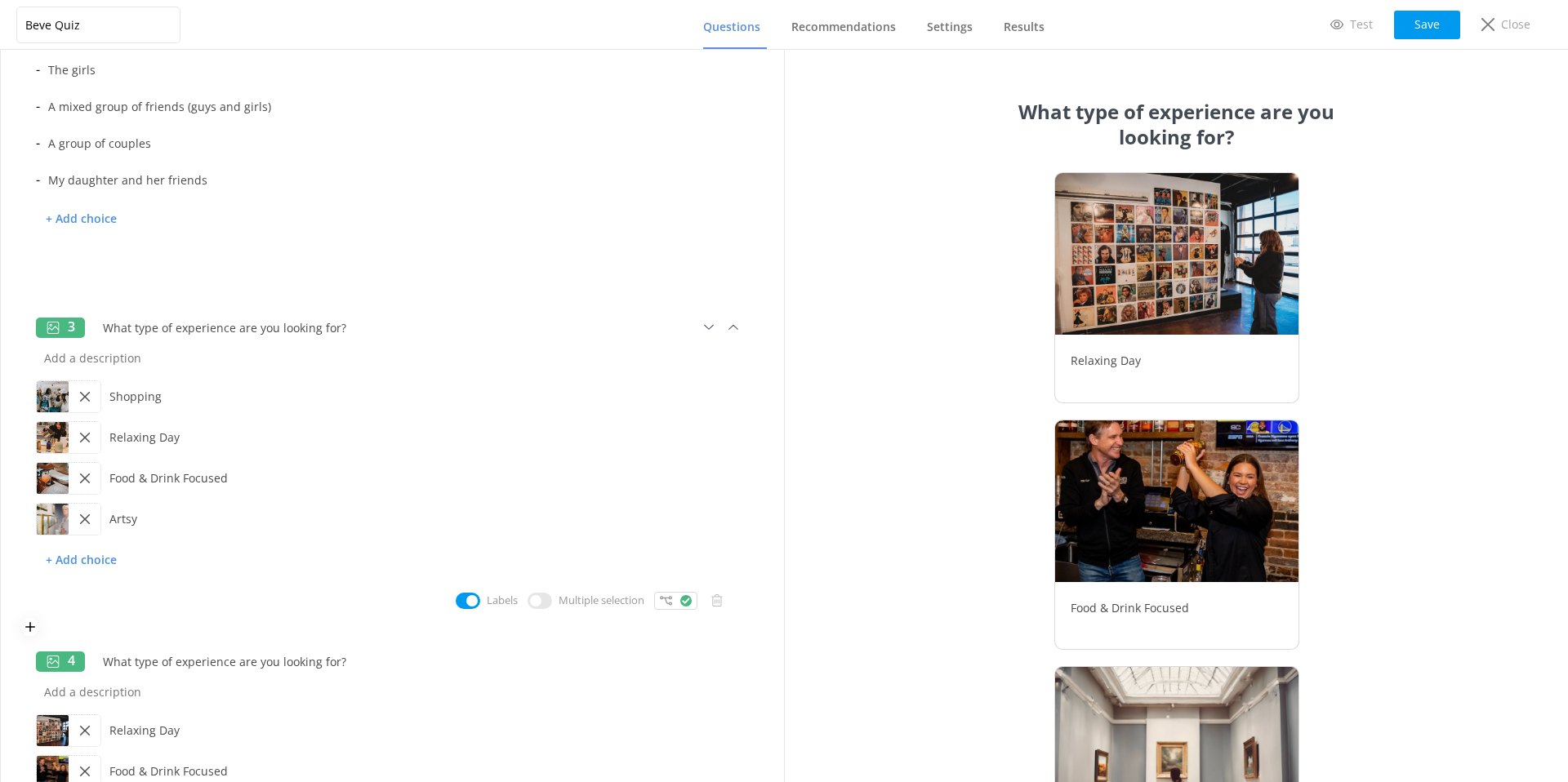
scroll to position [296, 0]
click at [91, 564] on p "+ Add choice" at bounding box center [80, 560] width 91 height 29
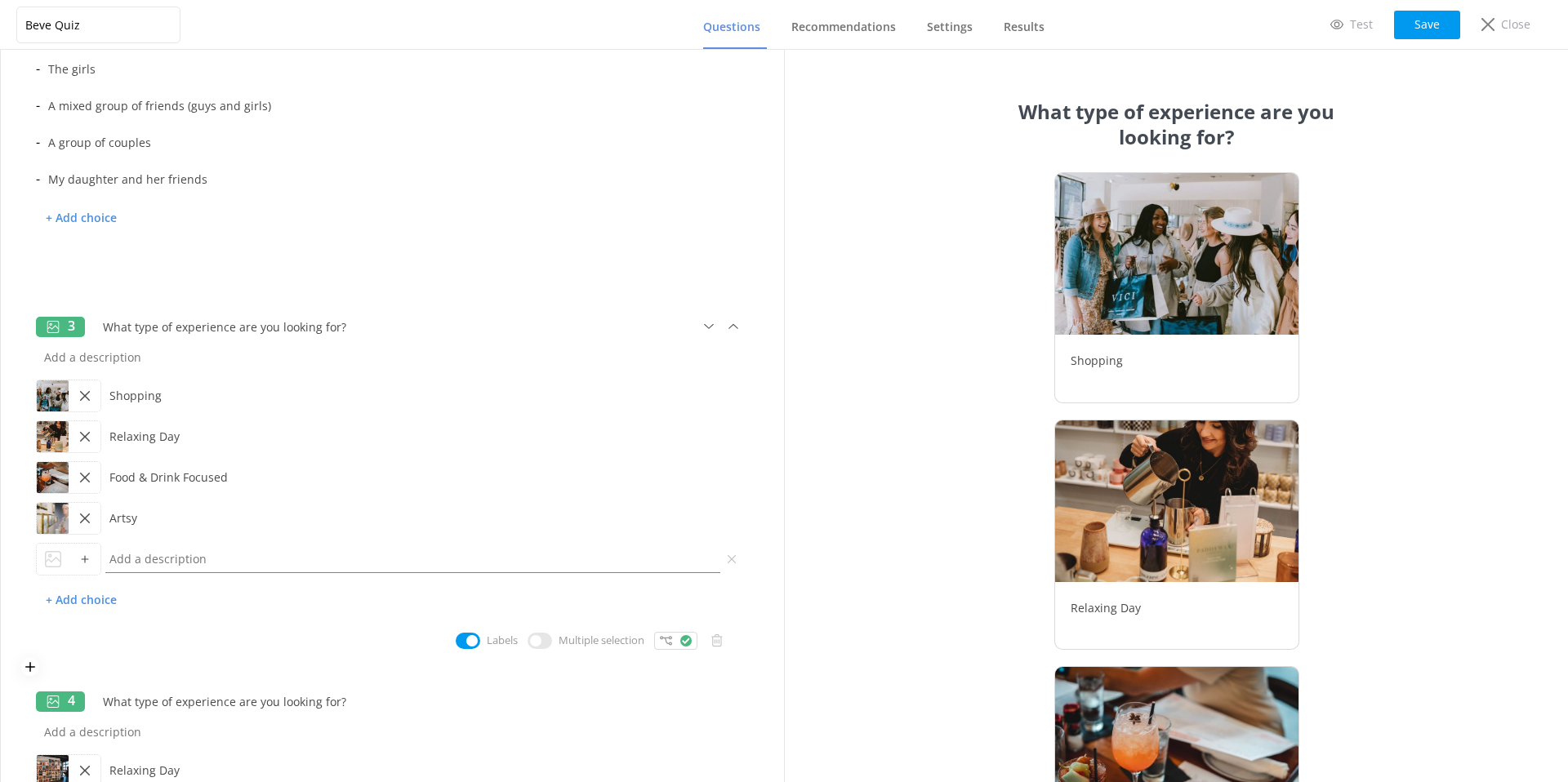
click at [149, 557] on input "text" at bounding box center [413, 559] width 623 height 36
type input "Hands-On"
click at [74, 555] on div at bounding box center [85, 559] width 32 height 31
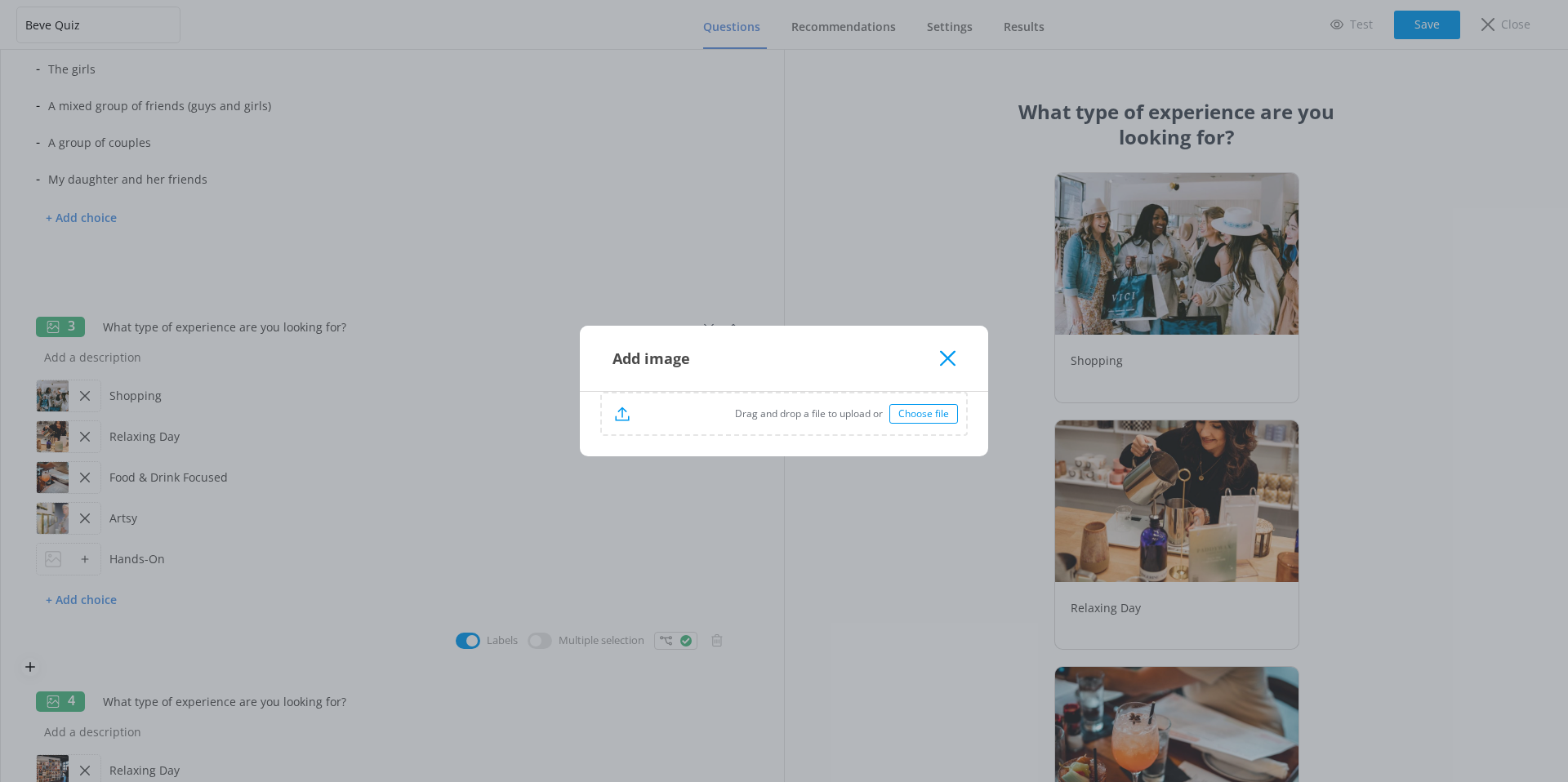
click at [911, 414] on div "Choose file" at bounding box center [923, 414] width 69 height 19
click at [944, 361] on icon at bounding box center [948, 358] width 15 height 16
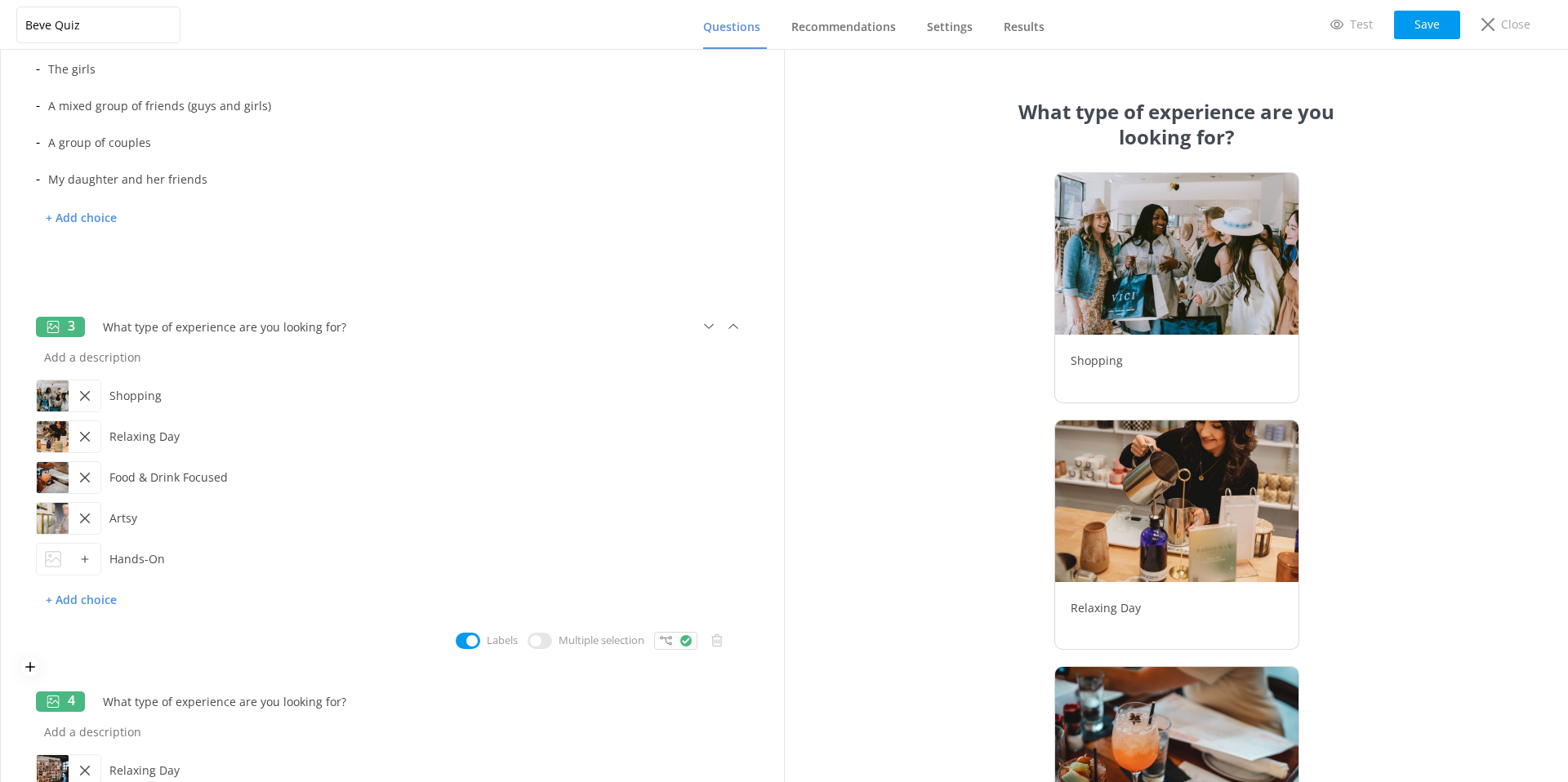
click at [716, 31] on span "Questions" at bounding box center [732, 26] width 58 height 16
